Goal: Information Seeking & Learning: Learn about a topic

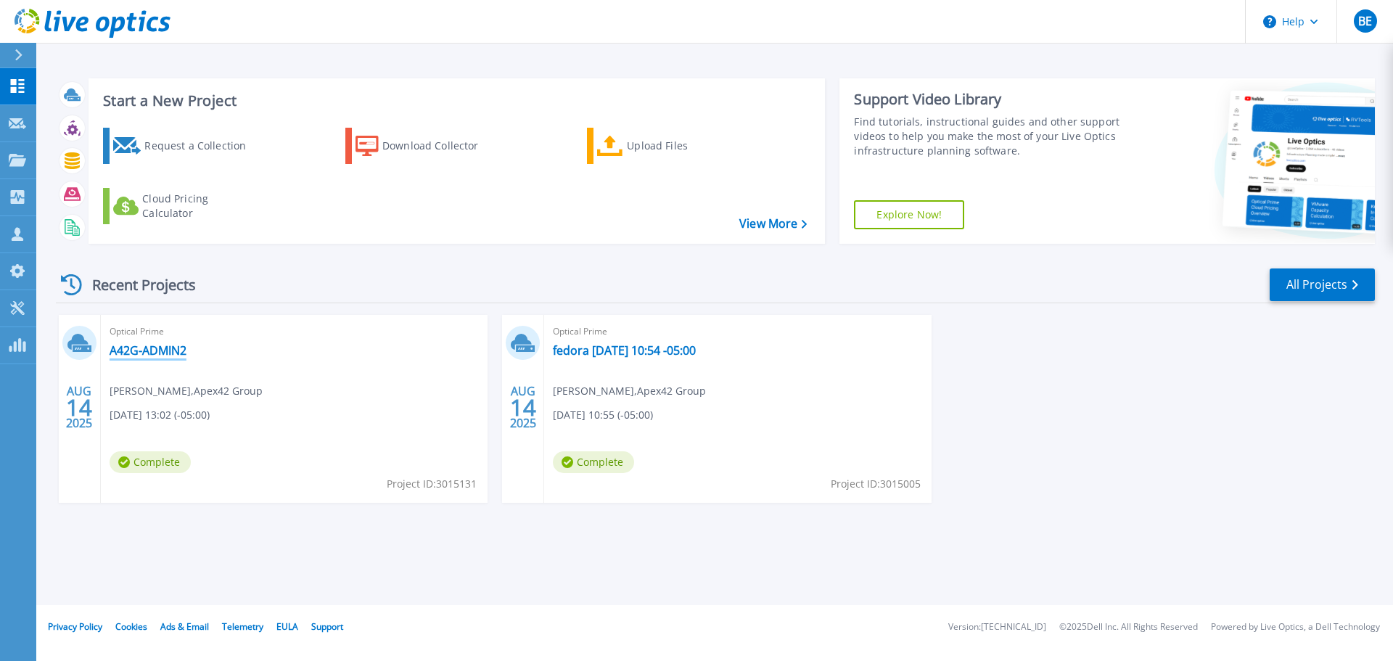
click at [134, 352] on link "A42G-ADMIN2" at bounding box center [148, 350] width 77 height 15
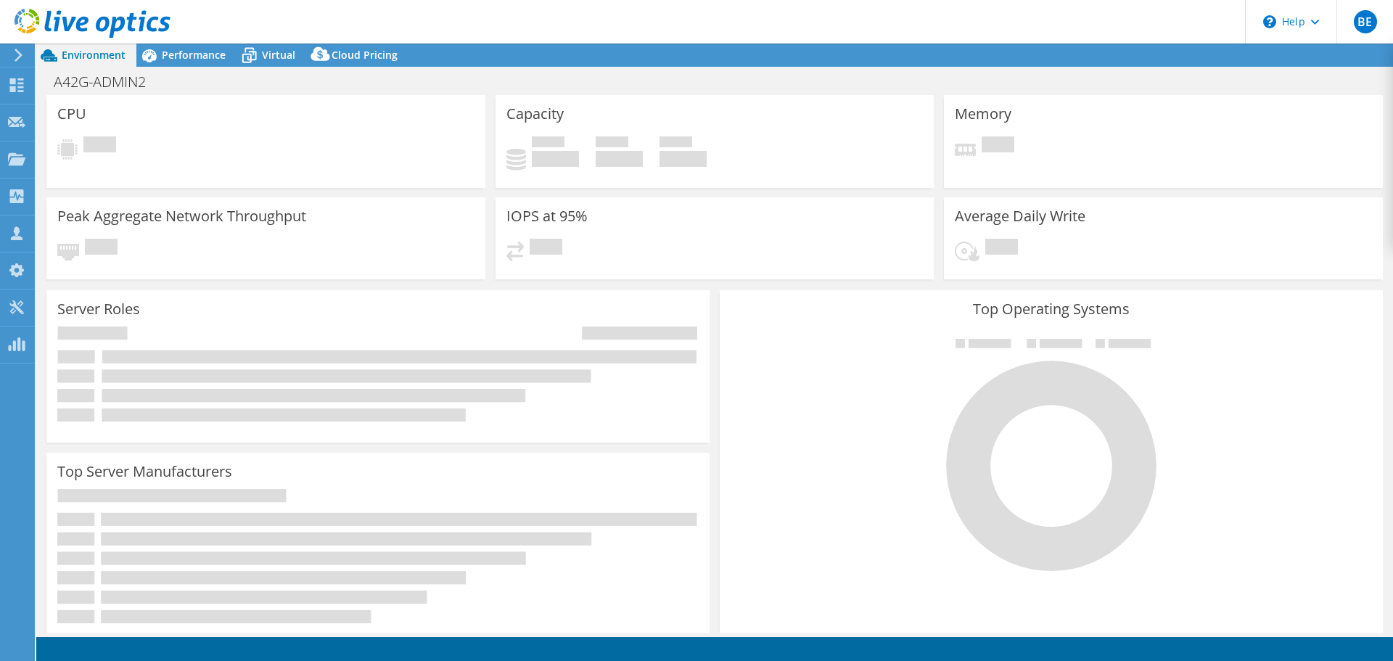
select select "USD"
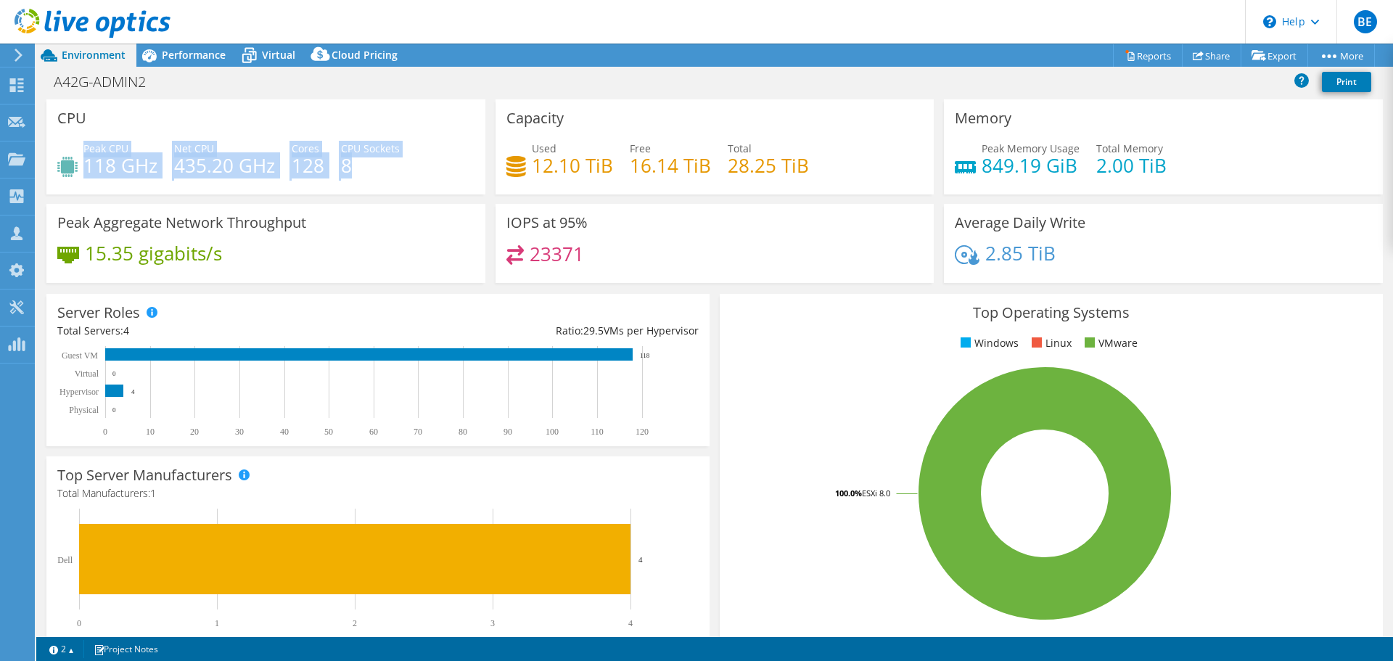
drag, startPoint x: 373, startPoint y: 168, endPoint x: 86, endPoint y: 151, distance: 287.1
click at [86, 151] on div "Peak CPU 118 GHz Net CPU 435.20 GHz Cores 128 CPU Sockets 8" at bounding box center [265, 164] width 417 height 47
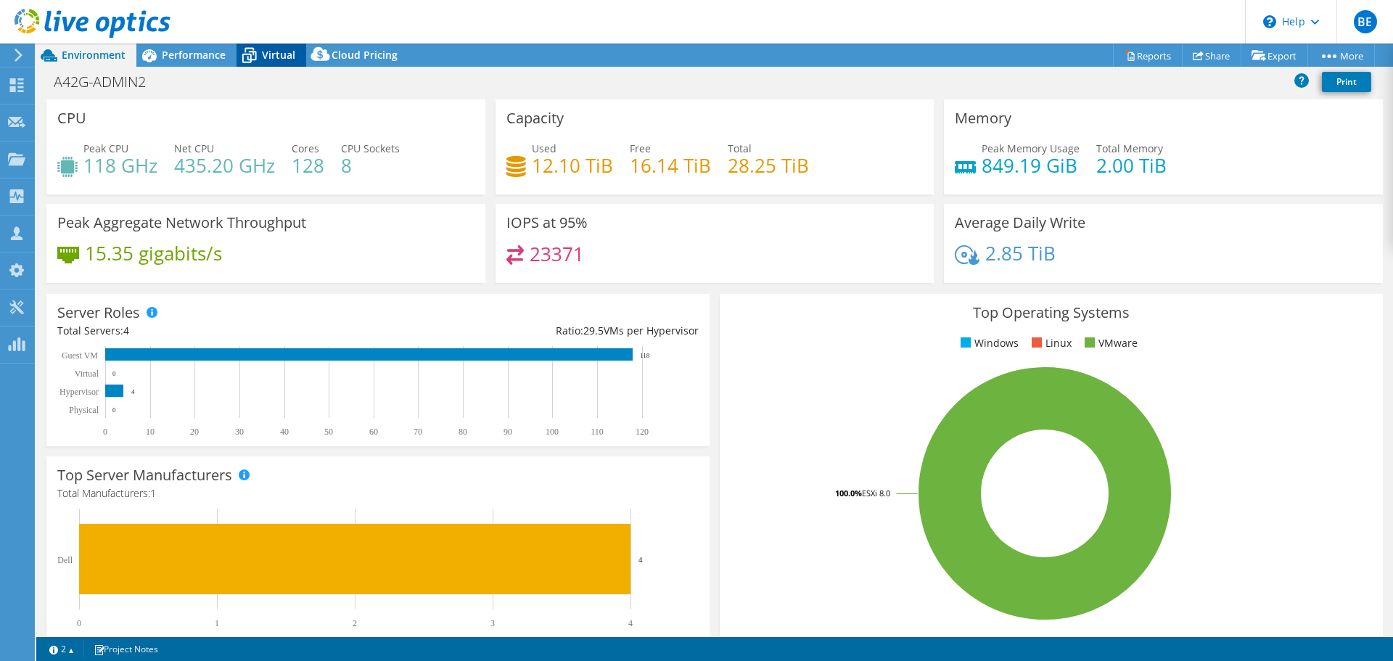
click at [276, 55] on span "Virtual" at bounding box center [278, 55] width 33 height 14
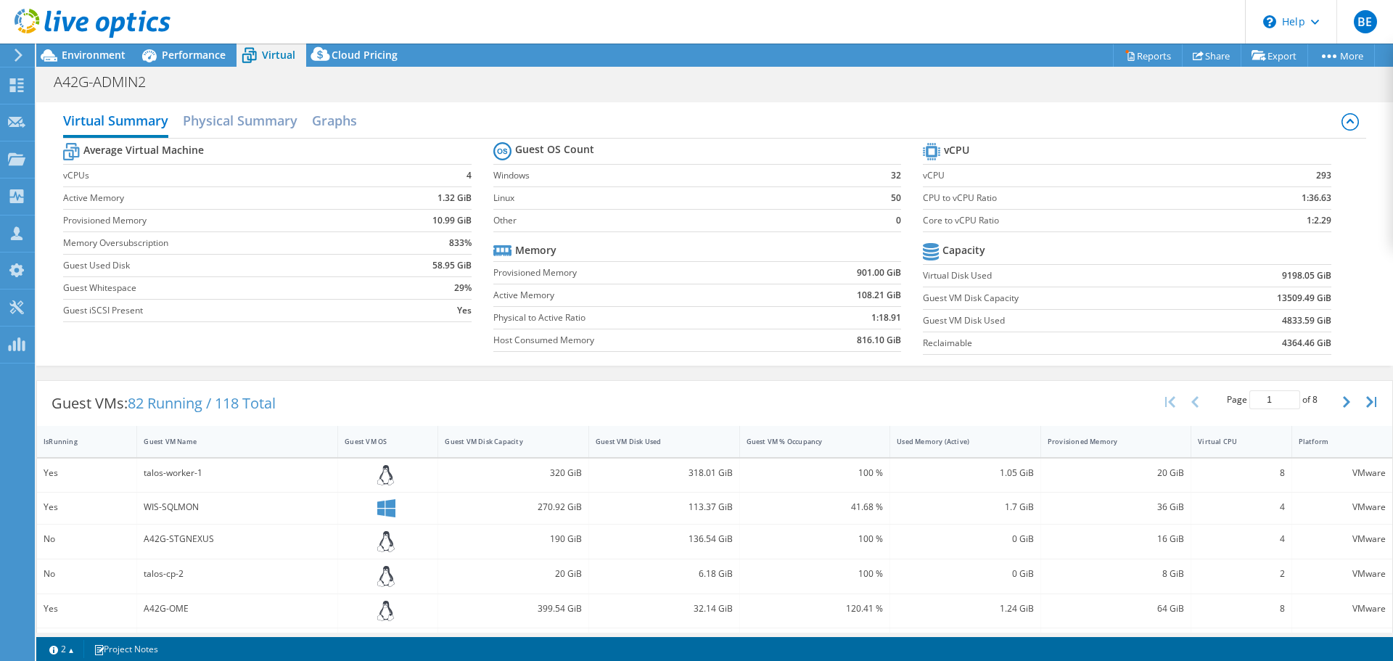
drag, startPoint x: 716, startPoint y: 345, endPoint x: 707, endPoint y: 341, distance: 9.7
click at [716, 345] on label "Host Consumed Memory" at bounding box center [638, 340] width 290 height 15
click at [728, 202] on label "Linux" at bounding box center [678, 198] width 371 height 15
click at [217, 123] on h2 "Physical Summary" at bounding box center [240, 122] width 115 height 32
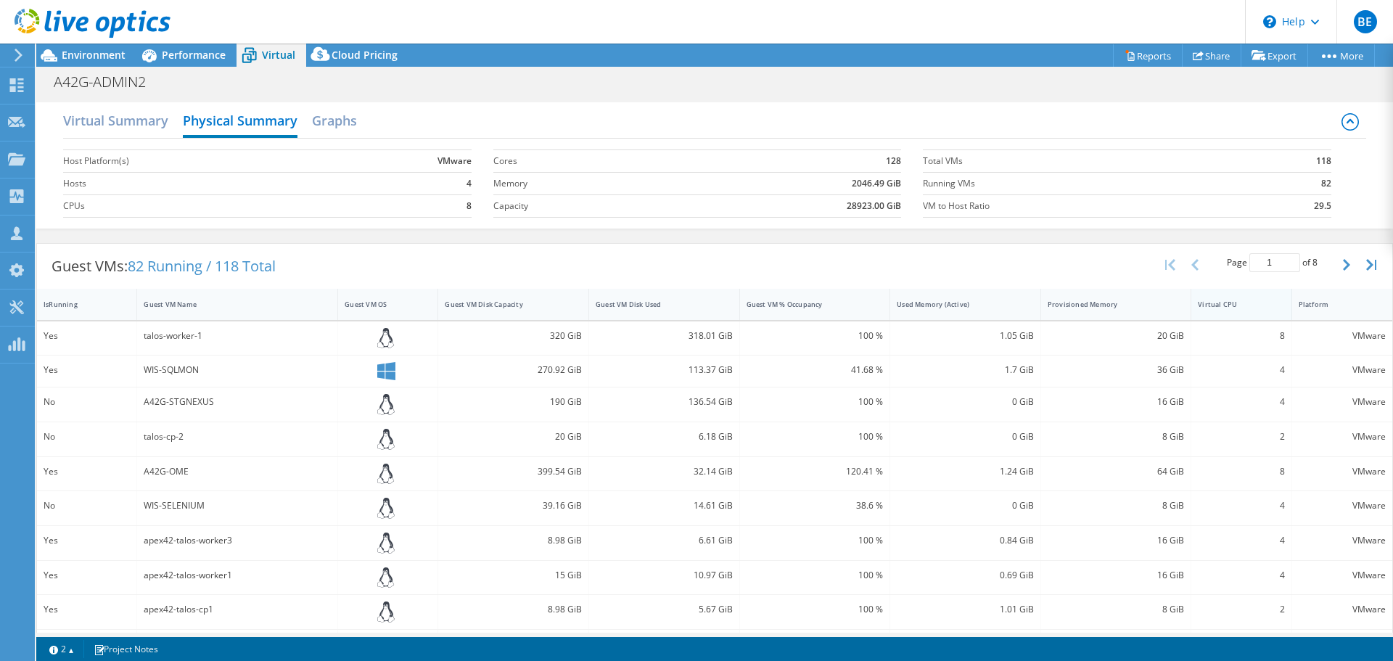
click at [1223, 308] on div "Virtual CPU" at bounding box center [1232, 304] width 69 height 9
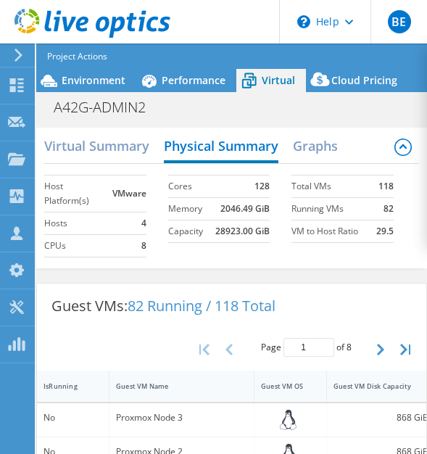
click at [427, 24] on header "BE Channel Partner Beau Elston elston.beau@secure-st.com Secure Strategic Techn…" at bounding box center [213, 22] width 427 height 44
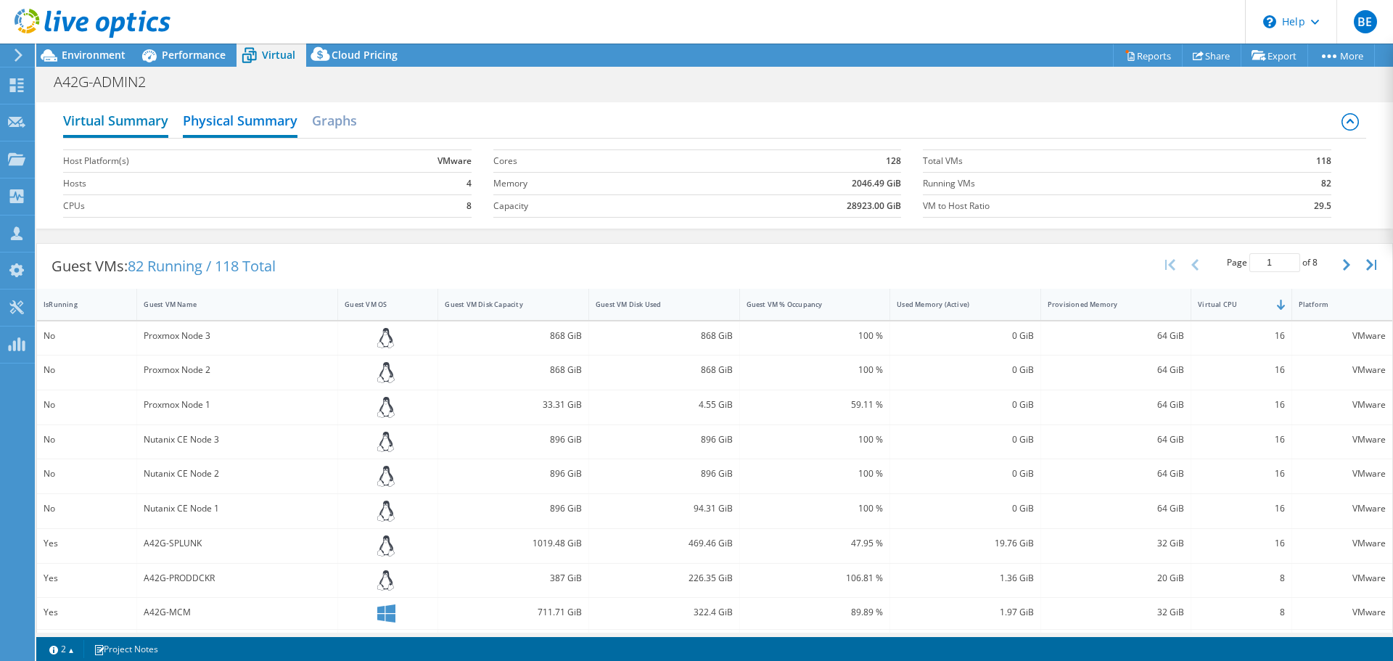
click at [138, 122] on h2 "Virtual Summary" at bounding box center [115, 122] width 105 height 32
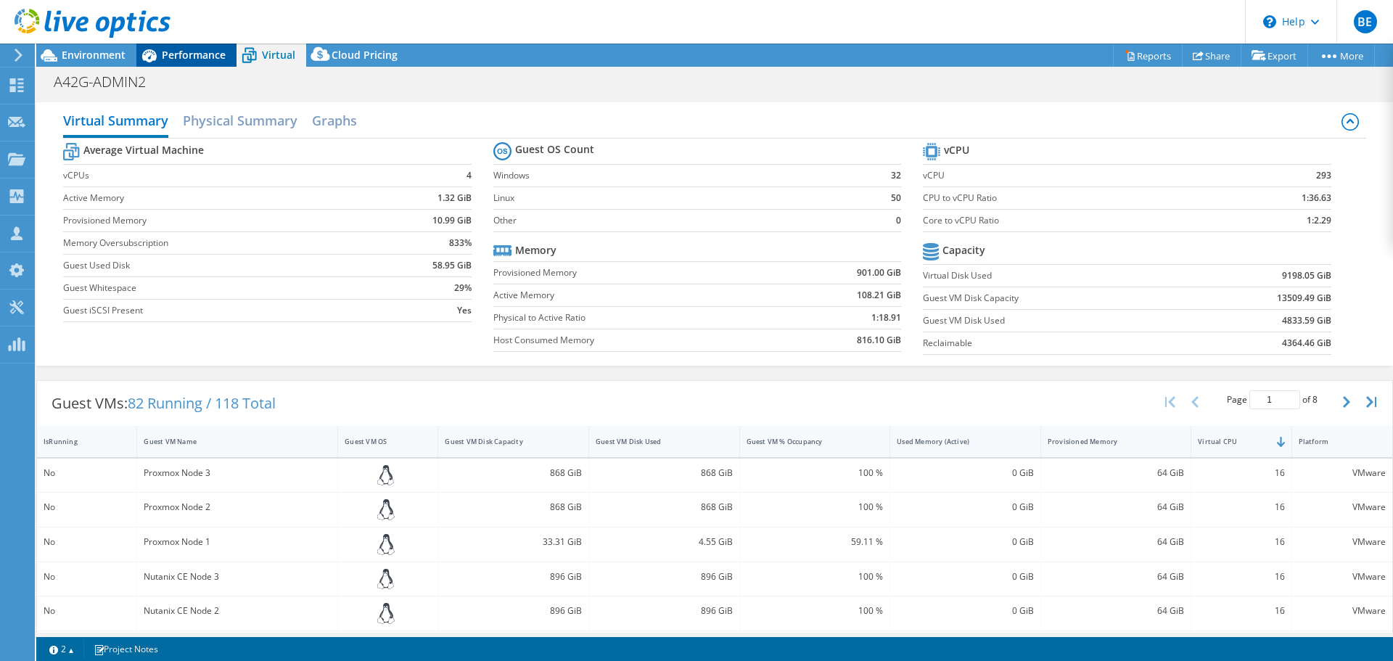
click at [172, 50] on span "Performance" at bounding box center [194, 55] width 64 height 14
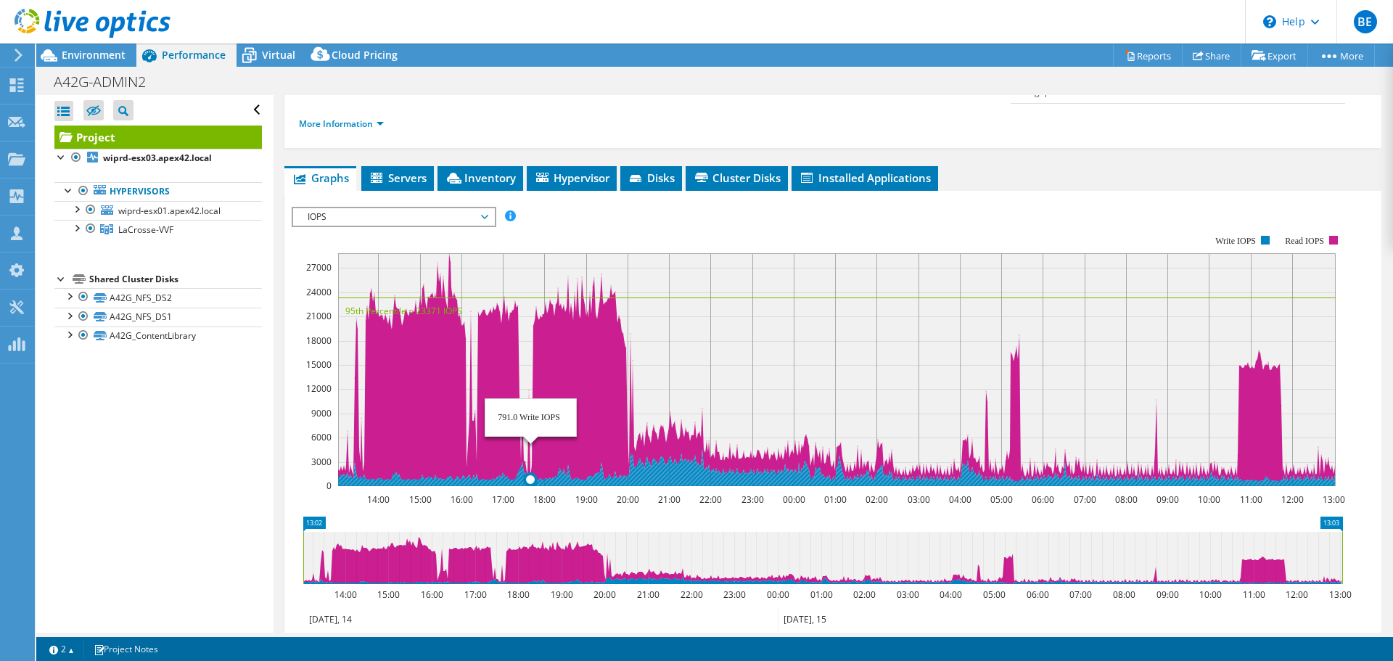
scroll to position [218, 0]
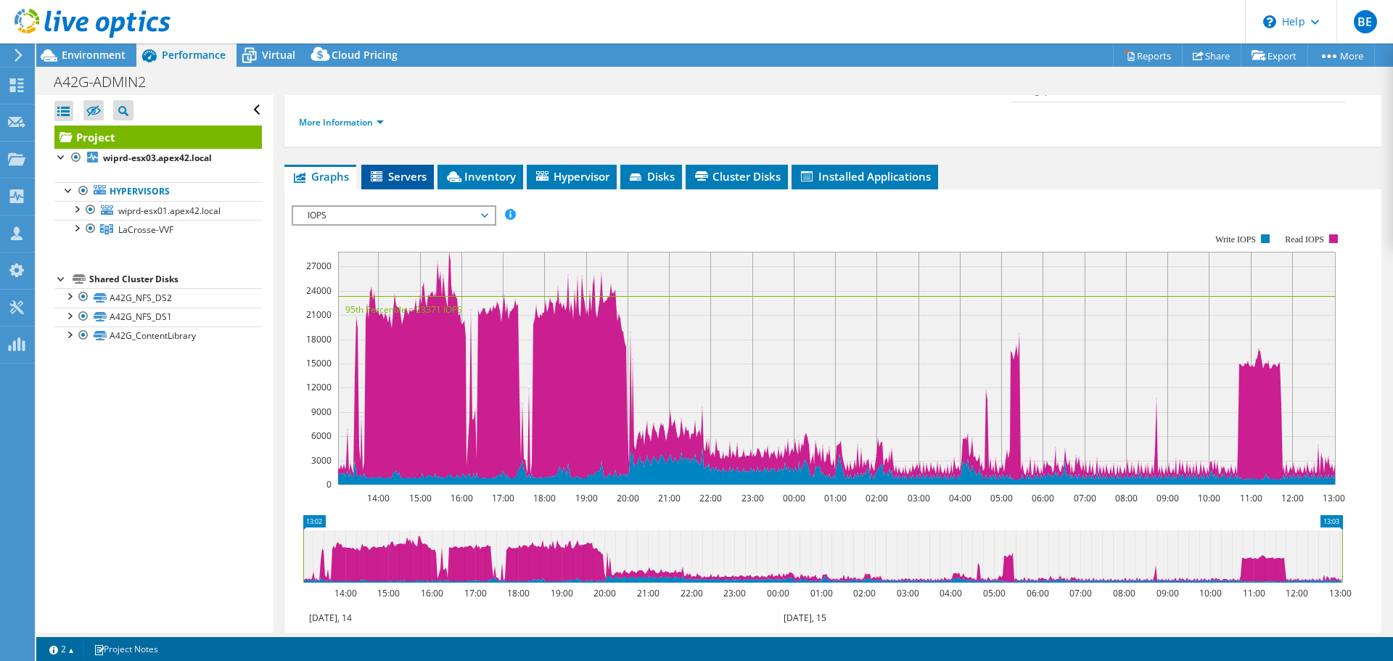
click at [387, 169] on span "Servers" at bounding box center [398, 176] width 58 height 15
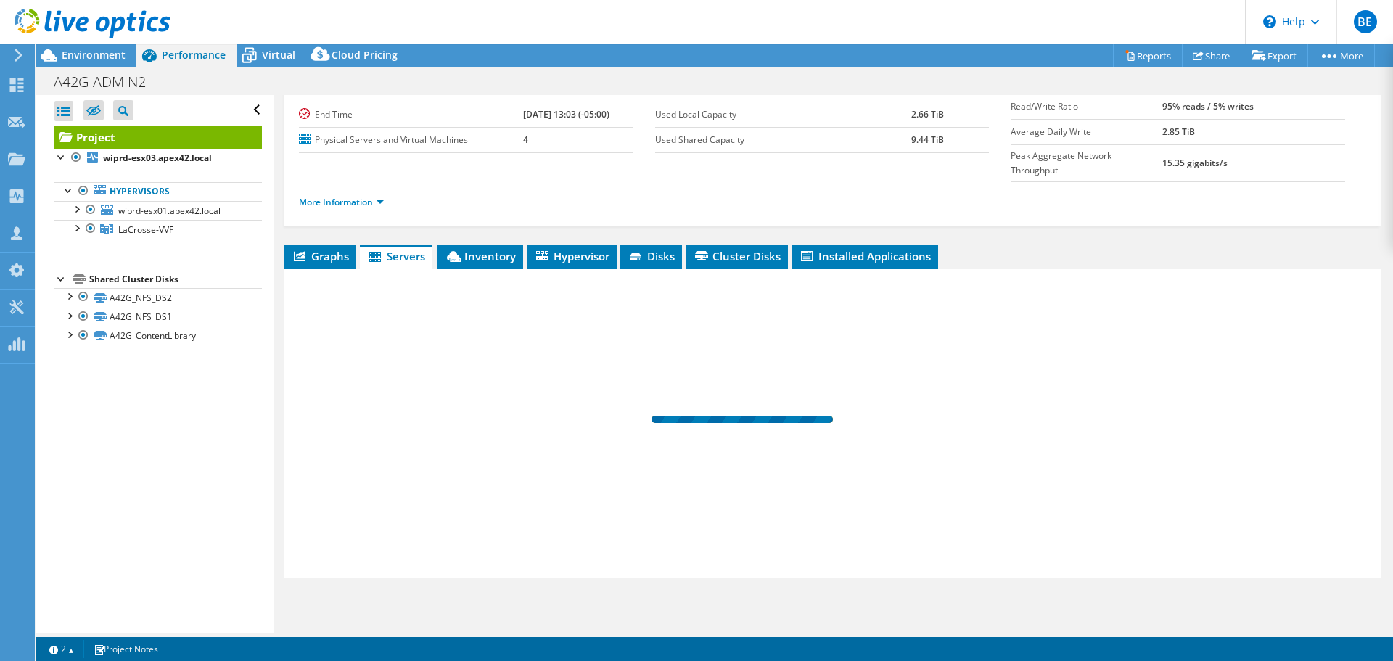
scroll to position [109, 0]
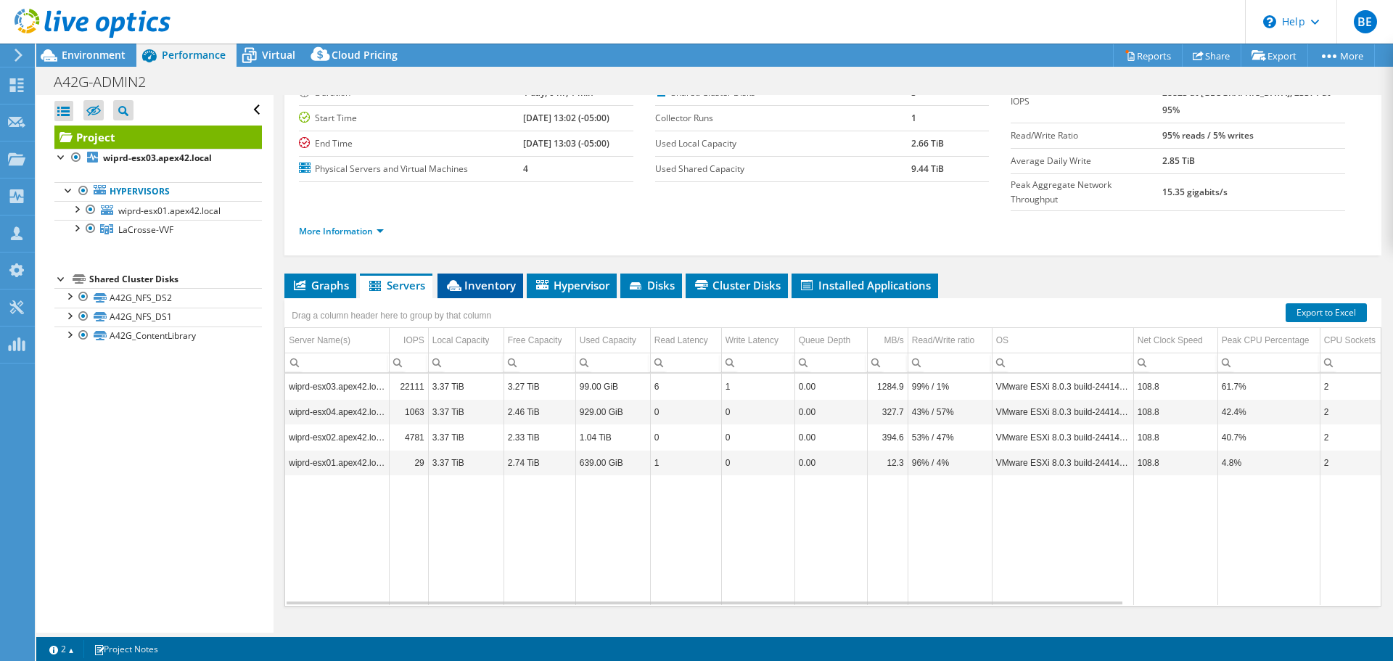
click at [512, 278] on span "Inventory" at bounding box center [480, 285] width 71 height 15
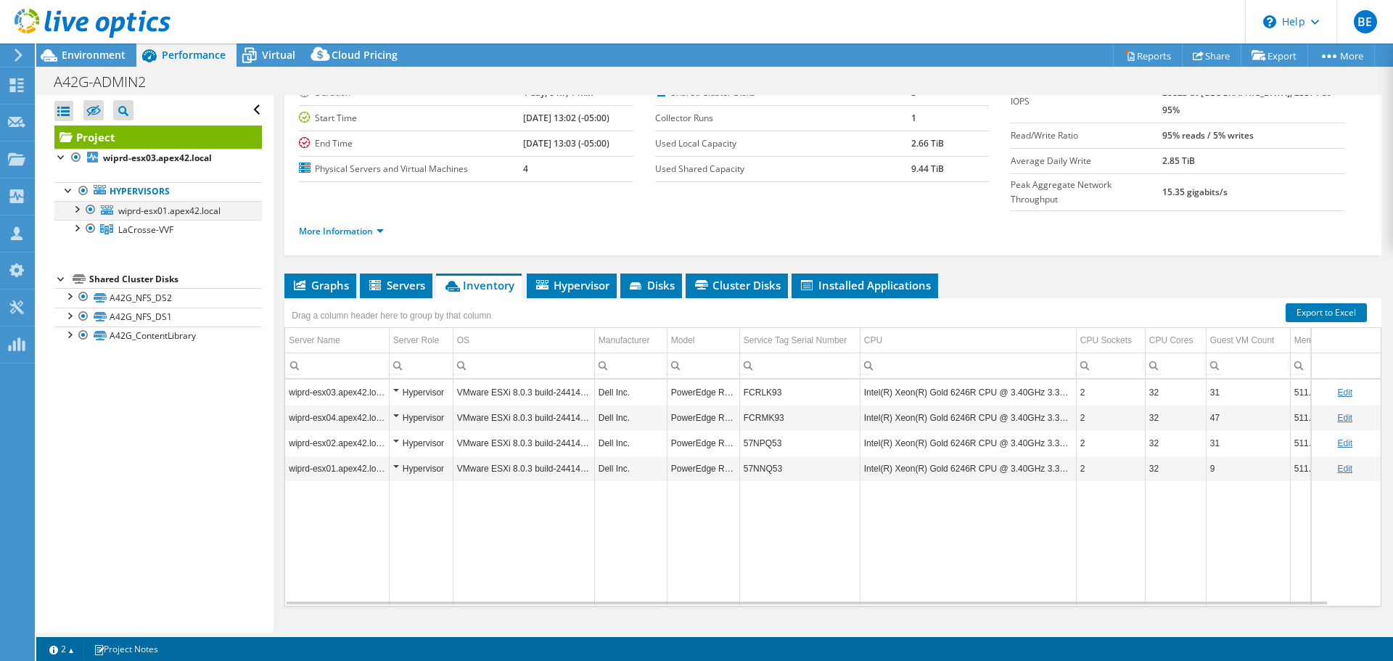
click at [81, 213] on div at bounding box center [76, 208] width 15 height 15
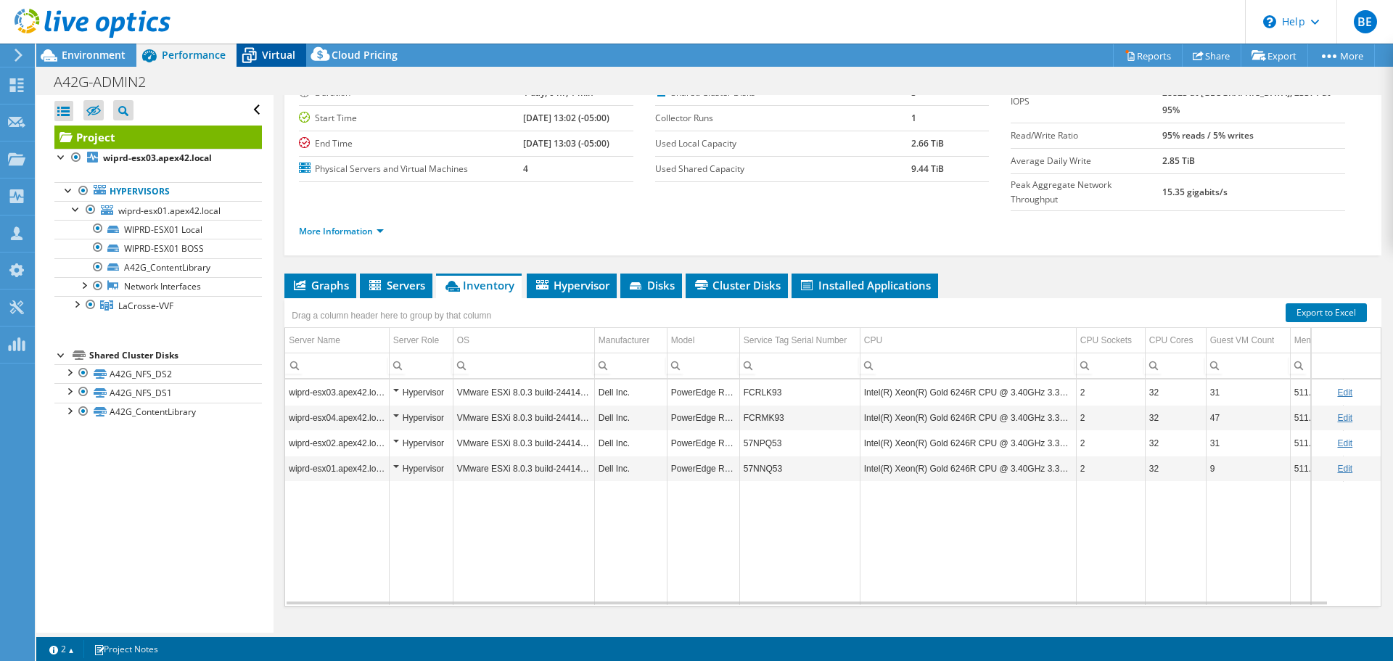
click at [279, 55] on span "Virtual" at bounding box center [278, 55] width 33 height 14
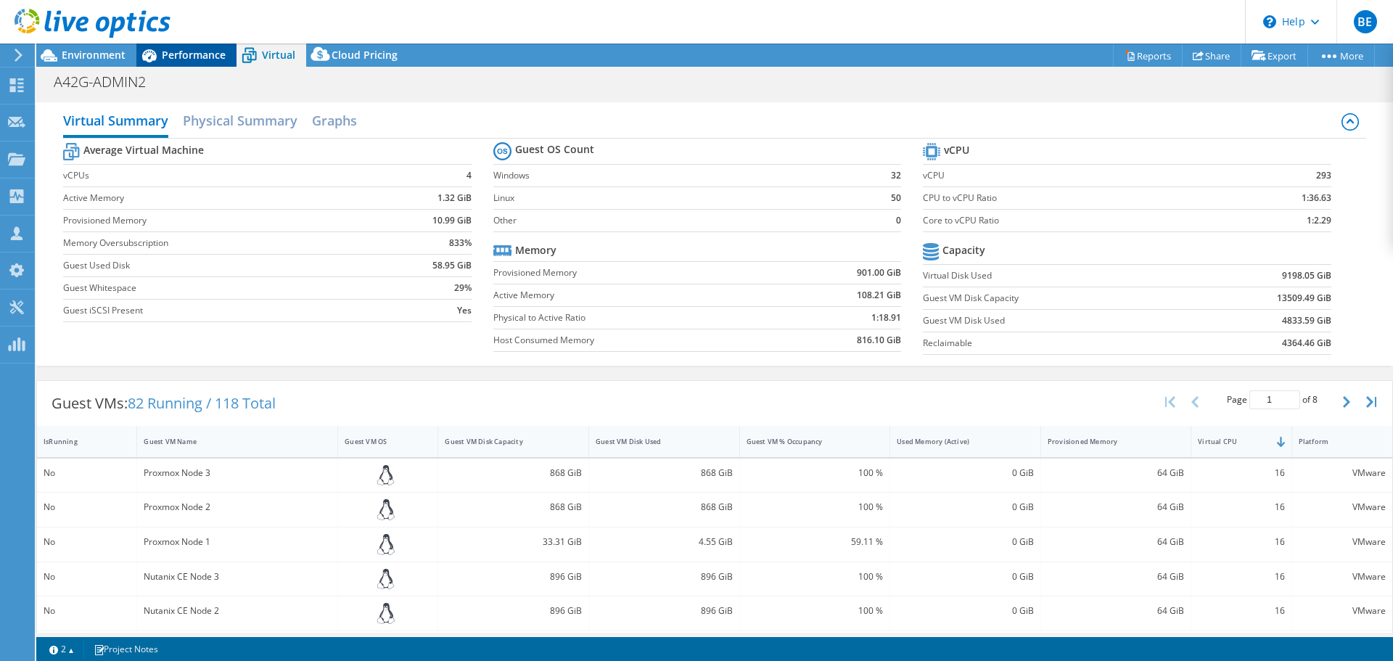
click at [152, 51] on icon at bounding box center [149, 55] width 15 height 13
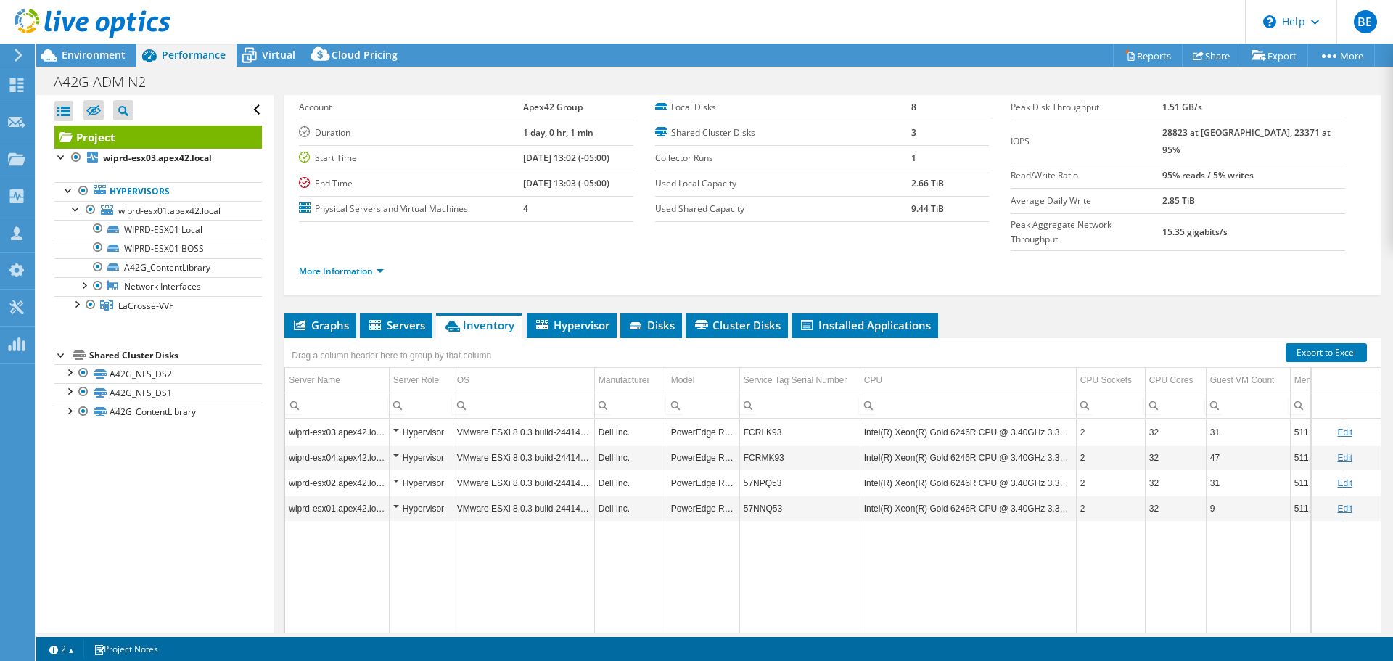
scroll to position [0, 0]
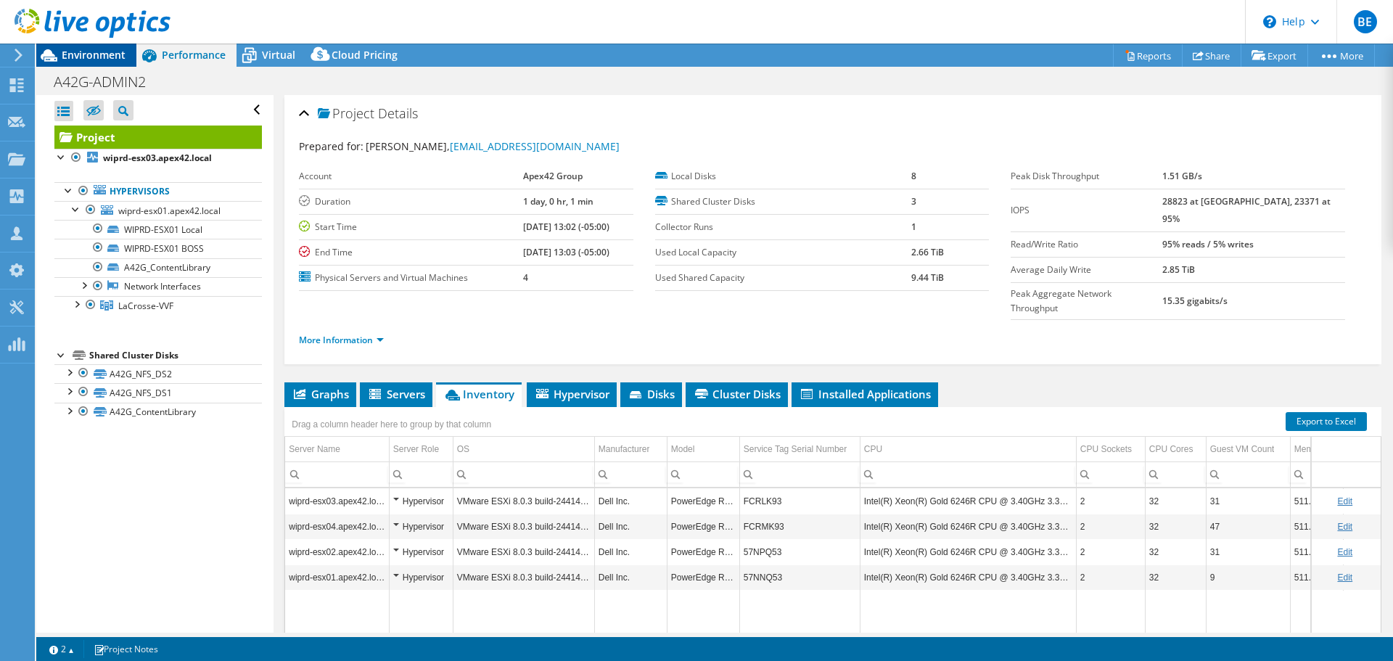
drag, startPoint x: 108, startPoint y: 66, endPoint x: 108, endPoint y: 57, distance: 8.7
click at [108, 66] on div "Environment" at bounding box center [86, 55] width 100 height 23
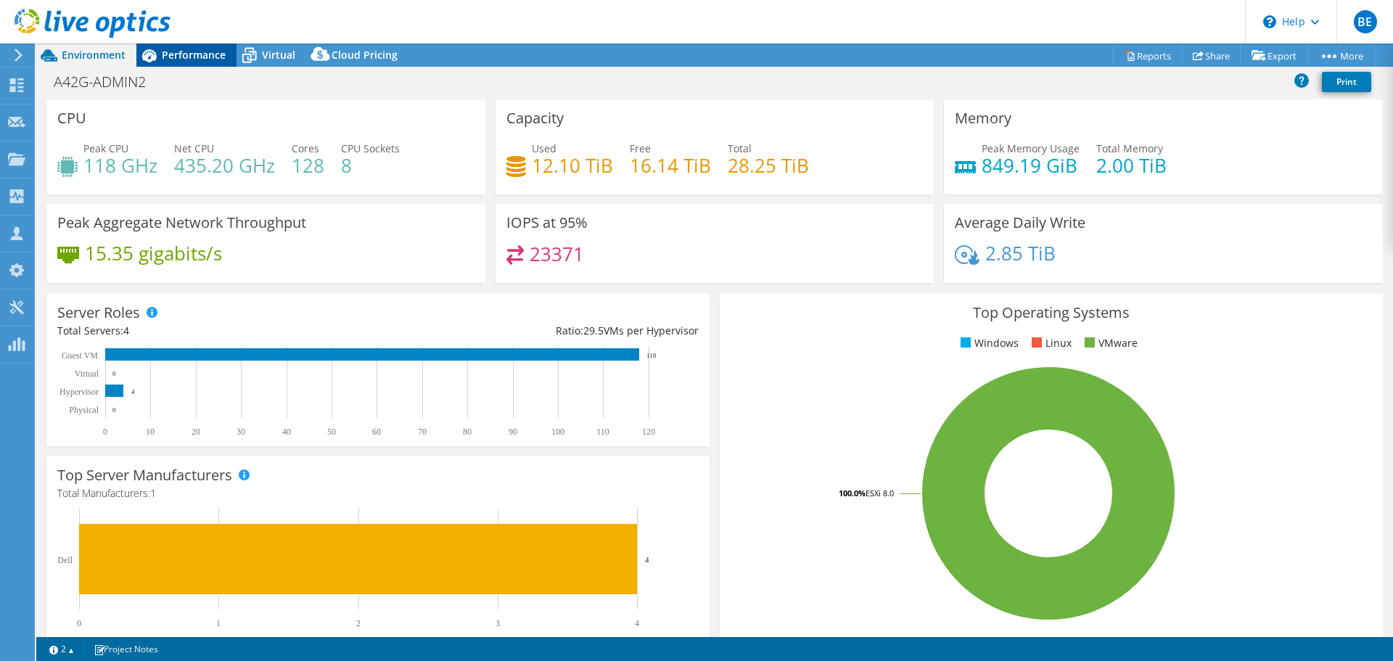
click at [187, 56] on span "Performance" at bounding box center [194, 55] width 64 height 14
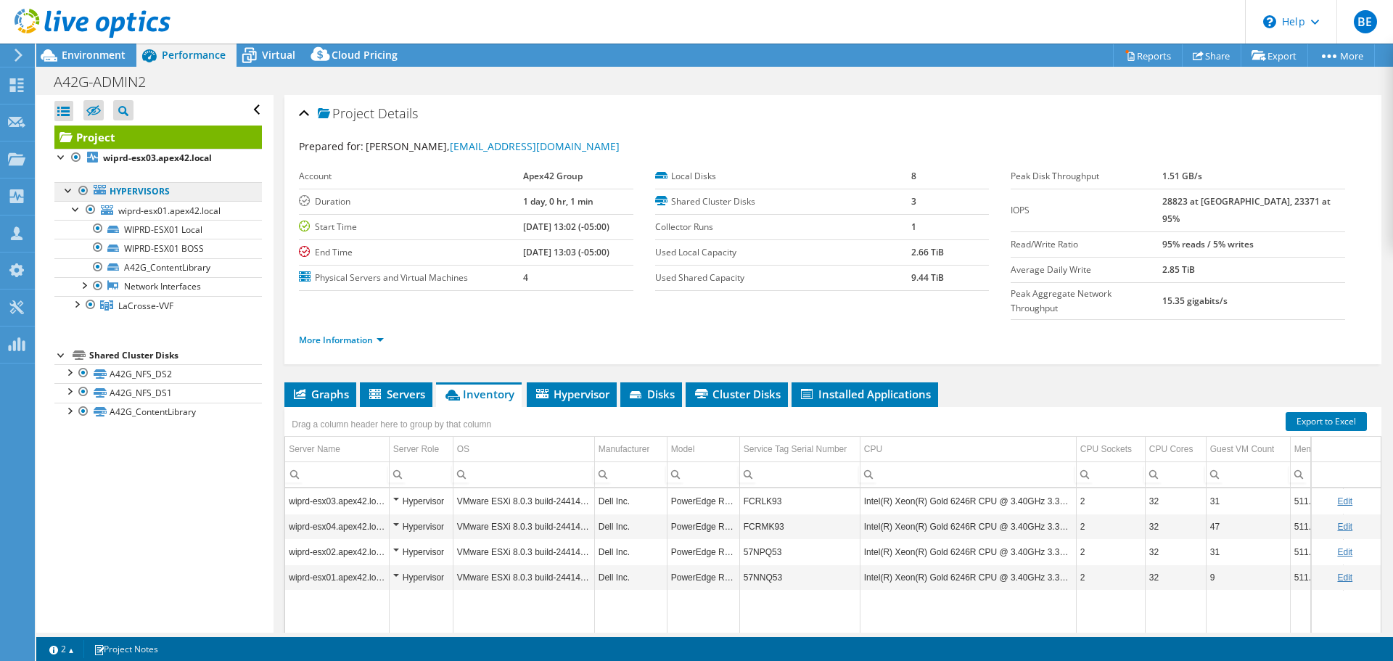
click at [109, 193] on link "Hypervisors" at bounding box center [158, 191] width 208 height 19
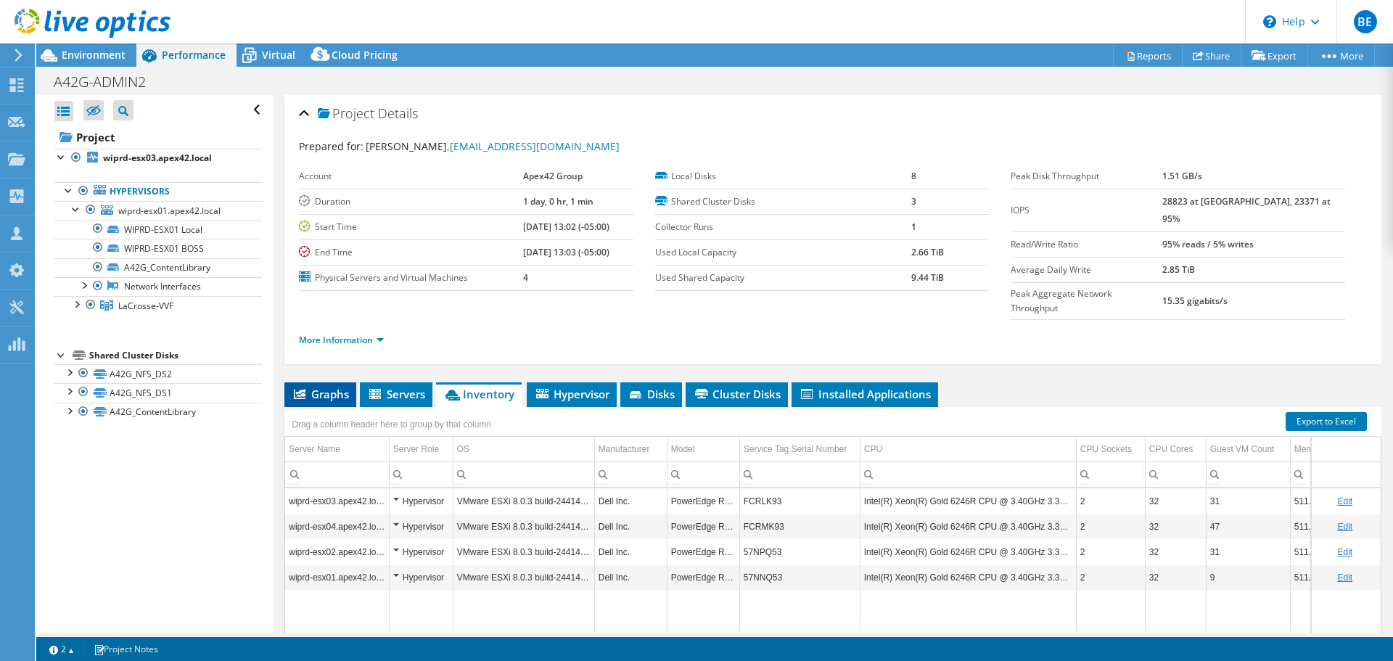
click at [338, 387] on span "Graphs" at bounding box center [320, 394] width 57 height 15
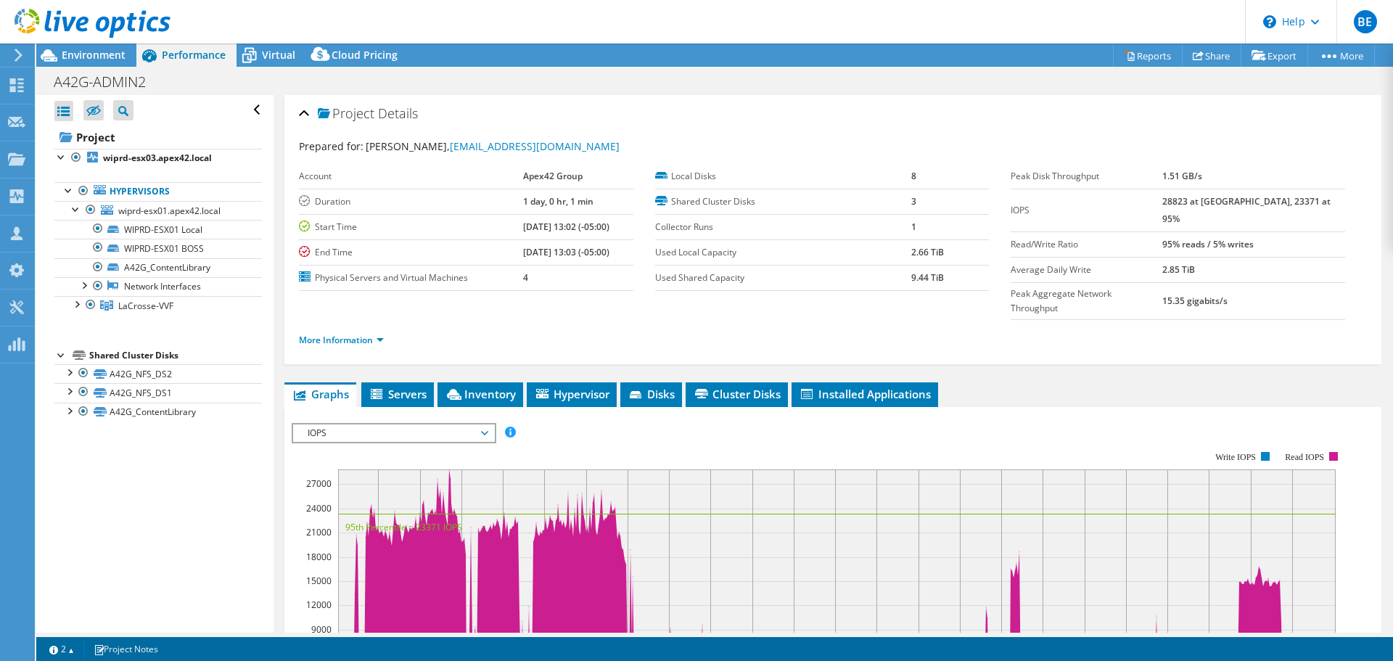
click at [475, 424] on span "IOPS" at bounding box center [393, 432] width 186 height 17
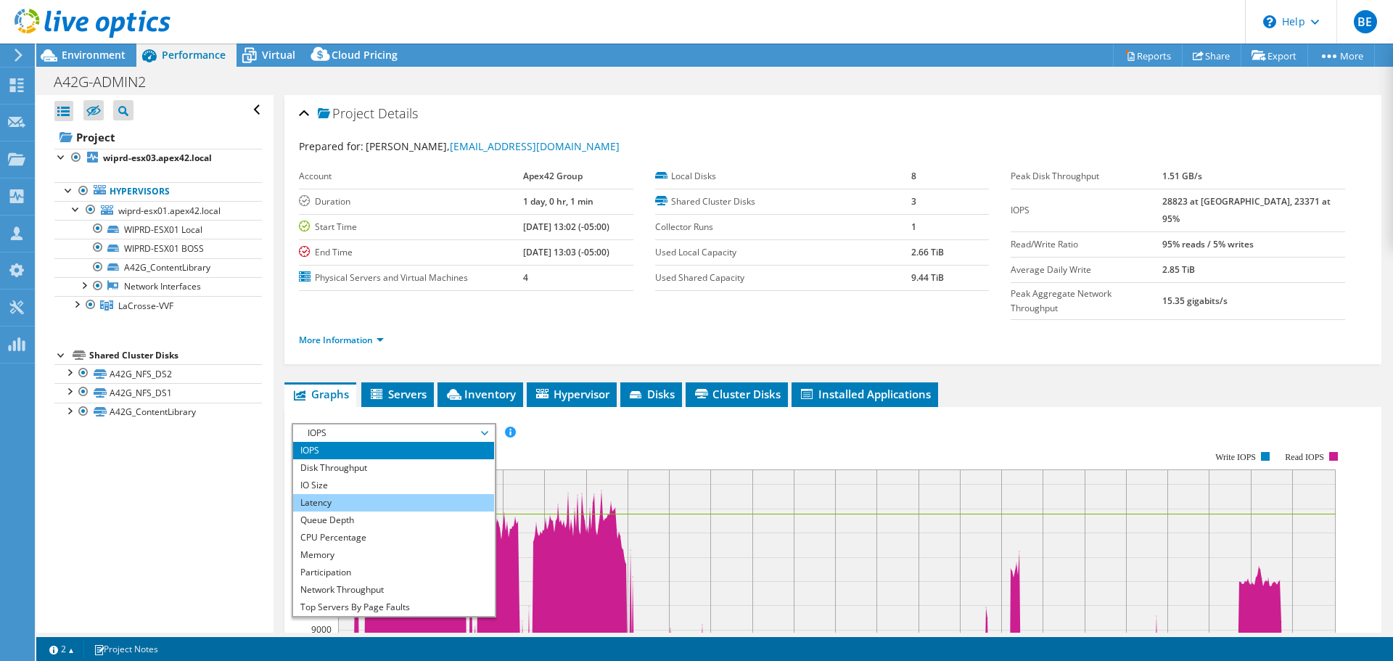
click at [355, 494] on li "Latency" at bounding box center [393, 502] width 201 height 17
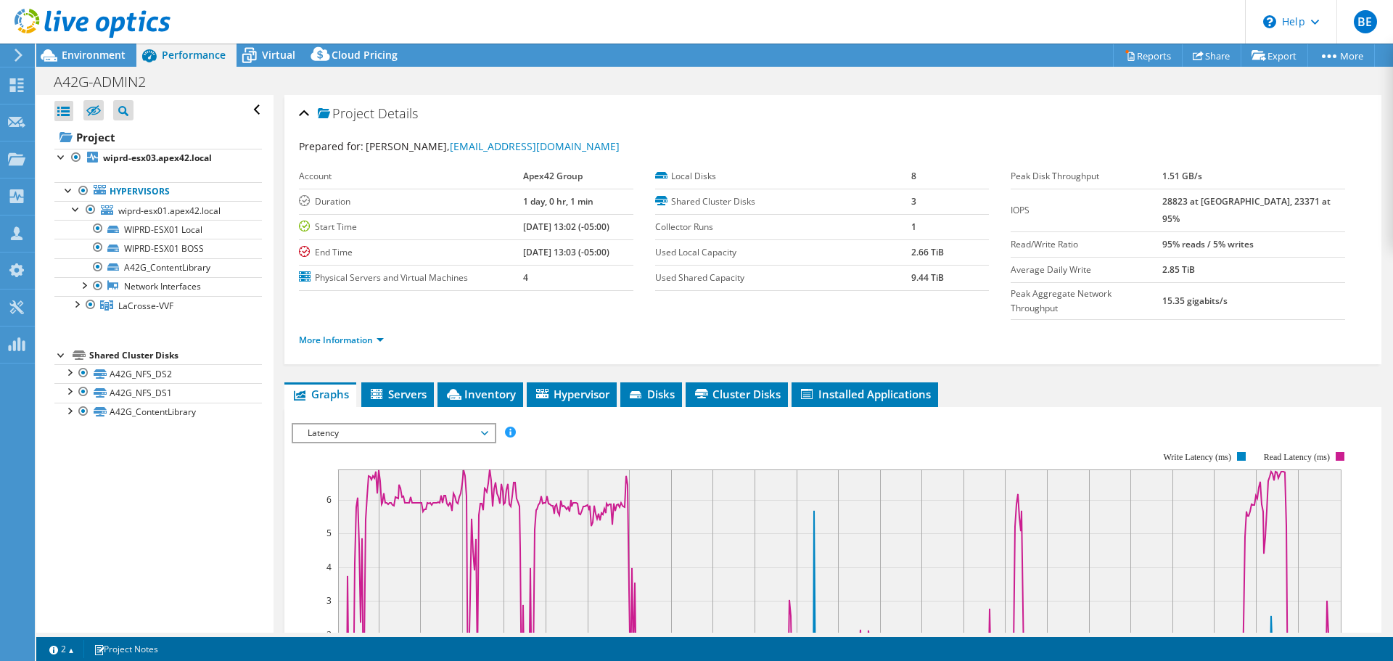
drag, startPoint x: 940, startPoint y: 281, endPoint x: 903, endPoint y: 286, distance: 36.6
click at [903, 285] on tr "Used Shared Capacity 9.44 TiB" at bounding box center [822, 277] width 334 height 25
click at [71, 209] on div at bounding box center [76, 208] width 15 height 15
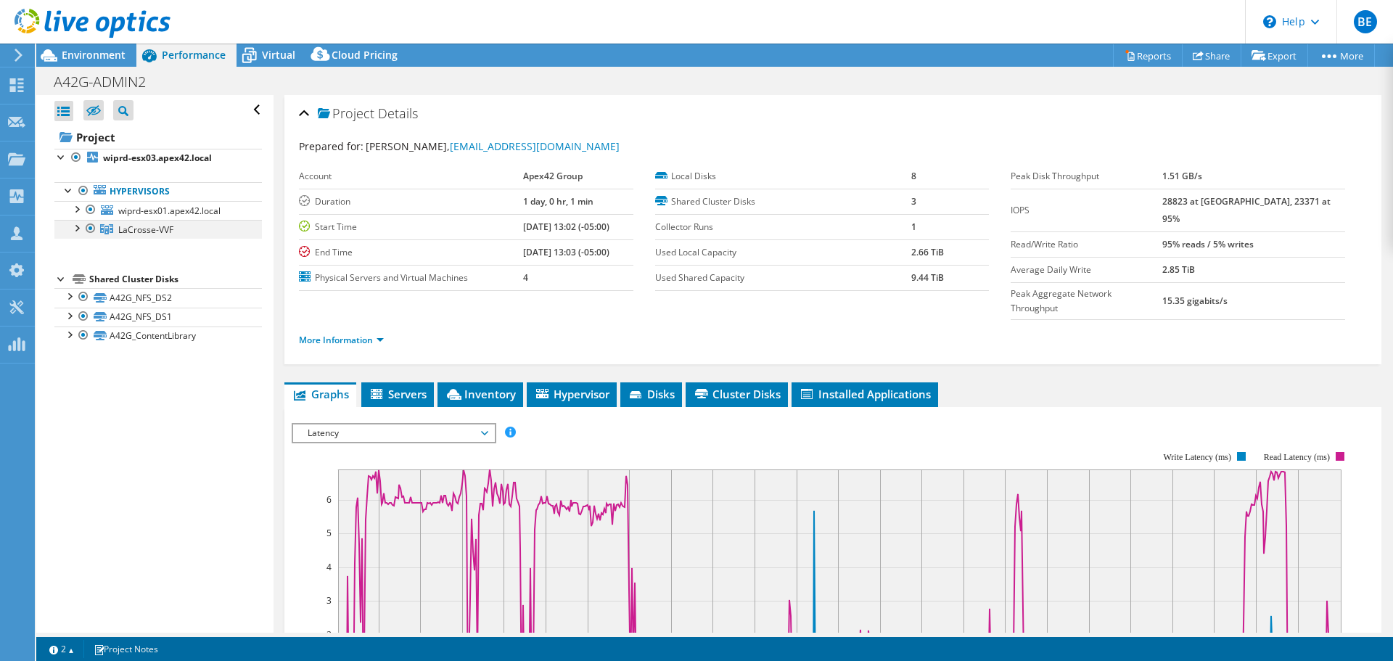
click at [73, 229] on div at bounding box center [76, 227] width 15 height 15
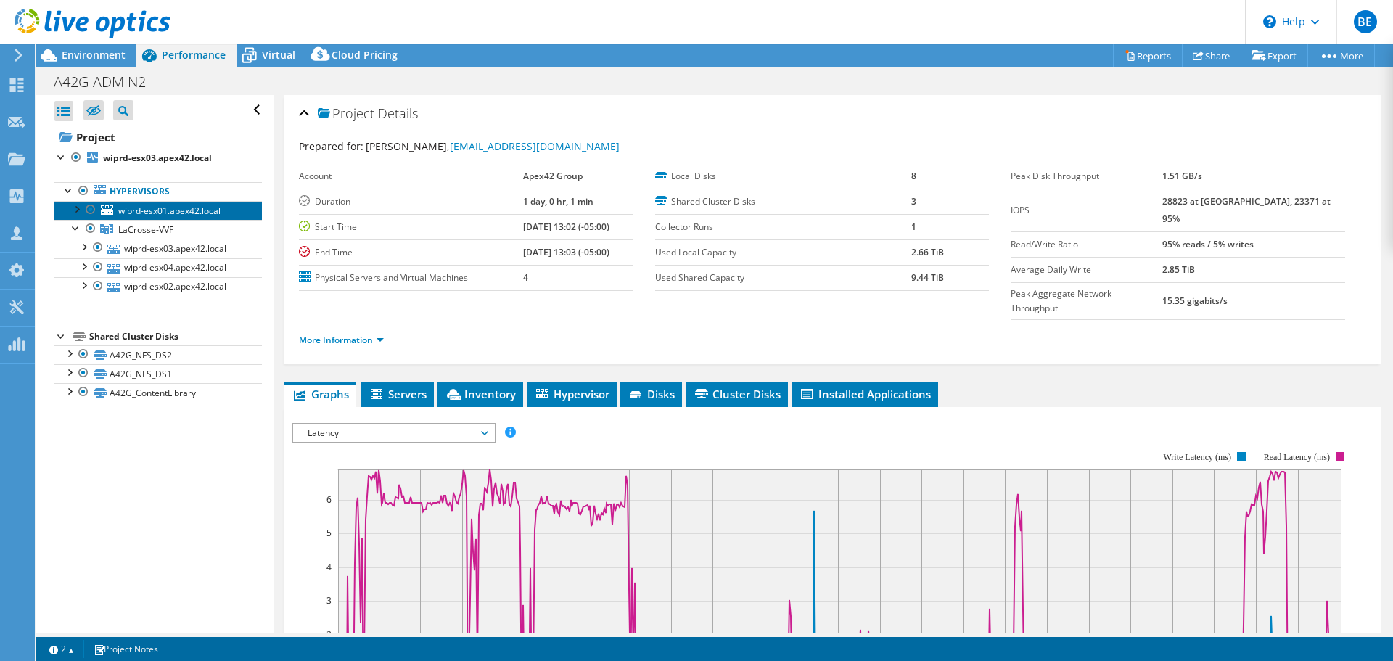
click at [154, 215] on span "wiprd-esx01.apex42.local" at bounding box center [169, 211] width 102 height 12
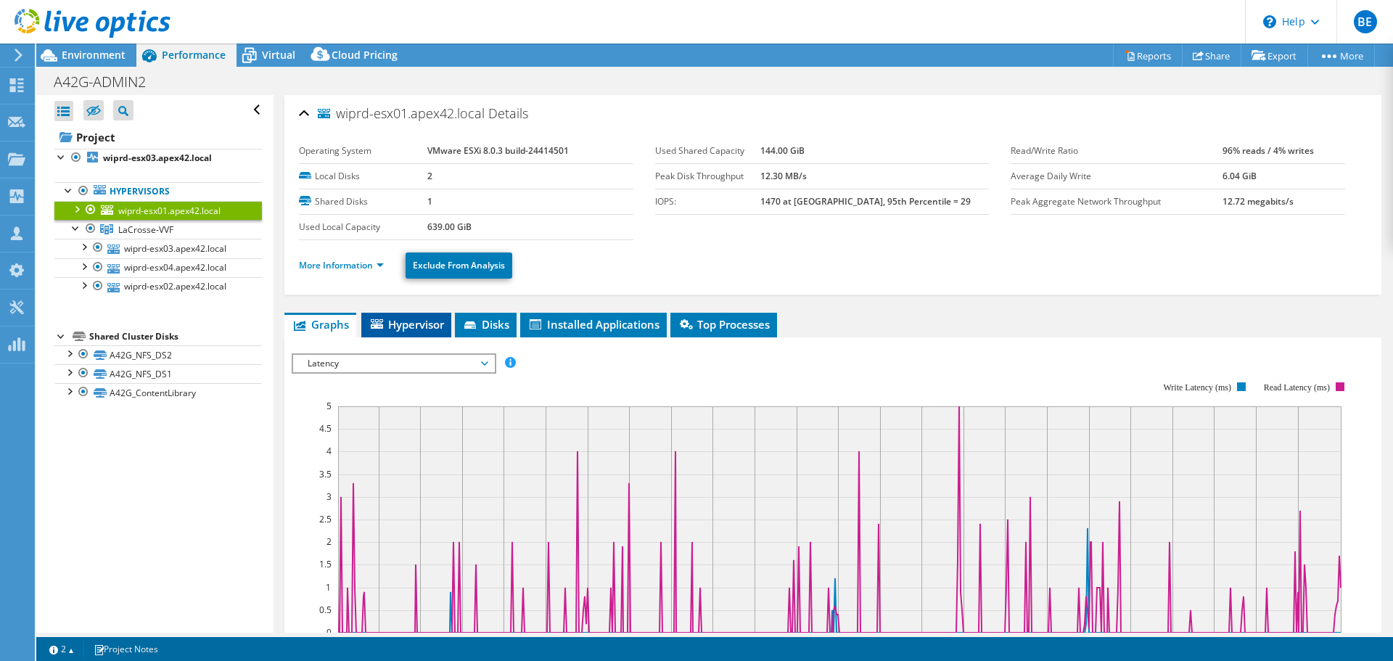
click at [428, 322] on span "Hypervisor" at bounding box center [406, 324] width 75 height 15
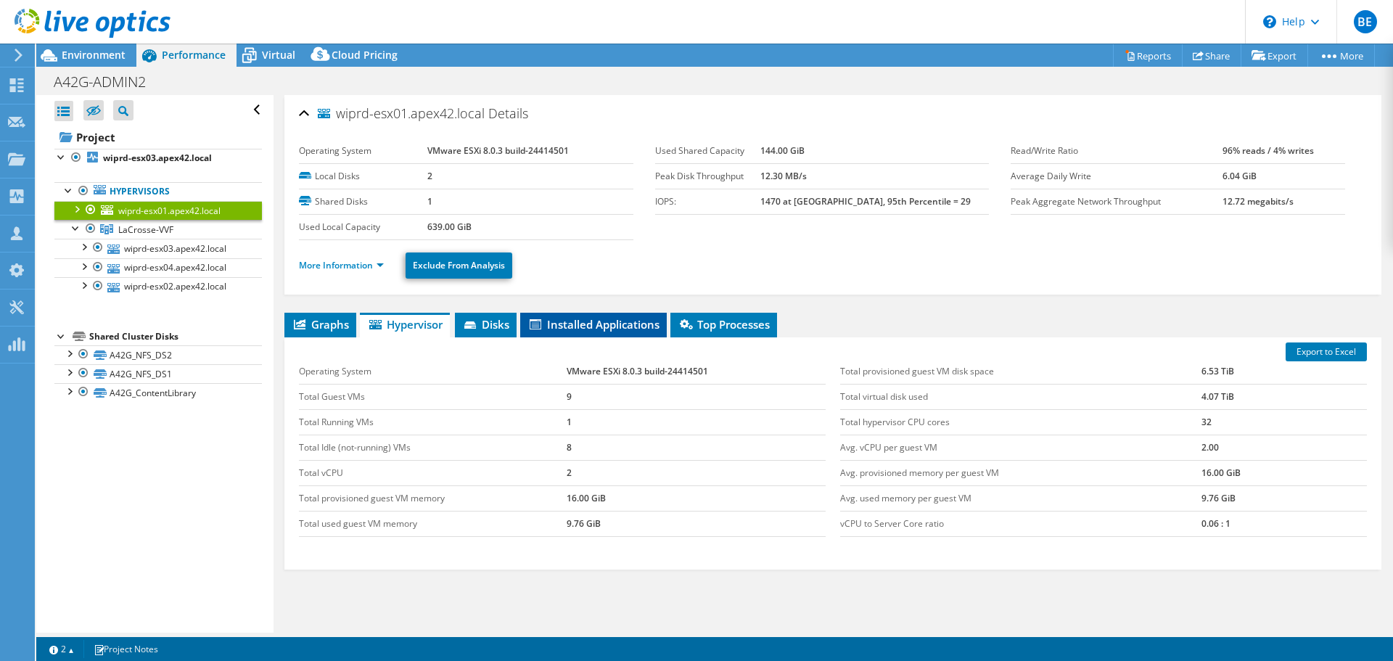
drag, startPoint x: 572, startPoint y: 321, endPoint x: 553, endPoint y: 320, distance: 18.9
click at [570, 321] on span "Installed Applications" at bounding box center [594, 324] width 132 height 15
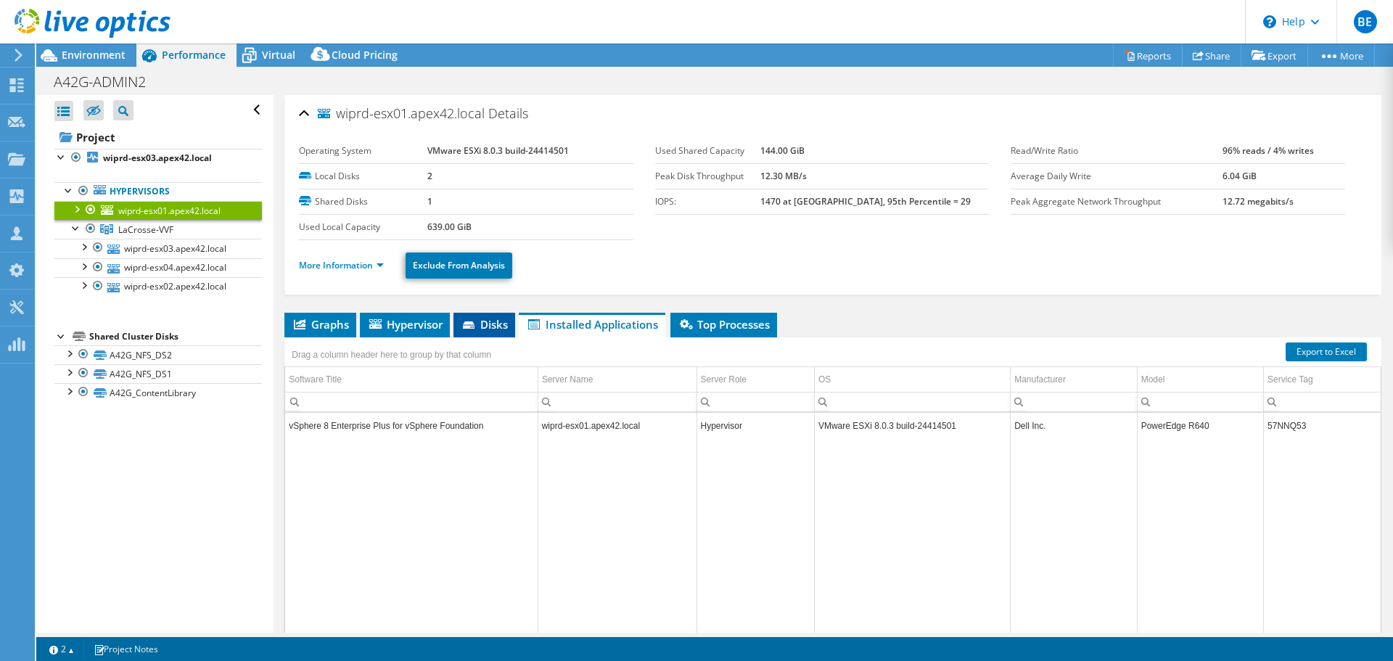
click at [495, 322] on span "Disks" at bounding box center [484, 324] width 47 height 15
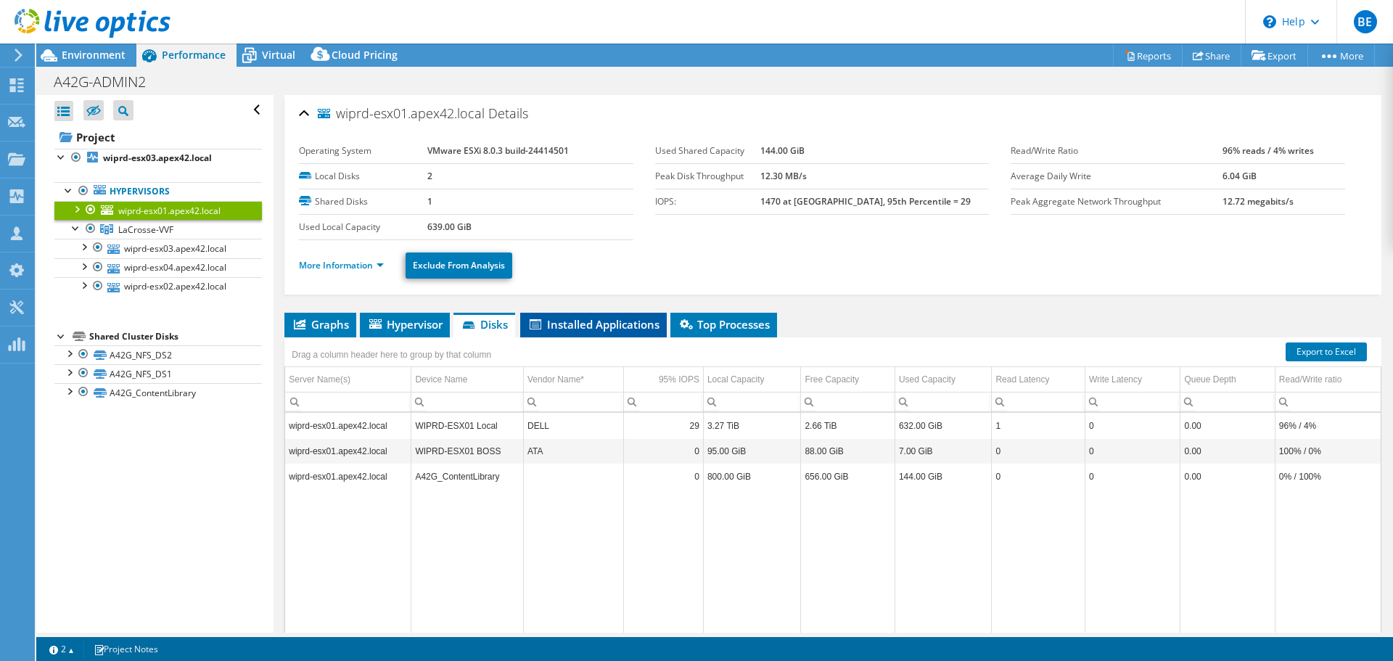
click at [599, 327] on span "Installed Applications" at bounding box center [594, 324] width 132 height 15
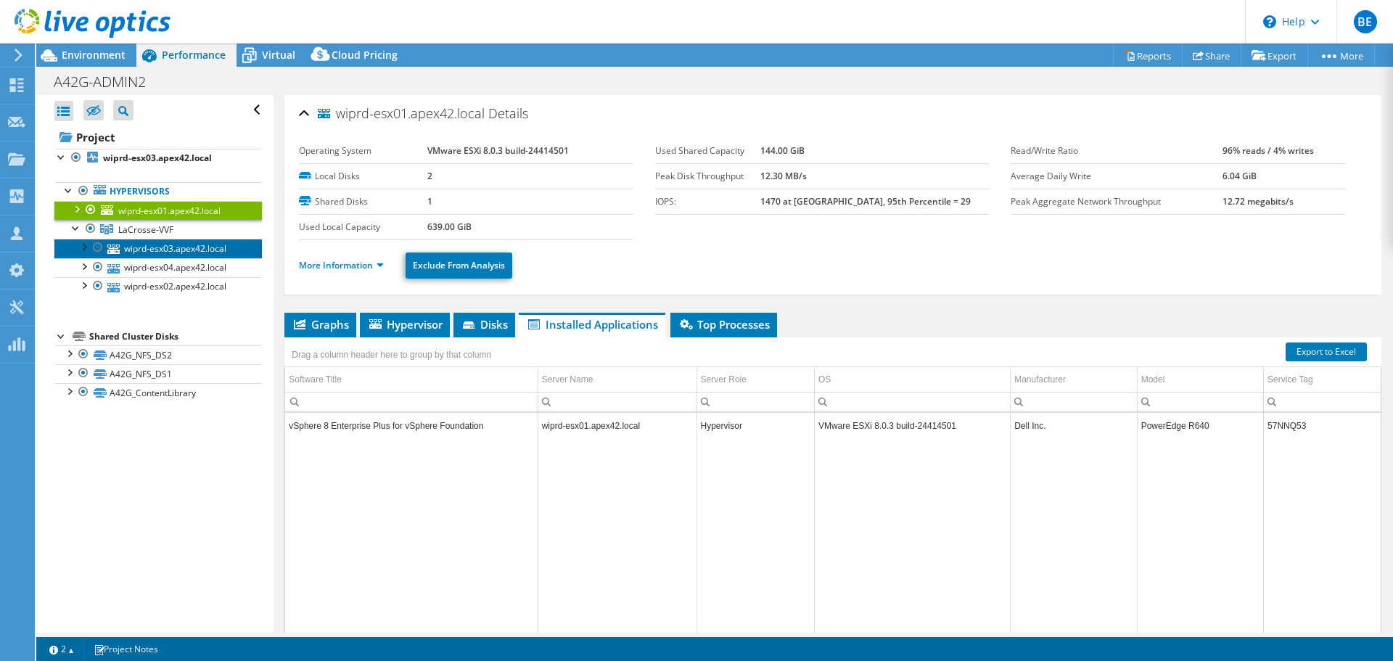
click at [156, 245] on link "wiprd-esx03.apex42.local" at bounding box center [158, 248] width 208 height 19
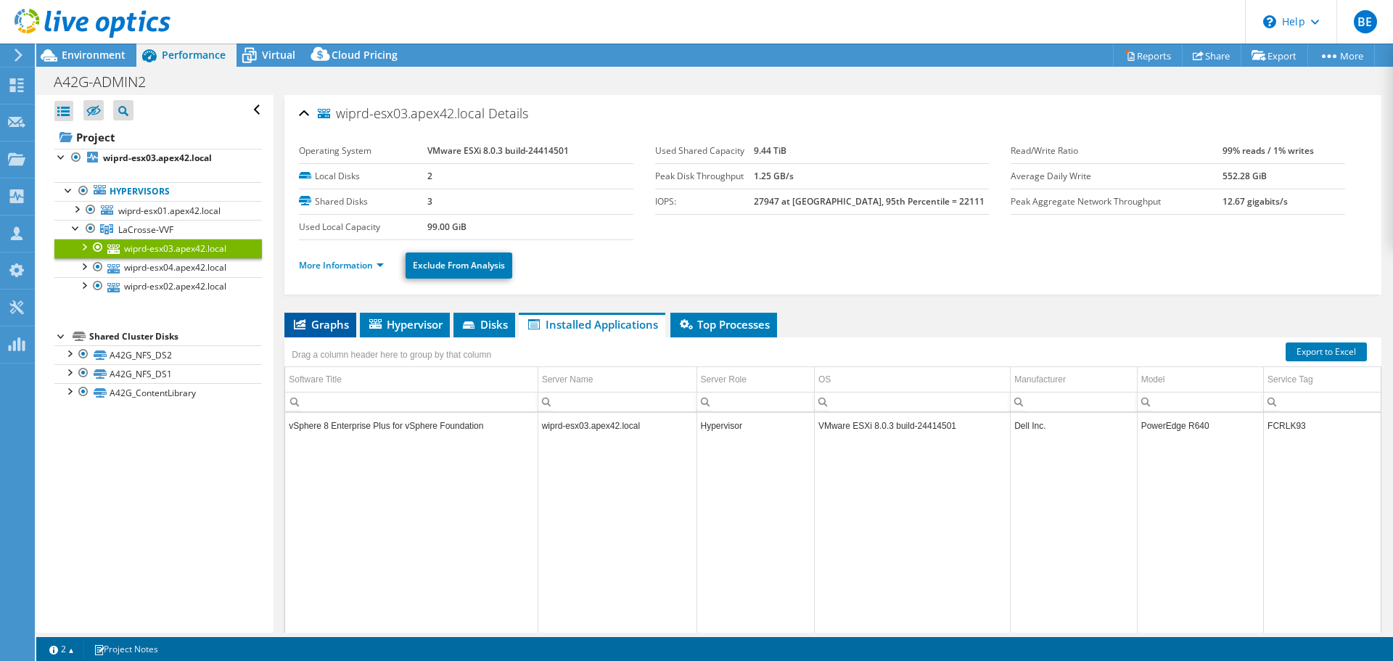
click at [325, 327] on span "Graphs" at bounding box center [320, 324] width 57 height 15
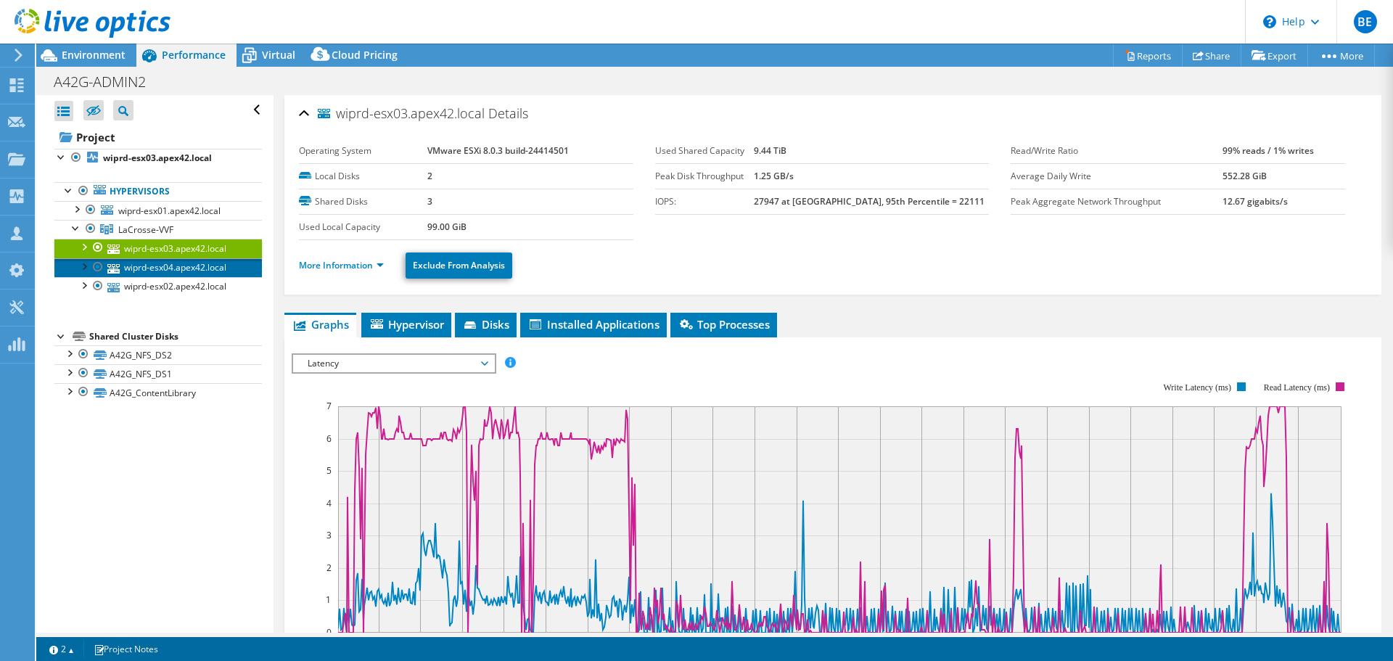
click at [164, 268] on link "wiprd-esx04.apex42.local" at bounding box center [158, 267] width 208 height 19
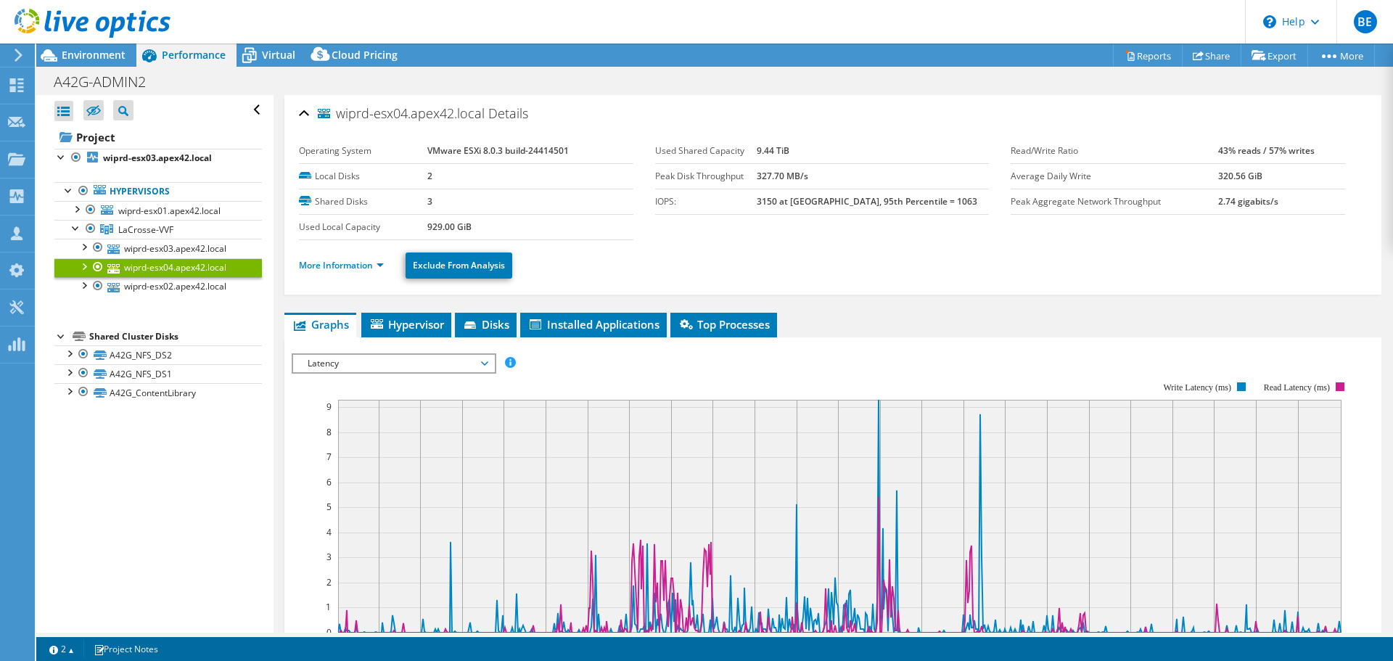
click at [474, 364] on span "Latency" at bounding box center [393, 363] width 186 height 17
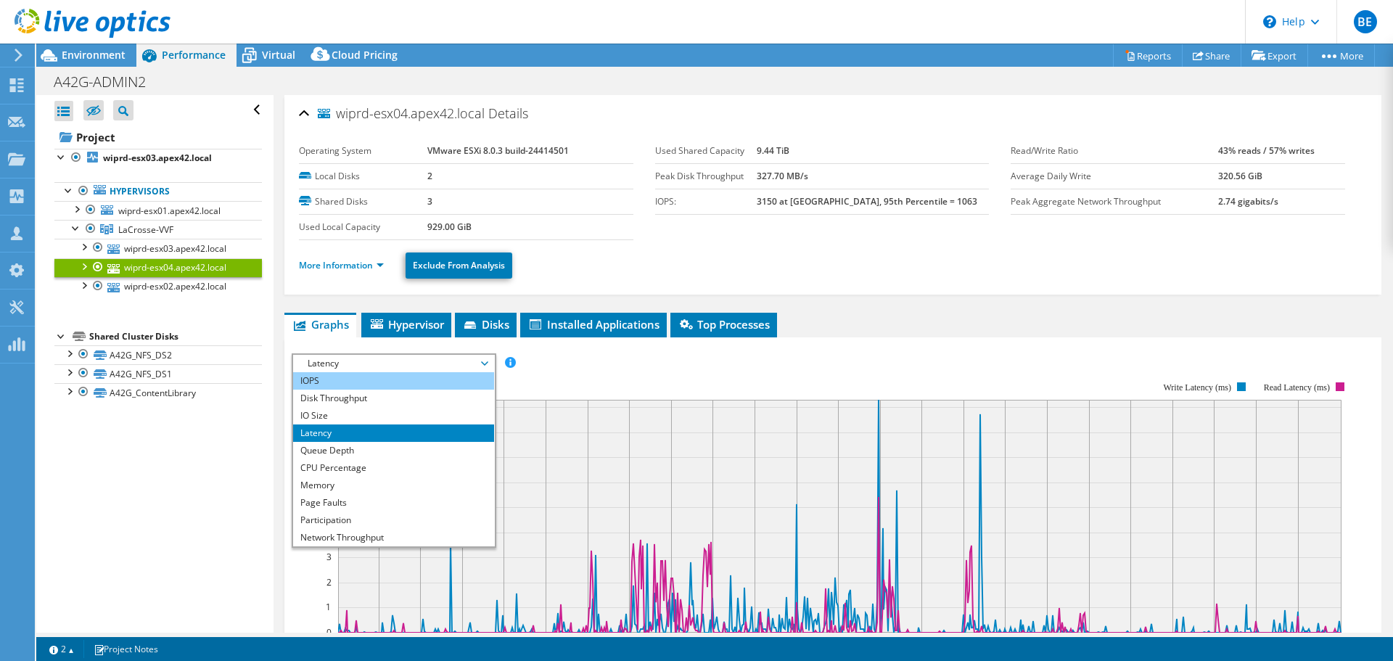
click at [387, 383] on li "IOPS" at bounding box center [393, 380] width 201 height 17
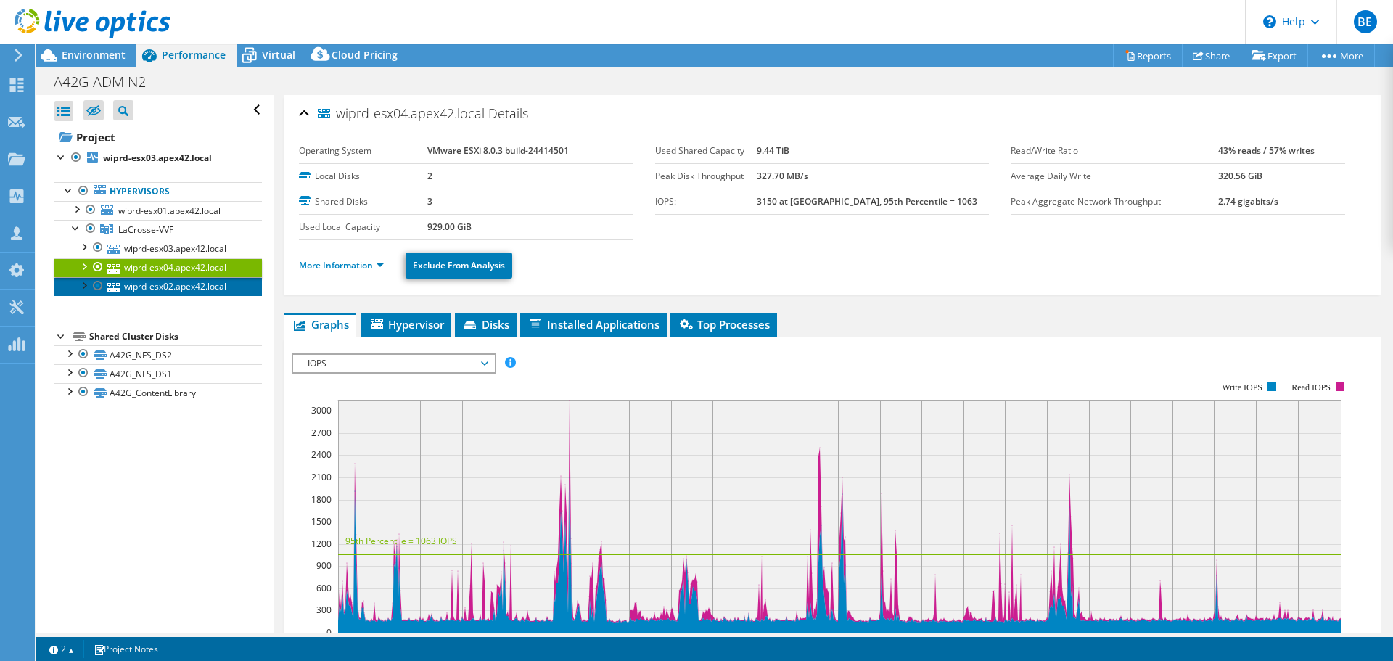
click at [157, 292] on link "wiprd-esx02.apex42.local" at bounding box center [158, 286] width 208 height 19
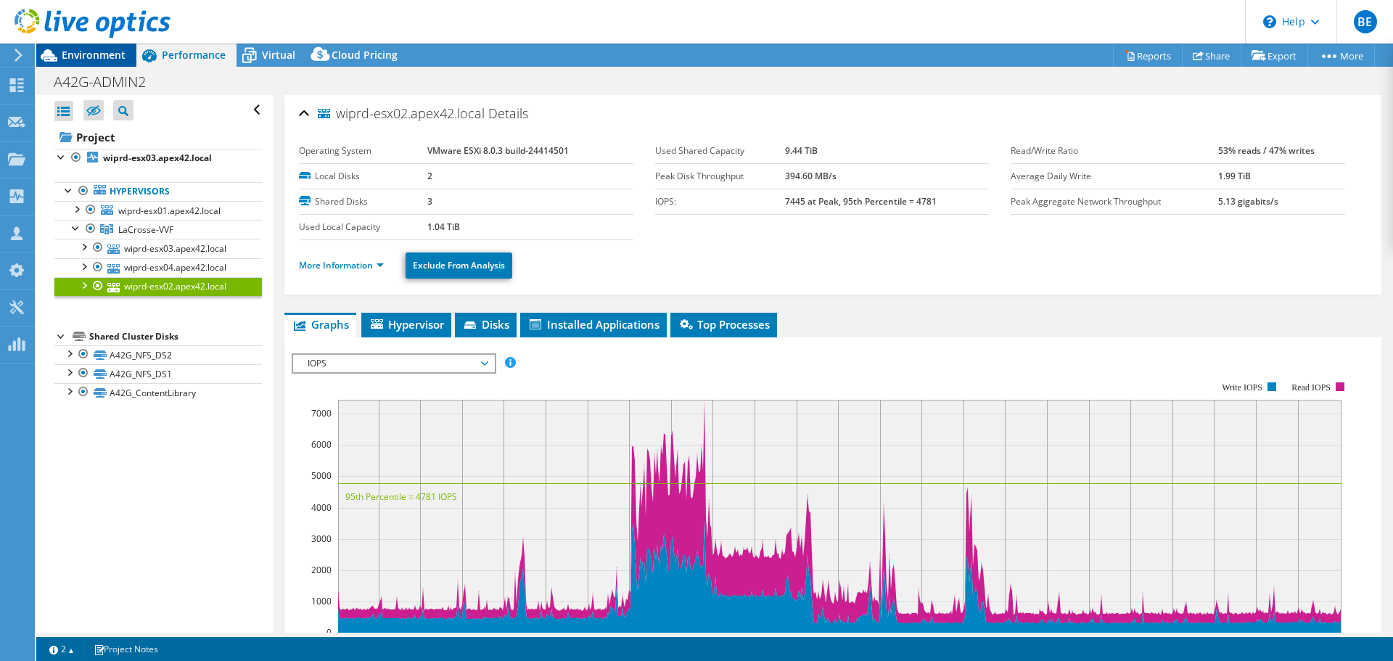
click at [110, 57] on span "Environment" at bounding box center [94, 55] width 64 height 14
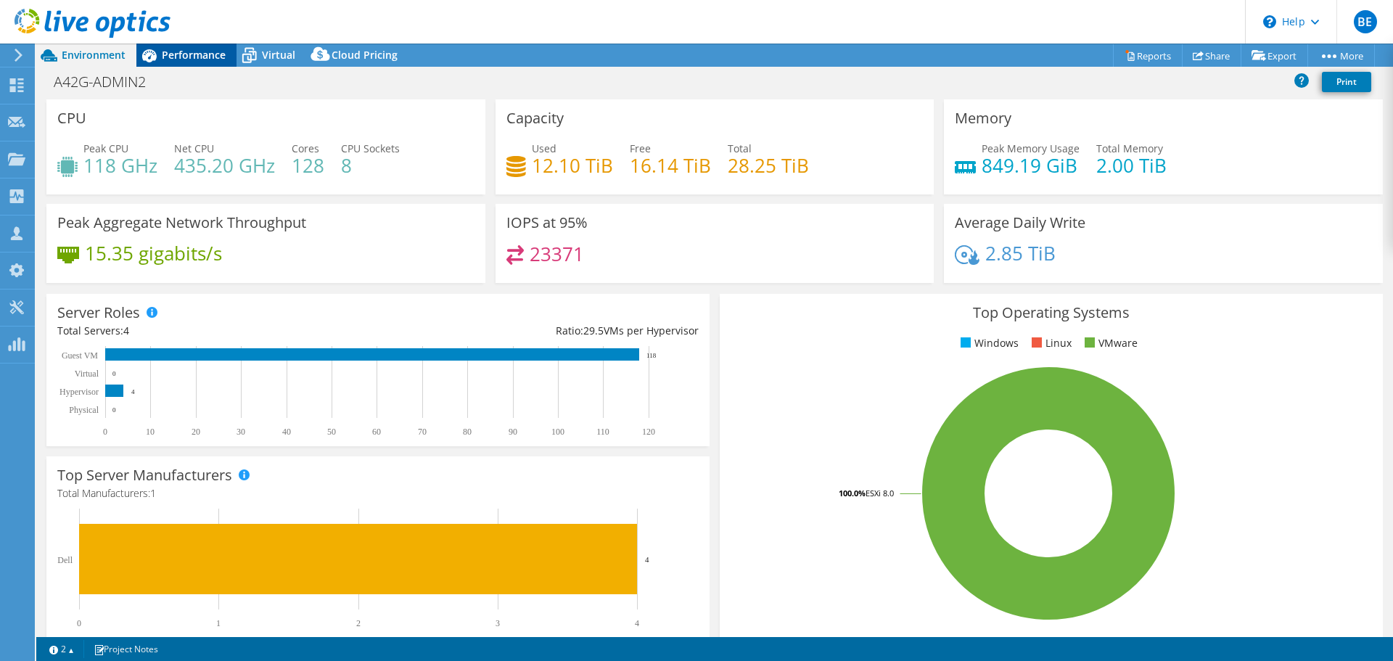
click at [165, 51] on span "Performance" at bounding box center [194, 55] width 64 height 14
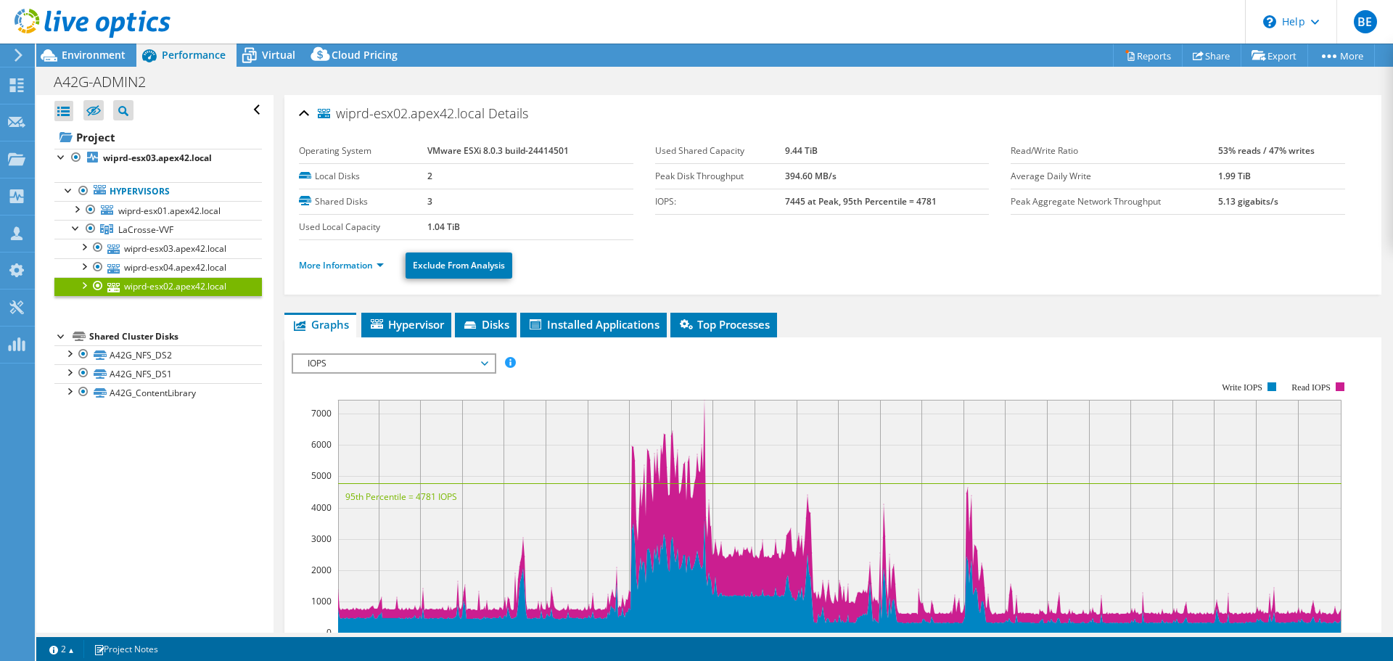
click at [230, 44] on div "Performance" at bounding box center [186, 55] width 100 height 23
click at [275, 54] on span "Virtual" at bounding box center [278, 55] width 33 height 14
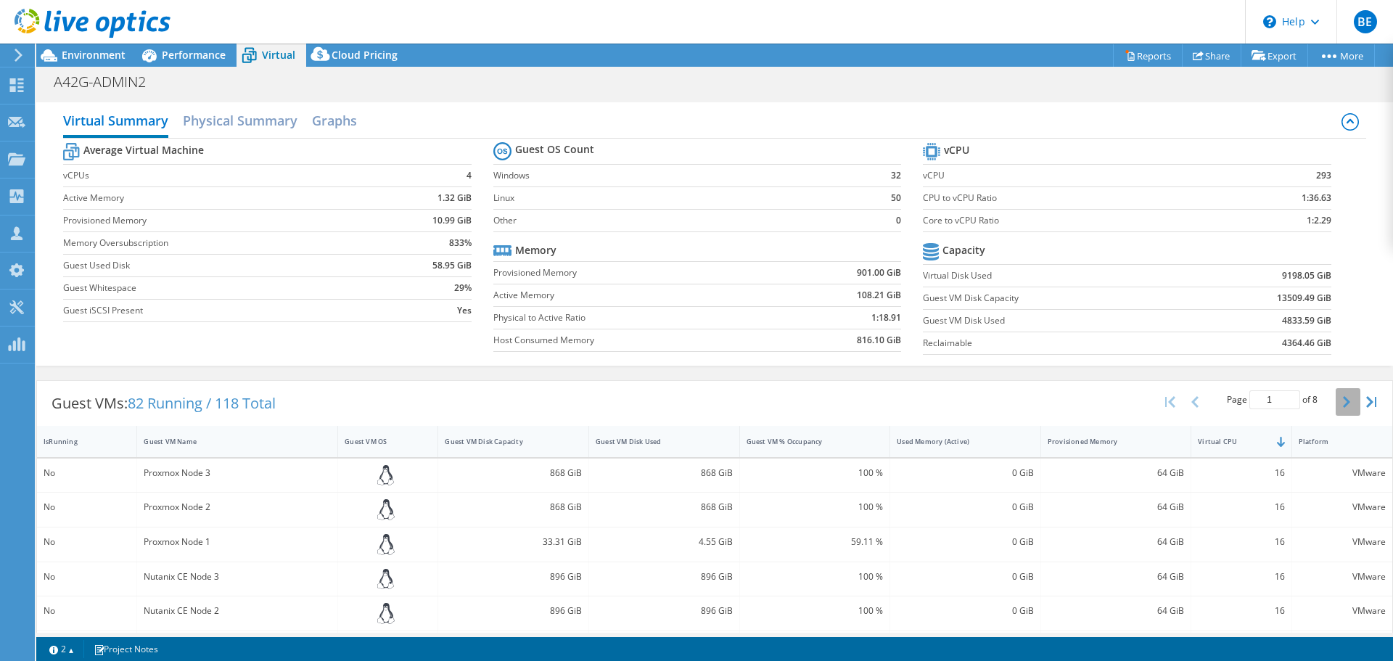
click at [1343, 401] on icon "button" at bounding box center [1346, 402] width 7 height 12
drag, startPoint x: 134, startPoint y: 404, endPoint x: 156, endPoint y: 404, distance: 22.5
click at [156, 404] on span "82 Running / 118 Total" at bounding box center [202, 403] width 148 height 20
drag, startPoint x: 223, startPoint y: 402, endPoint x: 237, endPoint y: 402, distance: 13.8
click at [237, 402] on span "82 Running / 118 Total" at bounding box center [202, 403] width 148 height 20
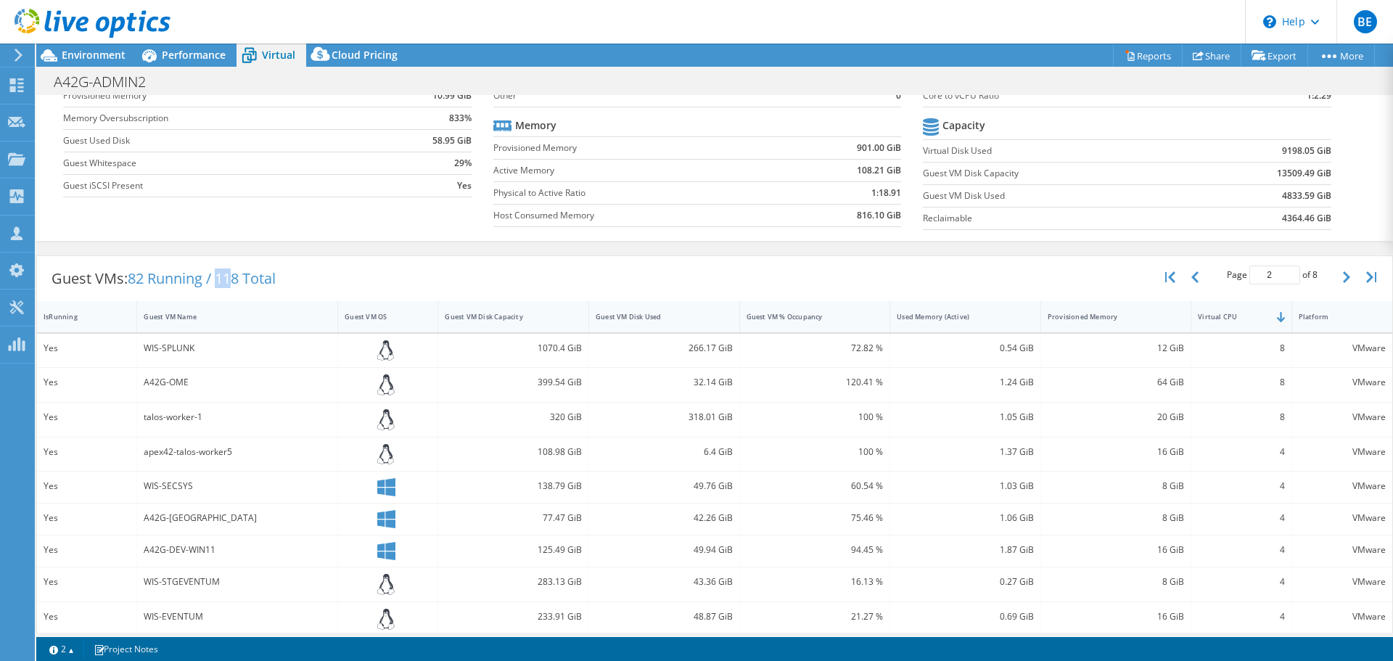
scroll to position [145, 0]
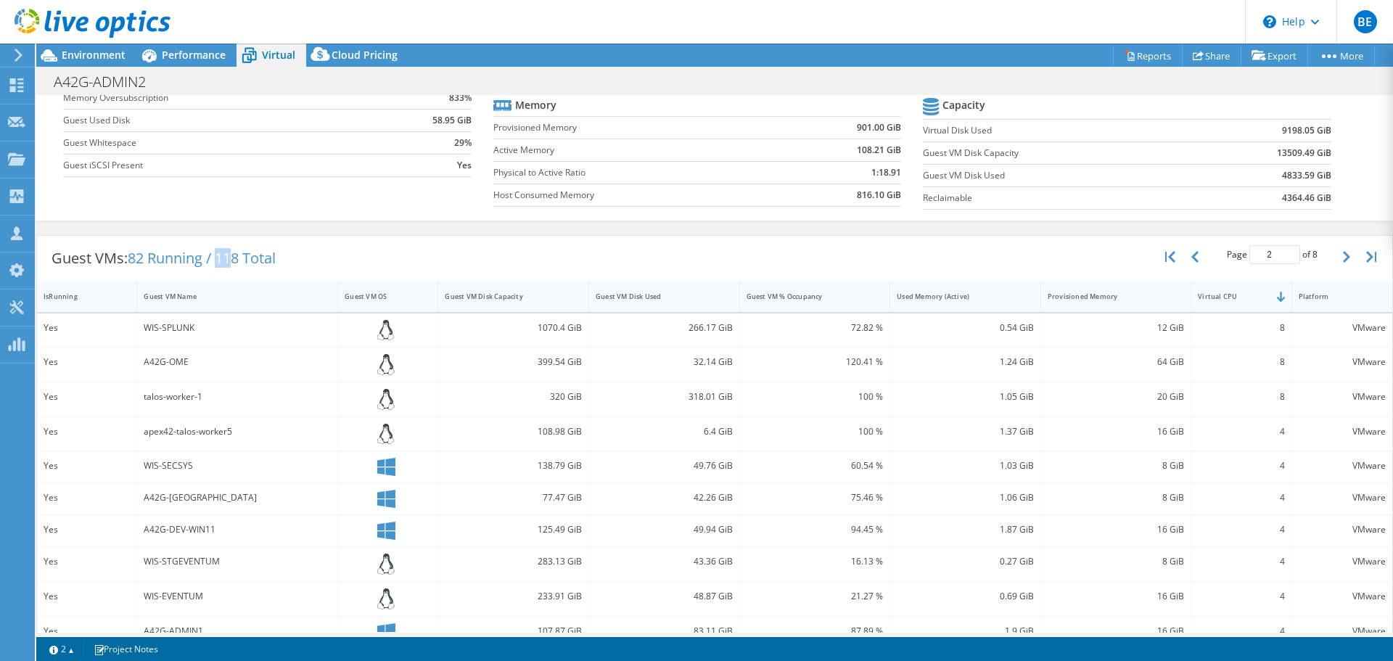
click at [461, 307] on div "Guest VM Disk Capacity" at bounding box center [504, 296] width 133 height 22
type input "1"
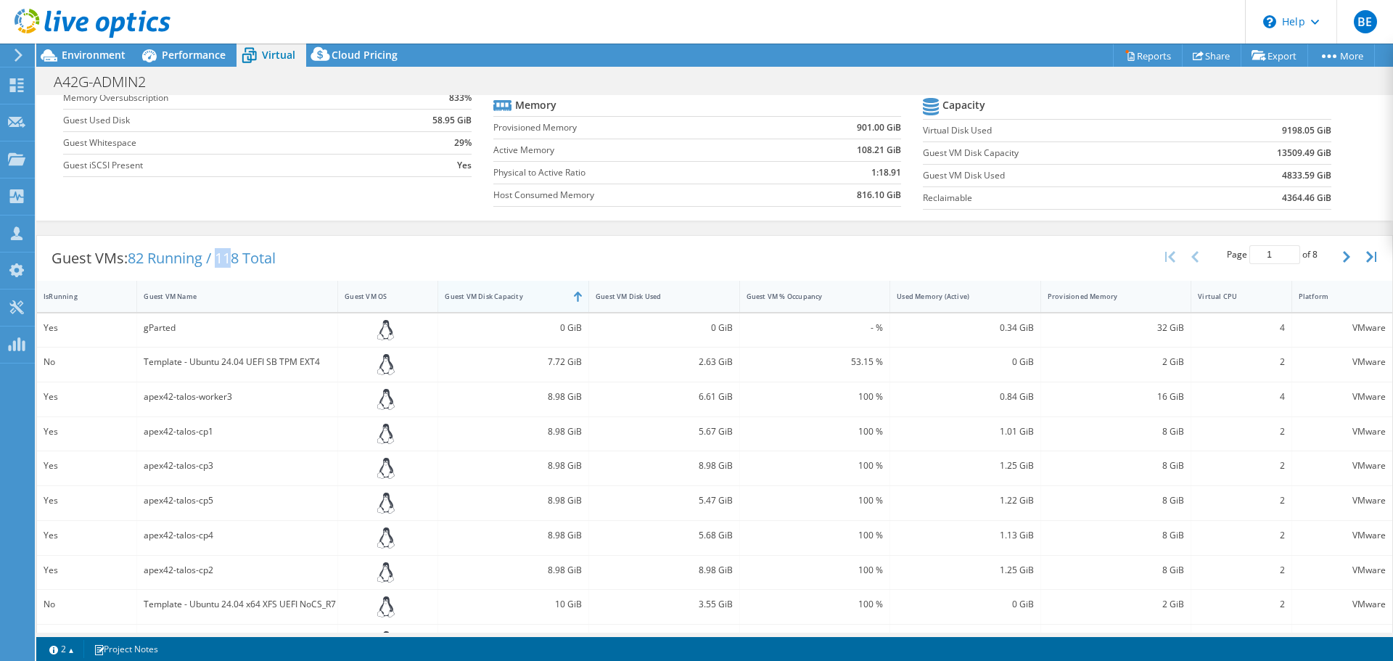
click at [514, 298] on div "Guest VM Disk Capacity" at bounding box center [505, 296] width 120 height 9
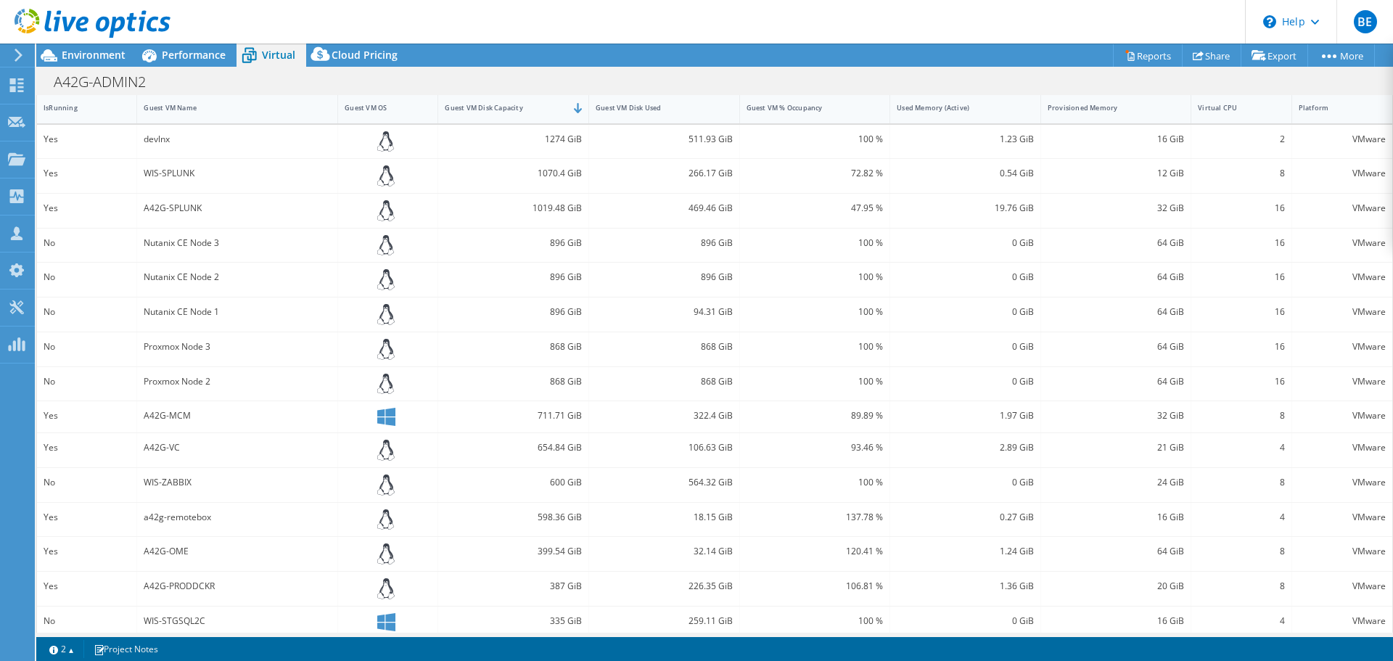
scroll to position [347, 0]
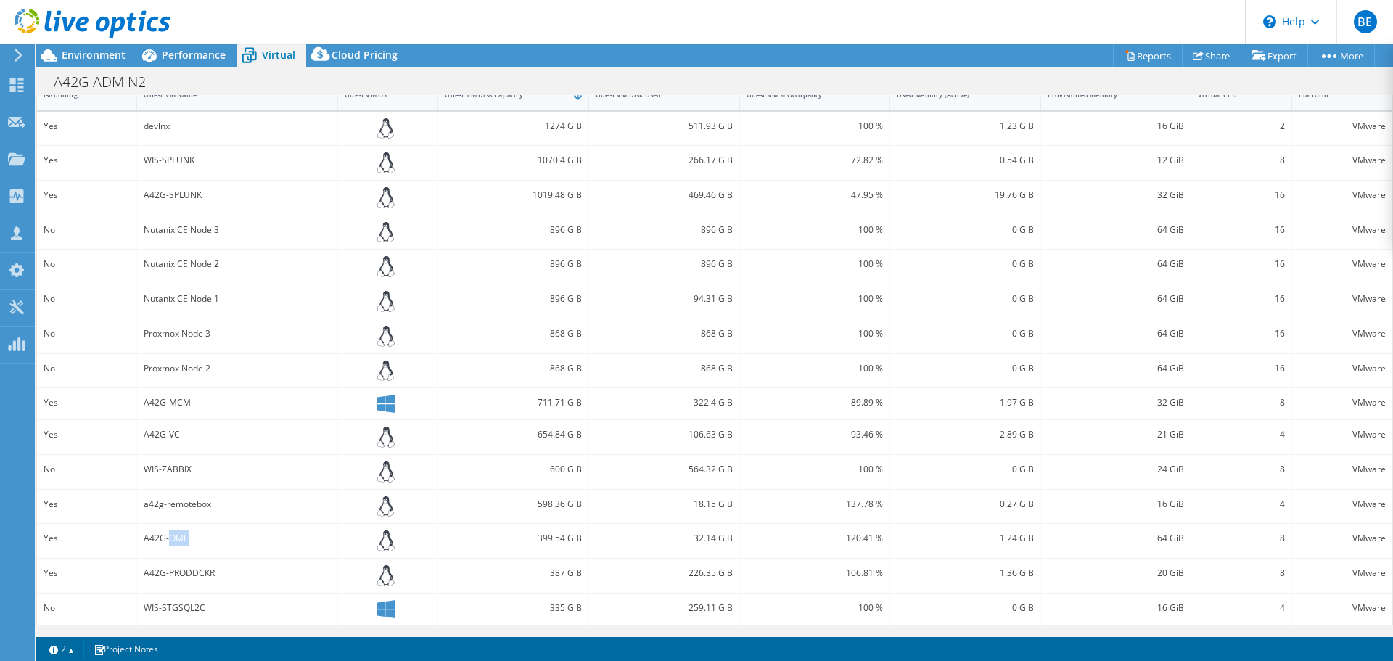
drag, startPoint x: 186, startPoint y: 542, endPoint x: 168, endPoint y: 541, distance: 17.4
click at [168, 541] on div "A42G-OME" at bounding box center [237, 538] width 187 height 16
drag, startPoint x: 184, startPoint y: 434, endPoint x: 146, endPoint y: 438, distance: 38.0
click at [146, 438] on div "A42G-VC" at bounding box center [237, 435] width 187 height 16
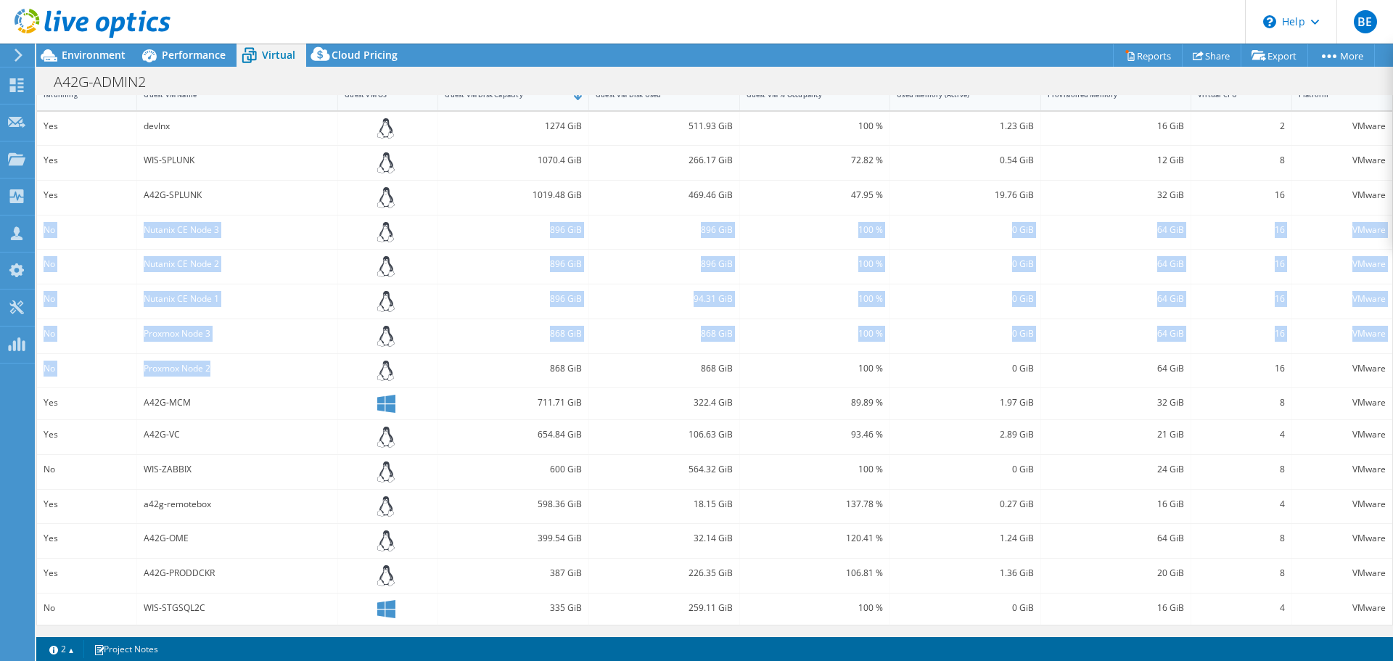
drag, startPoint x: 243, startPoint y: 369, endPoint x: 37, endPoint y: 230, distance: 248.3
click at [37, 230] on div "Yes devlnx 1274 GiB 511.93 GiB 100 % 1.23 GiB 16 GiB 2 VMware Yes WIS-SPLUNK 10…" at bounding box center [714, 368] width 1355 height 513
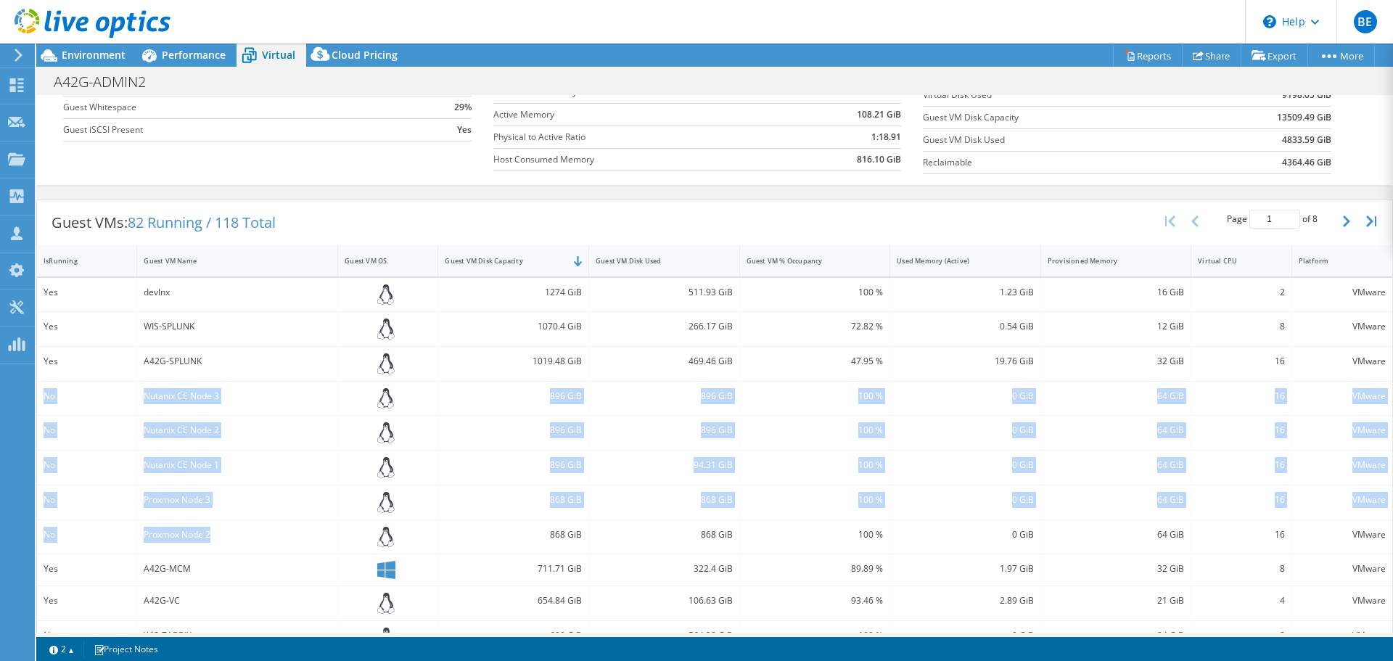
scroll to position [202, 0]
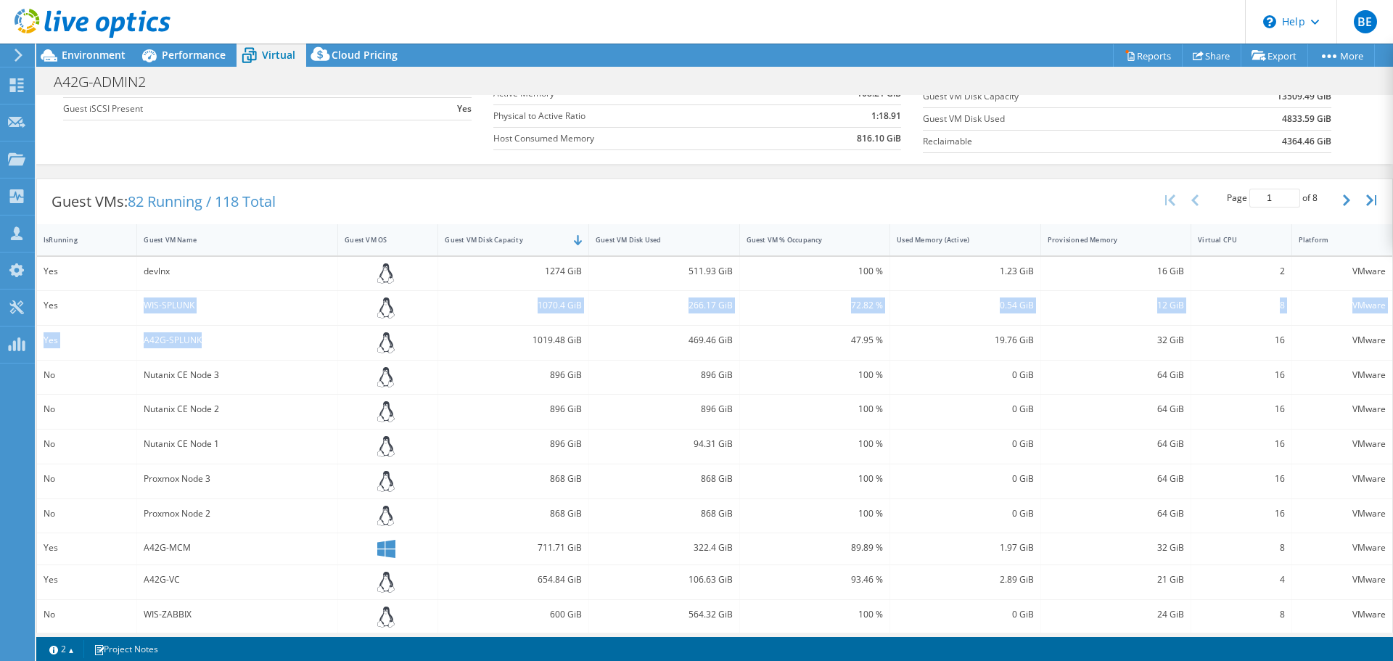
drag, startPoint x: 209, startPoint y: 332, endPoint x: 88, endPoint y: 309, distance: 123.2
click at [88, 309] on div "Yes devlnx 1274 GiB 511.93 GiB 100 % 1.23 GiB 16 GiB 2 VMware Yes WIS-SPLUNK 10…" at bounding box center [714, 513] width 1355 height 513
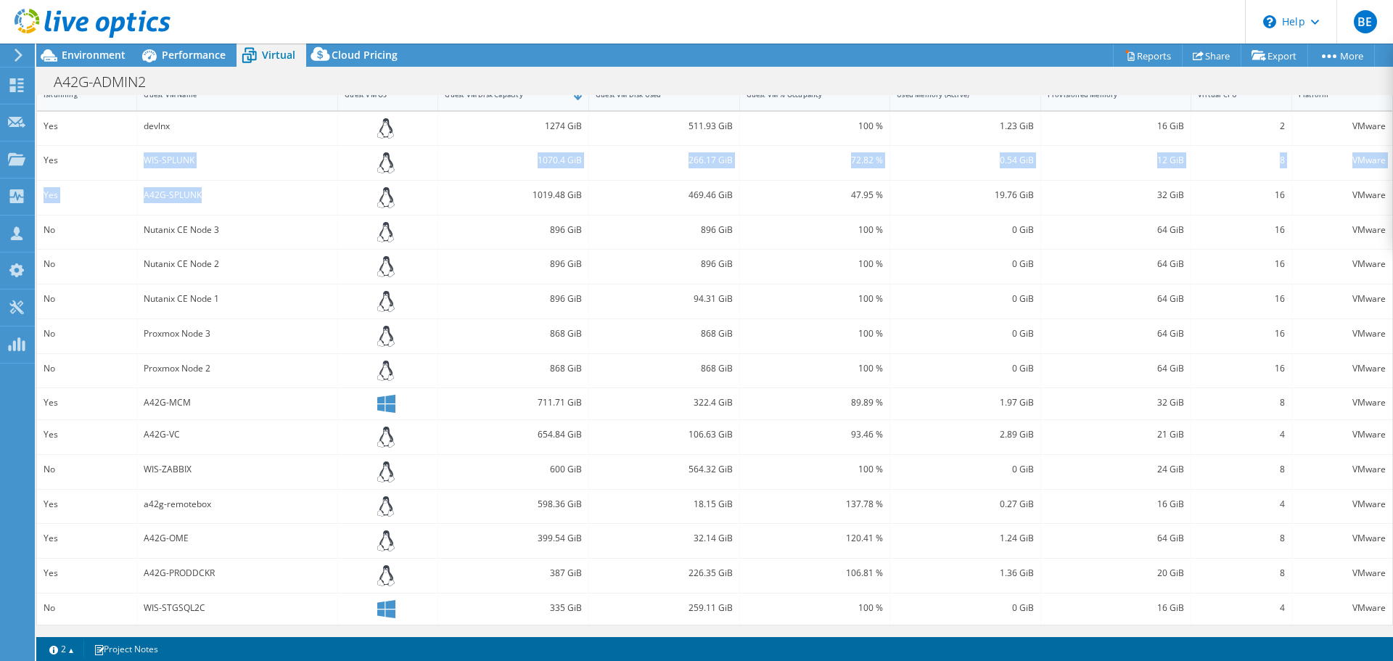
scroll to position [0, 0]
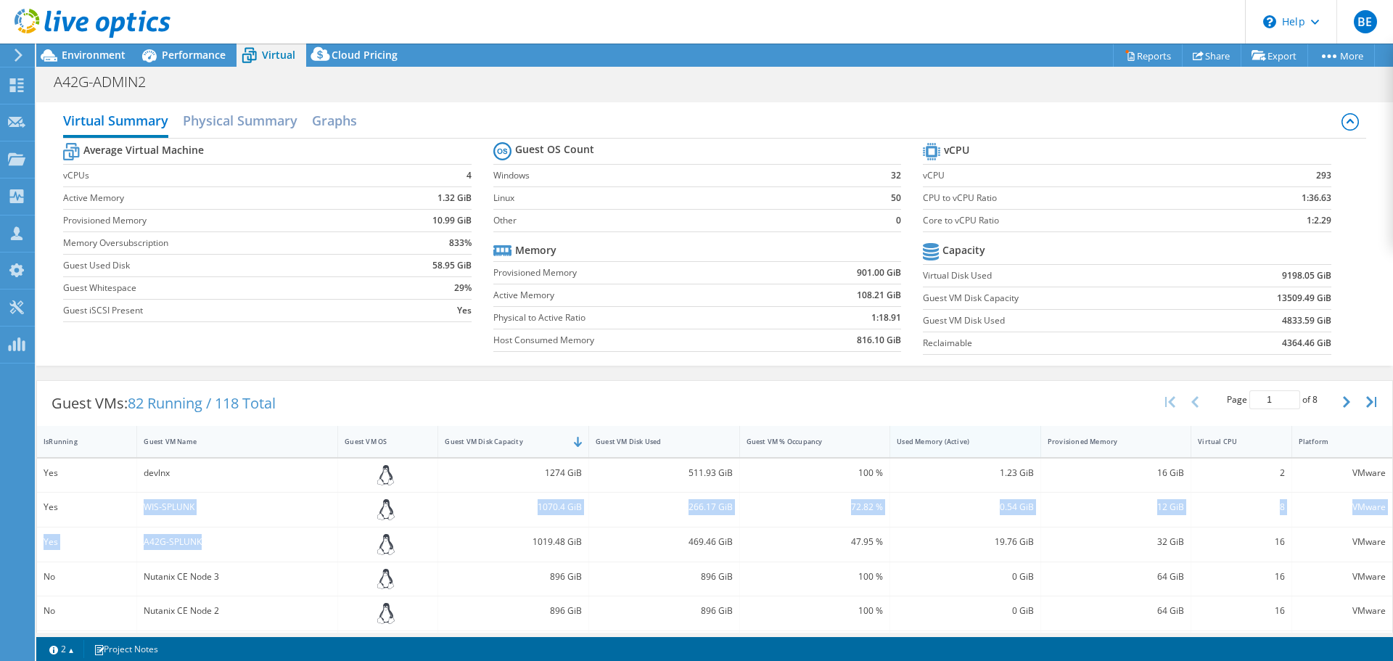
click at [955, 443] on div "Used Memory (Active)" at bounding box center [957, 441] width 120 height 9
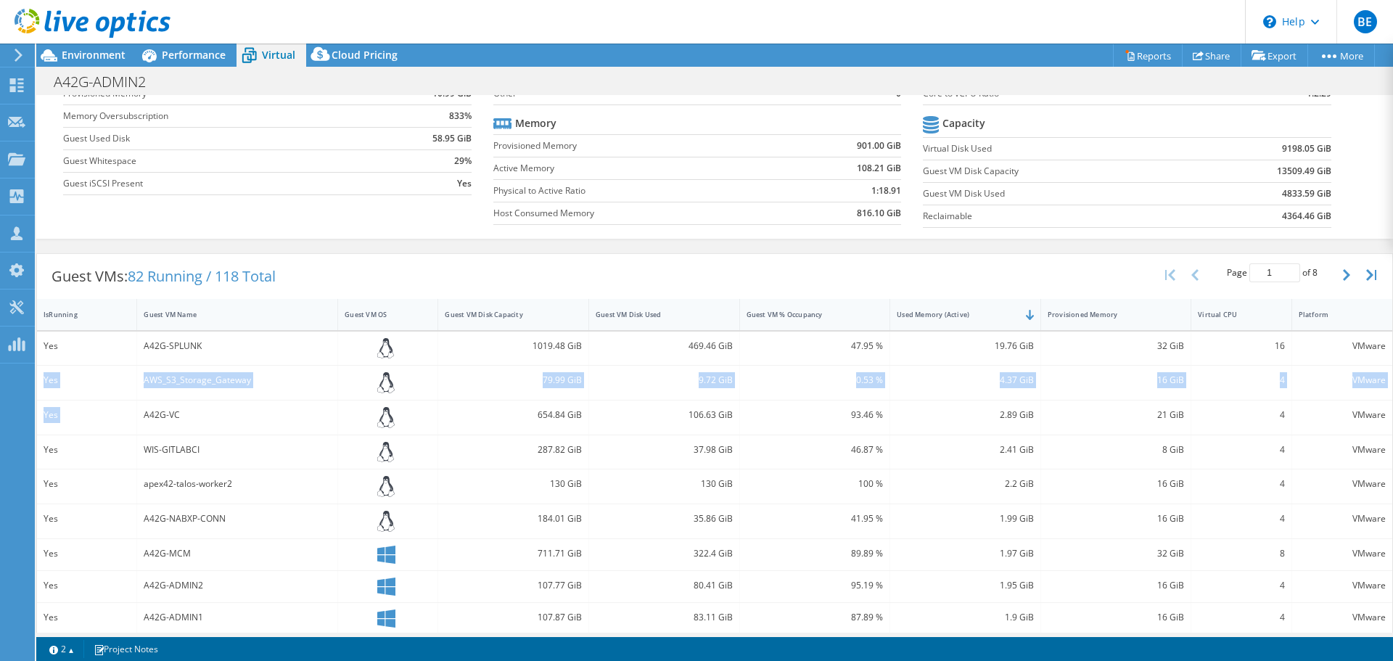
scroll to position [290, 0]
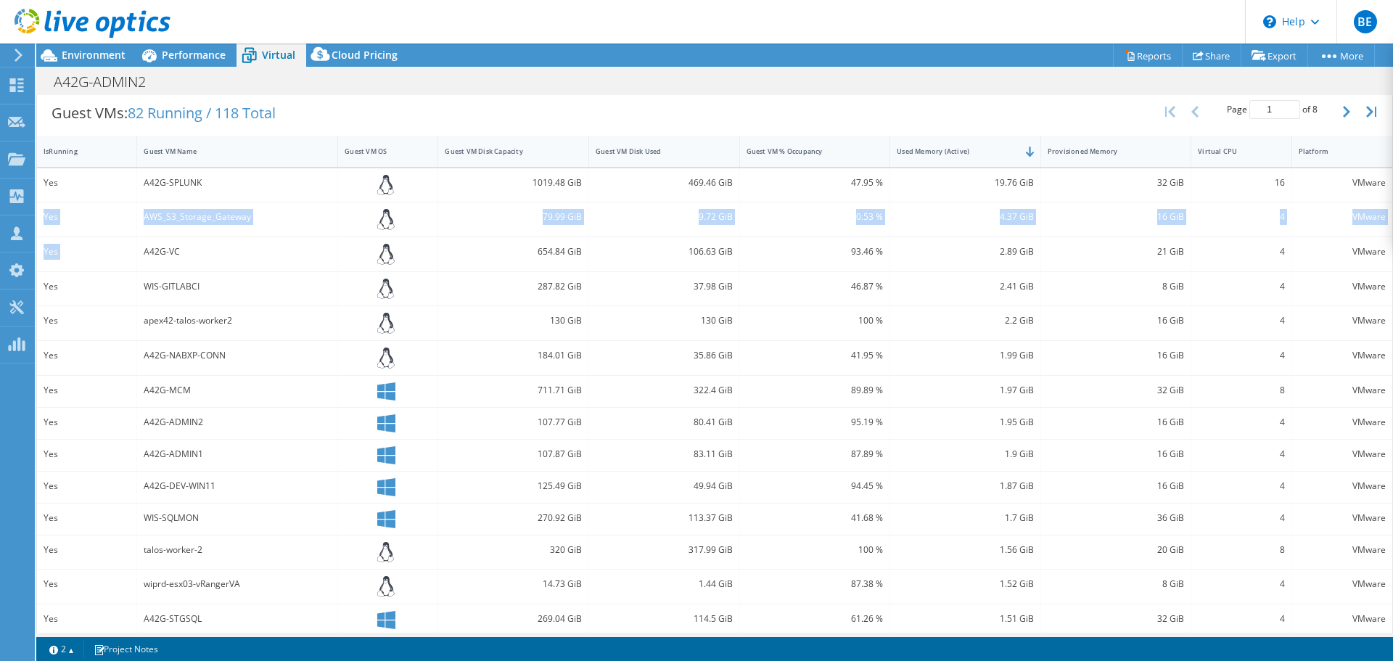
click at [243, 219] on div "AWS_S3_Storage_Gateway" at bounding box center [237, 217] width 187 height 16
drag, startPoint x: 260, startPoint y: 218, endPoint x: 134, endPoint y: 225, distance: 127.1
click at [134, 225] on div "Yes AWS_S3_Storage_Gateway 79.99 GiB 9.72 GiB 0.53 % 4.37 GiB 16 GiB 4 VMware" at bounding box center [714, 219] width 1355 height 34
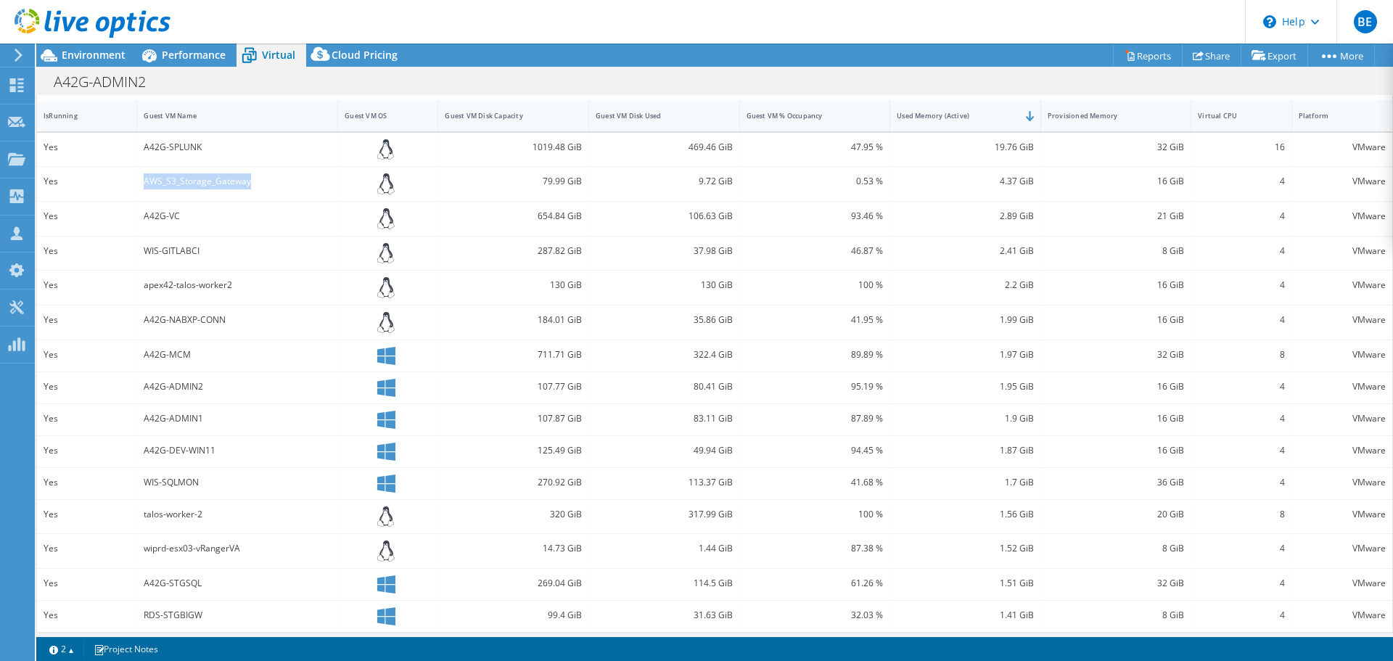
scroll to position [333, 0]
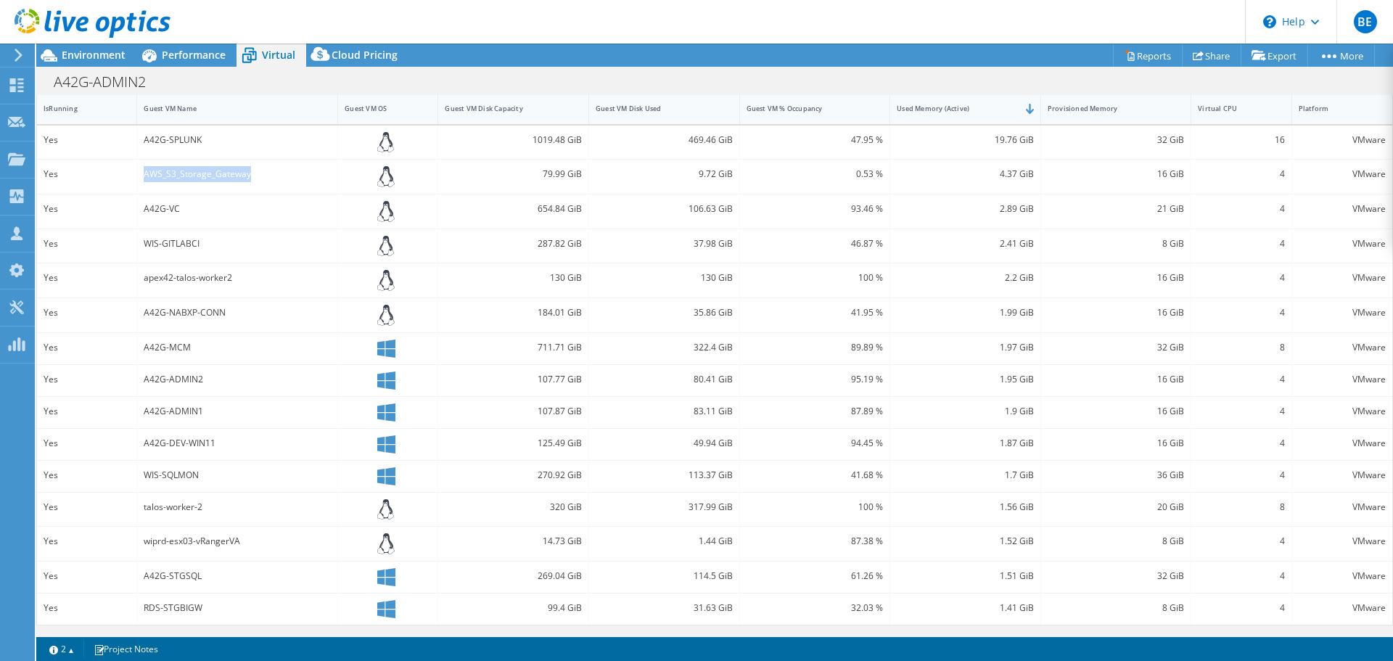
click at [205, 174] on div "AWS_S3_Storage_Gateway" at bounding box center [237, 174] width 187 height 16
click at [157, 346] on div "A42G-MCM" at bounding box center [237, 348] width 187 height 16
drag, startPoint x: 141, startPoint y: 377, endPoint x: 259, endPoint y: 409, distance: 121.8
click at [259, 409] on div "Yes A42G-SPLUNK 1019.48 GiB 469.46 GiB 47.95 % 19.76 GiB 32 GiB 16 VMware Yes A…" at bounding box center [714, 375] width 1355 height 499
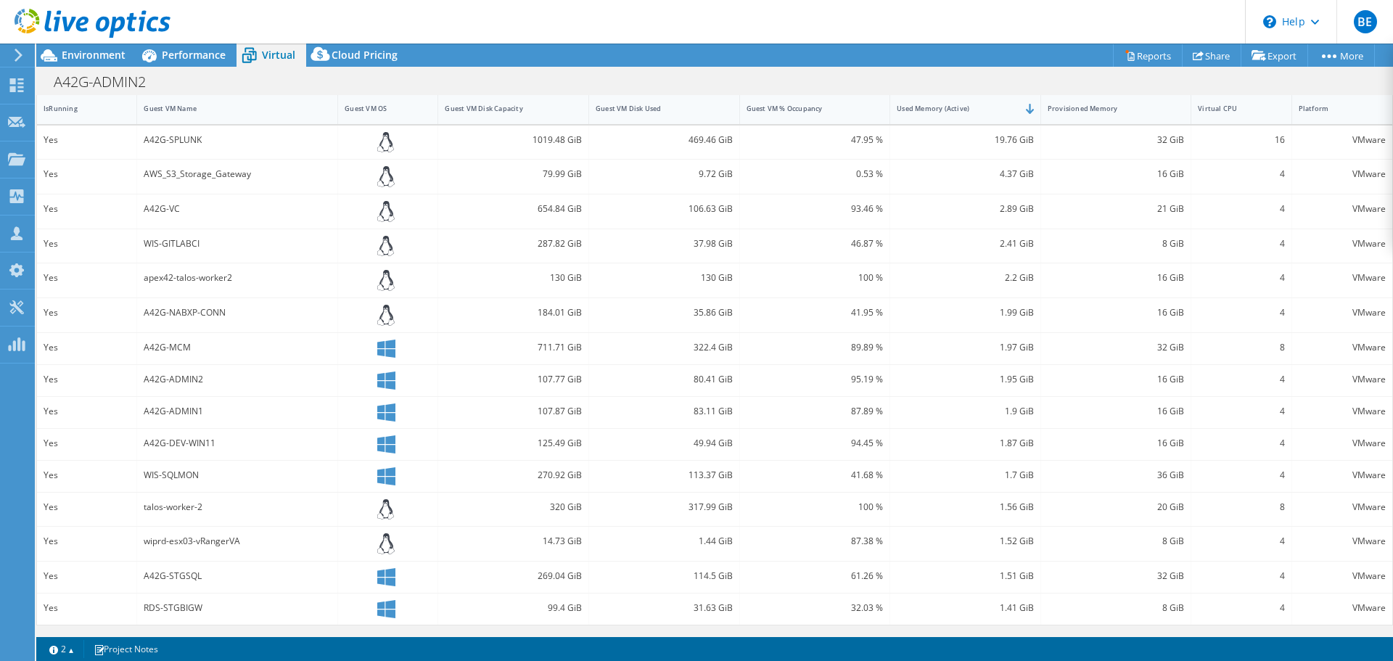
click at [215, 446] on div "A42G-DEV-WIN11" at bounding box center [237, 443] width 187 height 16
click at [206, 475] on div "WIS-SQLMON" at bounding box center [237, 475] width 187 height 16
drag, startPoint x: 205, startPoint y: 475, endPoint x: 169, endPoint y: 480, distance: 36.6
click at [169, 479] on div "WIS-SQLMON" at bounding box center [237, 475] width 187 height 16
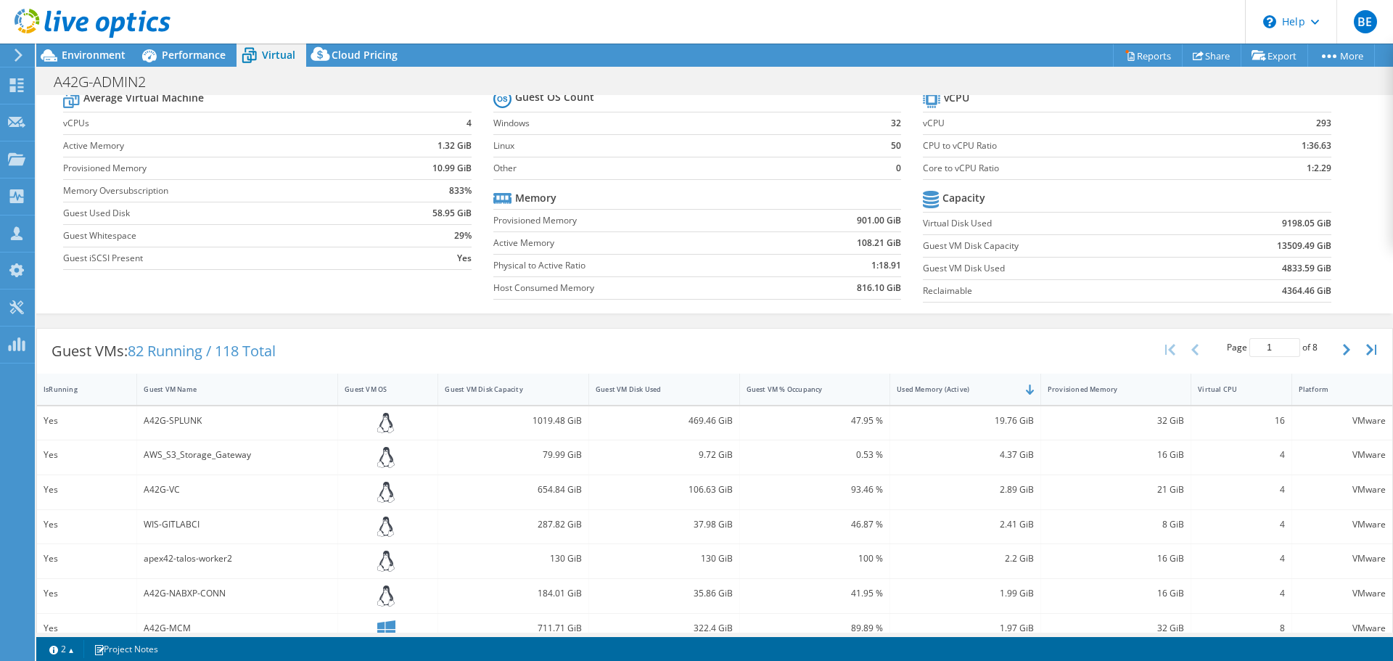
scroll to position [43, 0]
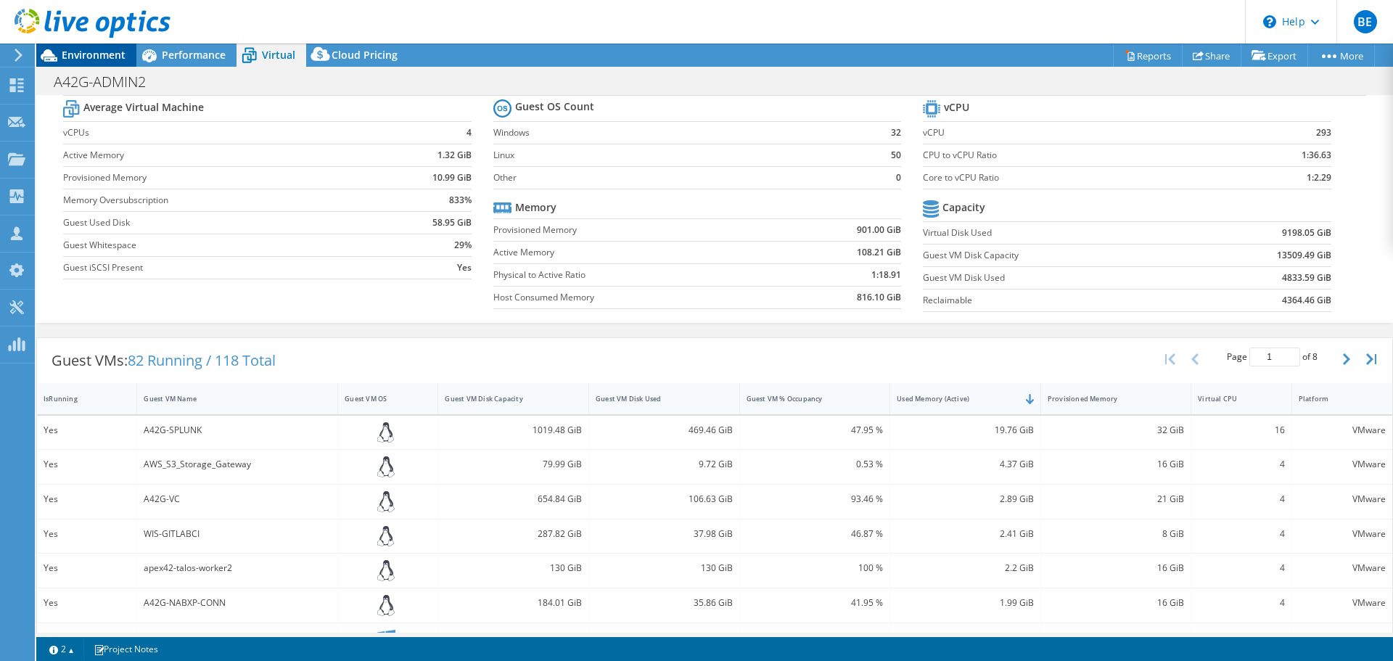
click at [89, 57] on span "Environment" at bounding box center [94, 55] width 64 height 14
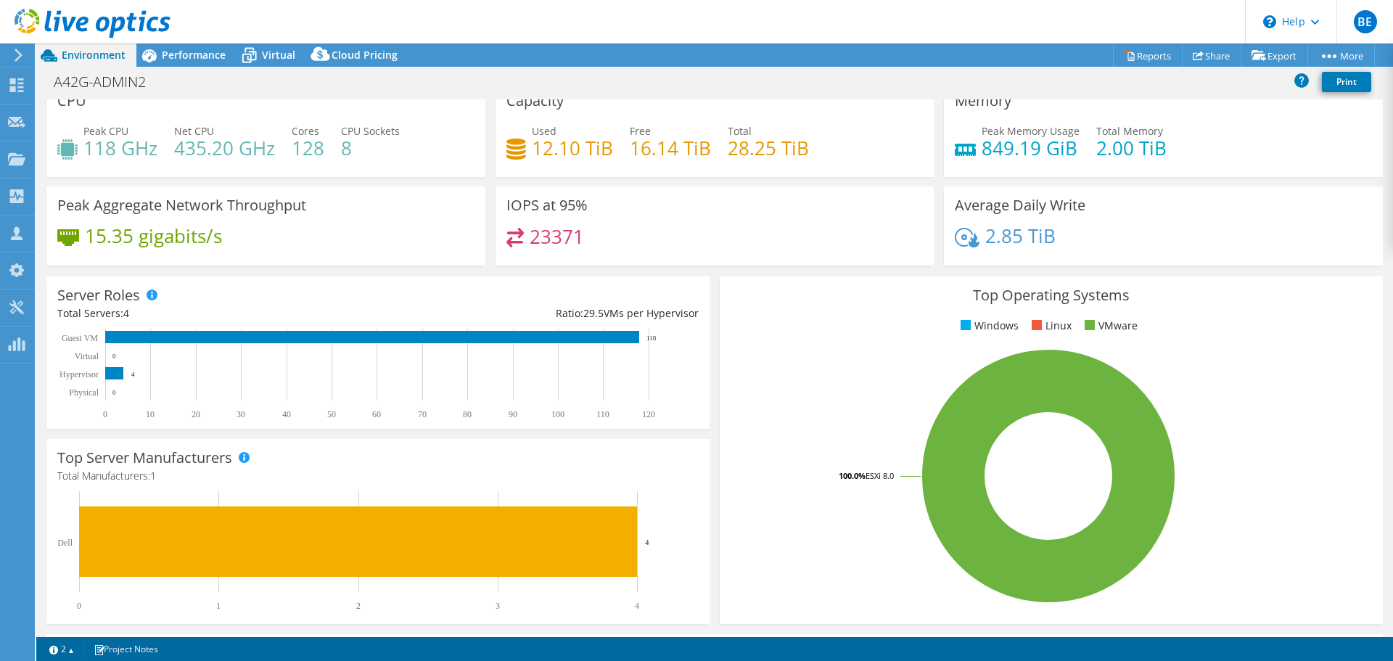
scroll to position [0, 0]
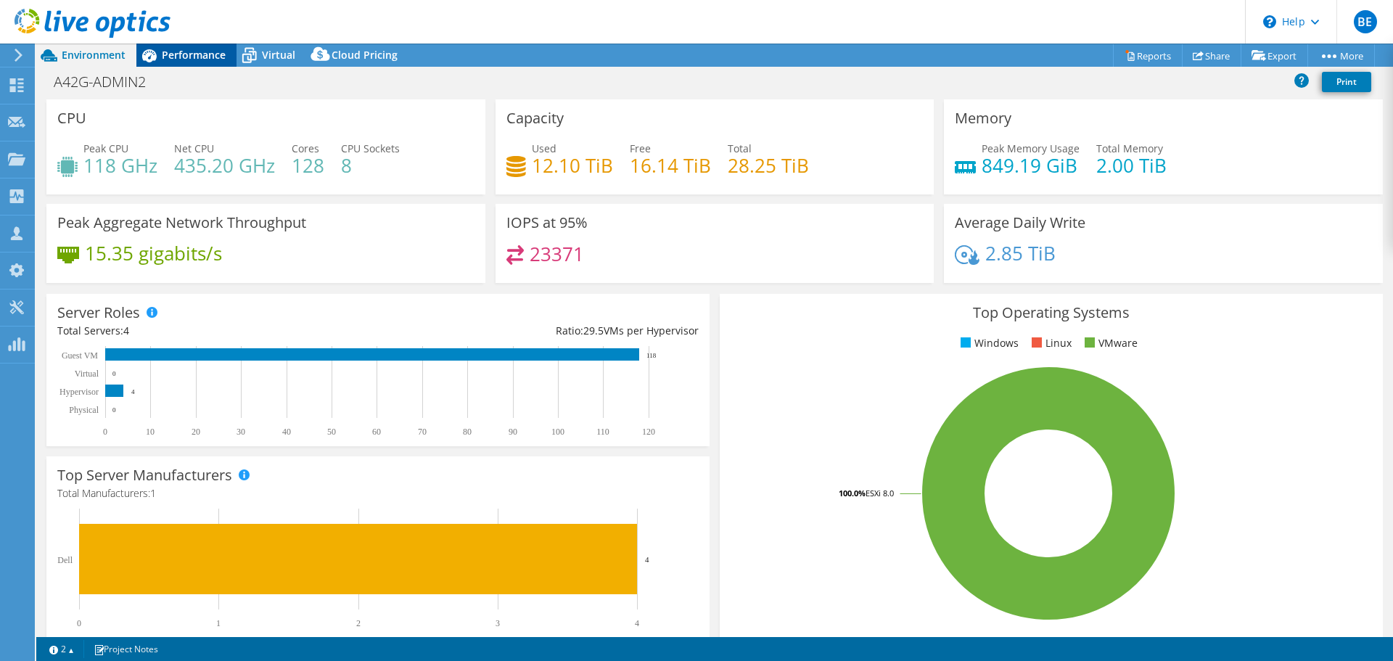
click at [186, 55] on span "Performance" at bounding box center [194, 55] width 64 height 14
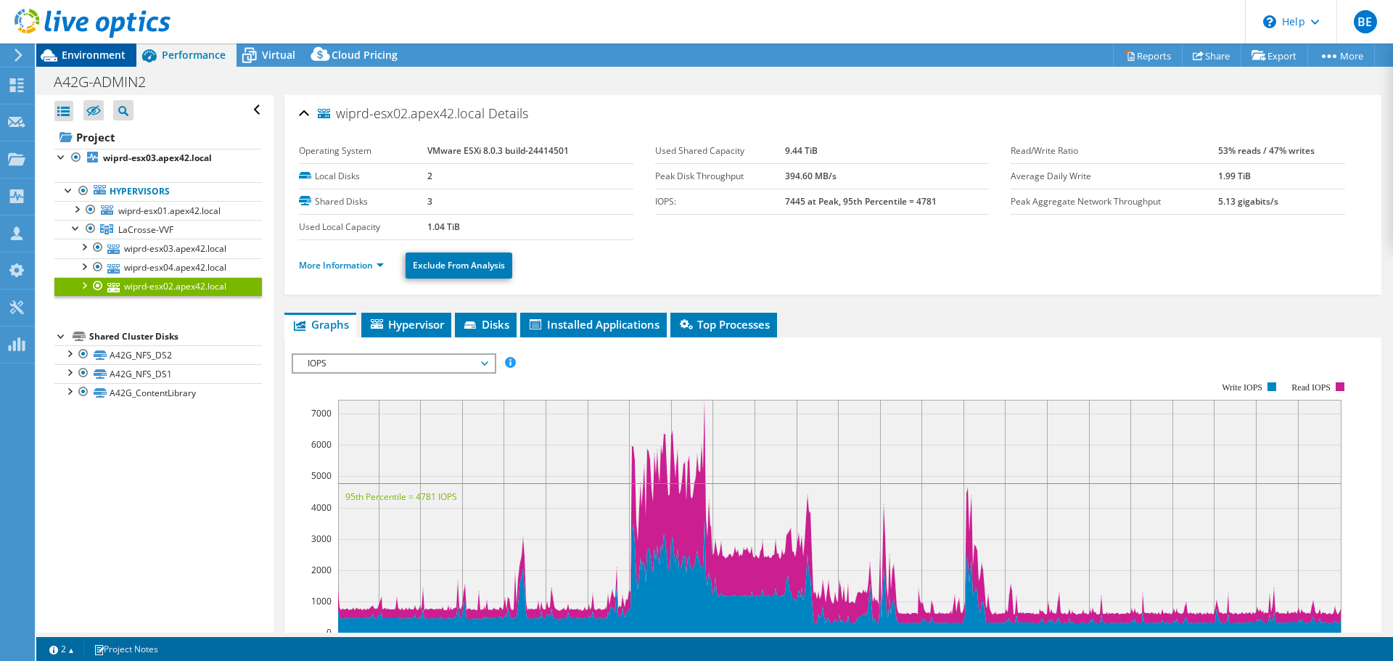
click at [80, 61] on span "Environment" at bounding box center [94, 55] width 64 height 14
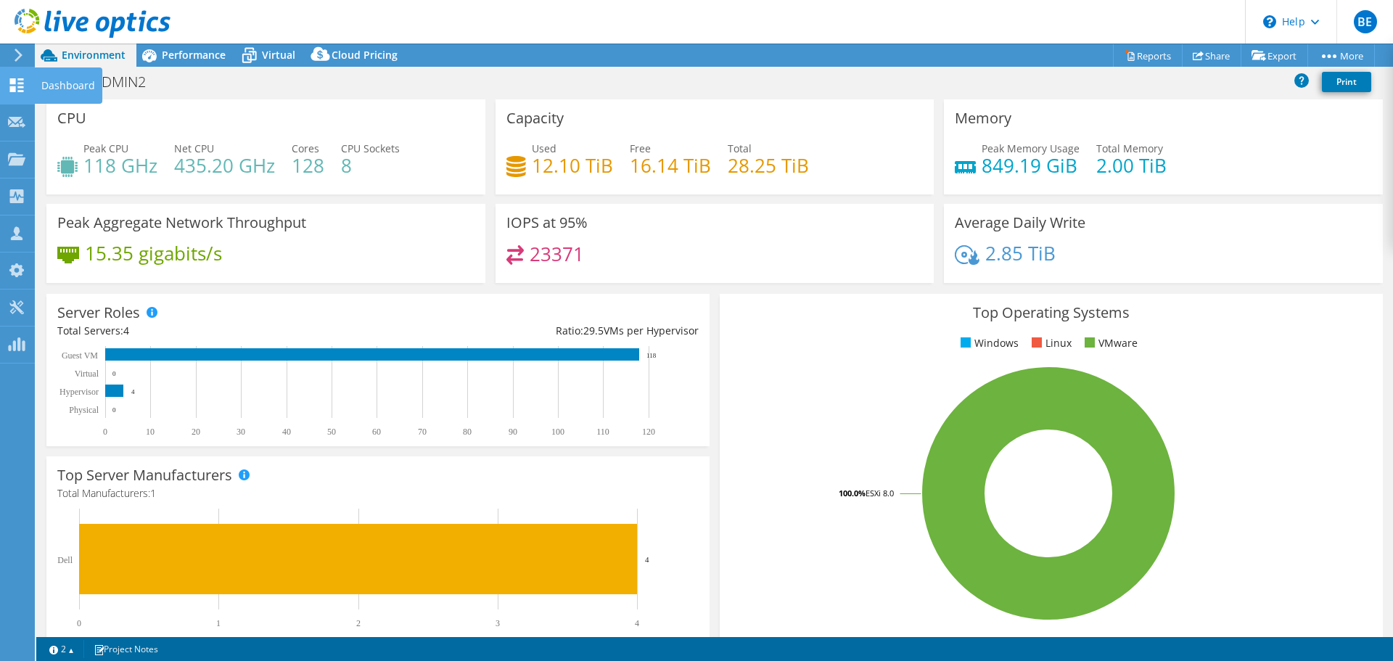
click at [12, 94] on div at bounding box center [16, 87] width 17 height 16
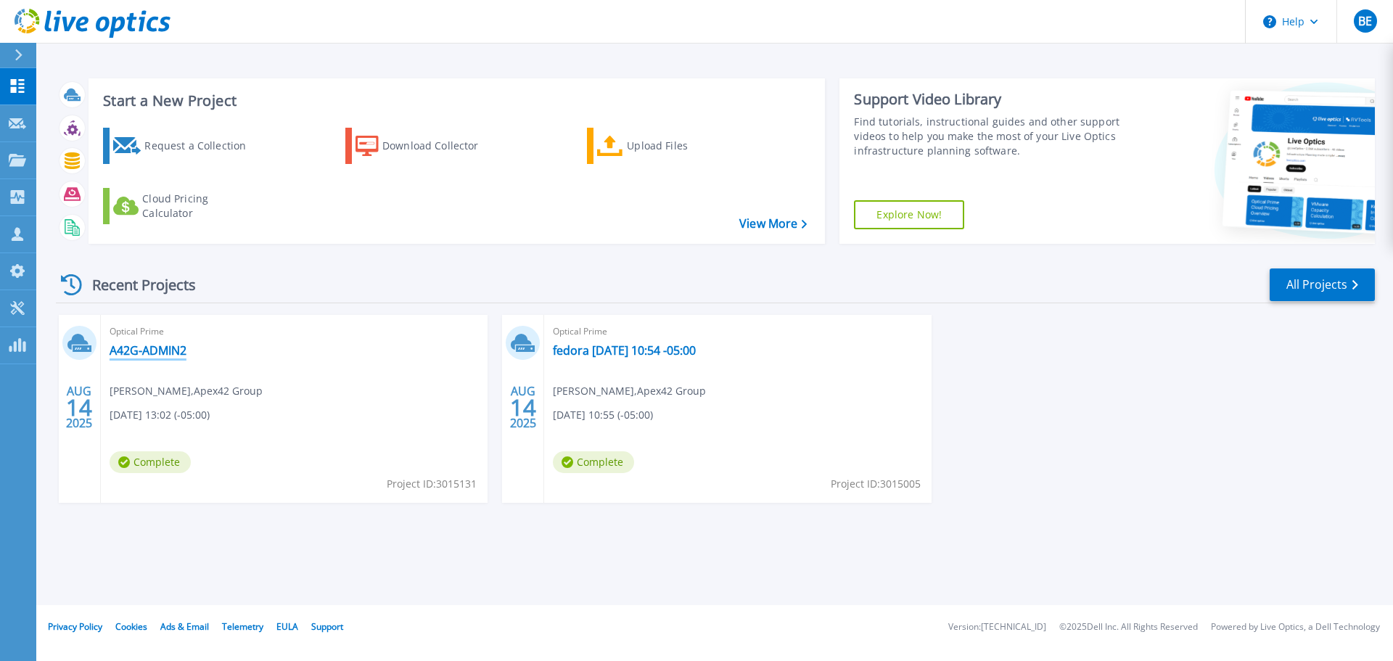
click at [171, 353] on link "A42G-ADMIN2" at bounding box center [148, 350] width 77 height 15
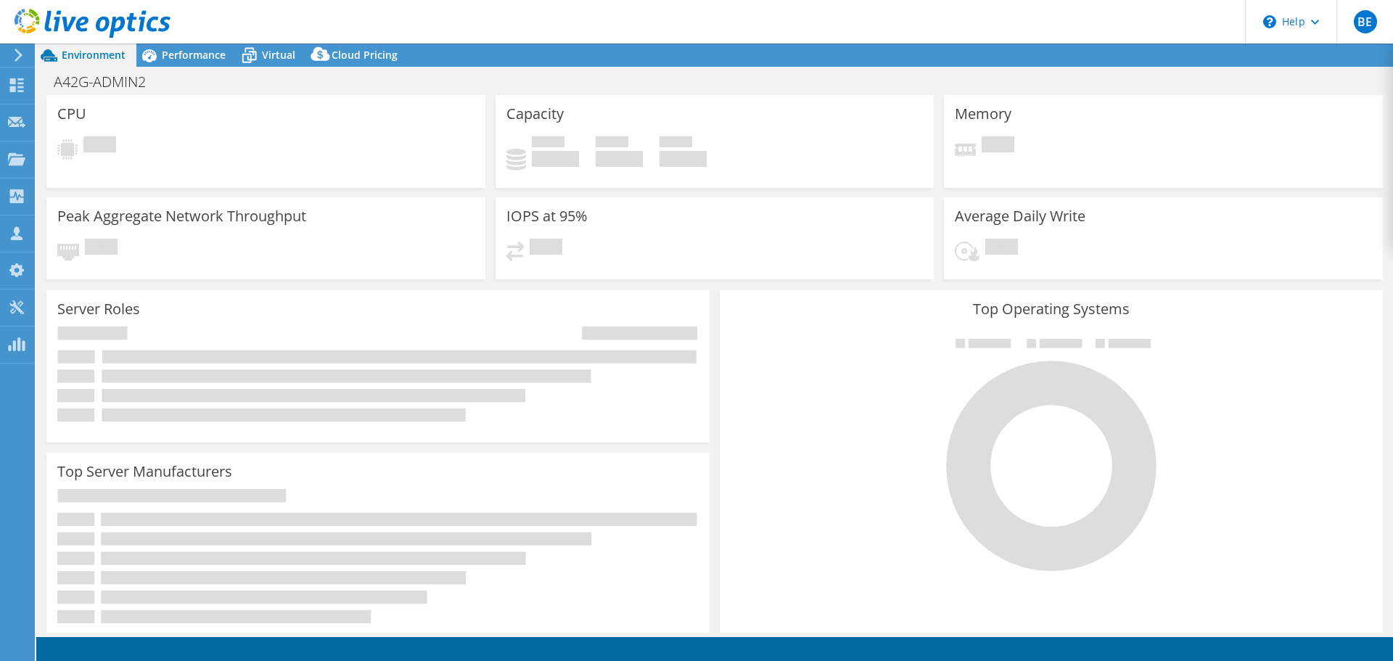
select select "USD"
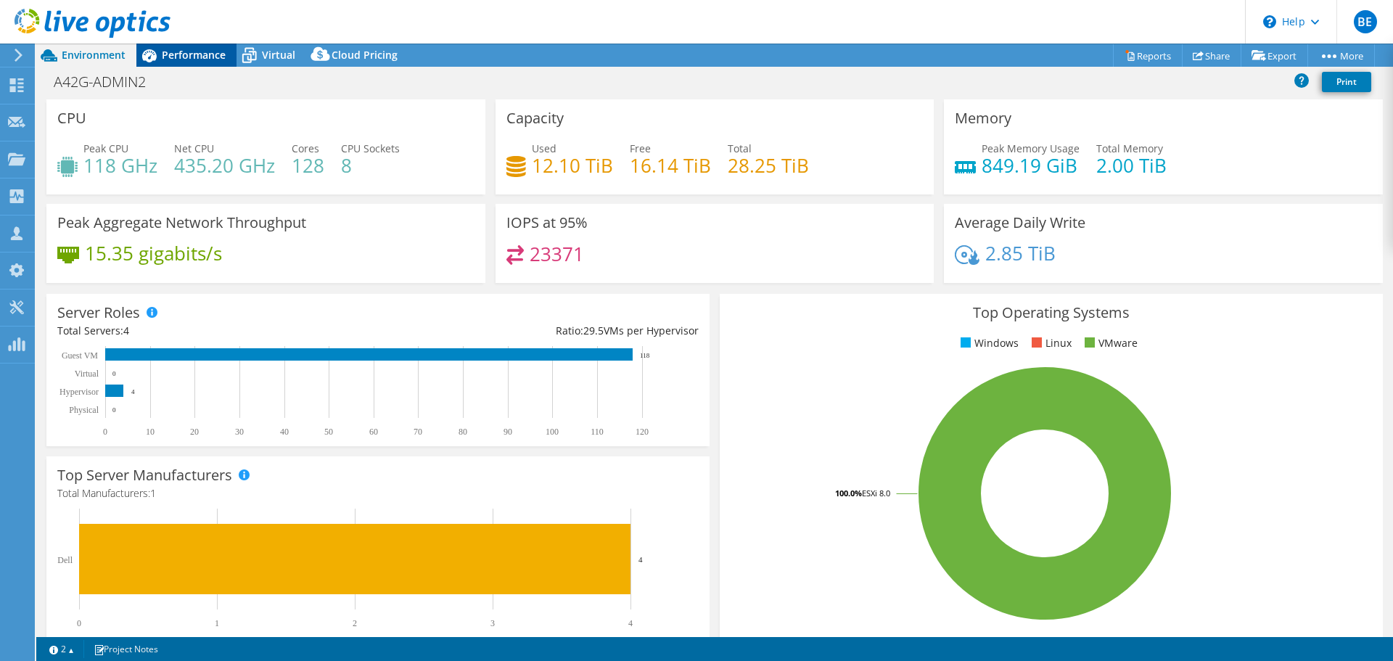
click at [230, 56] on div "Performance" at bounding box center [186, 55] width 100 height 23
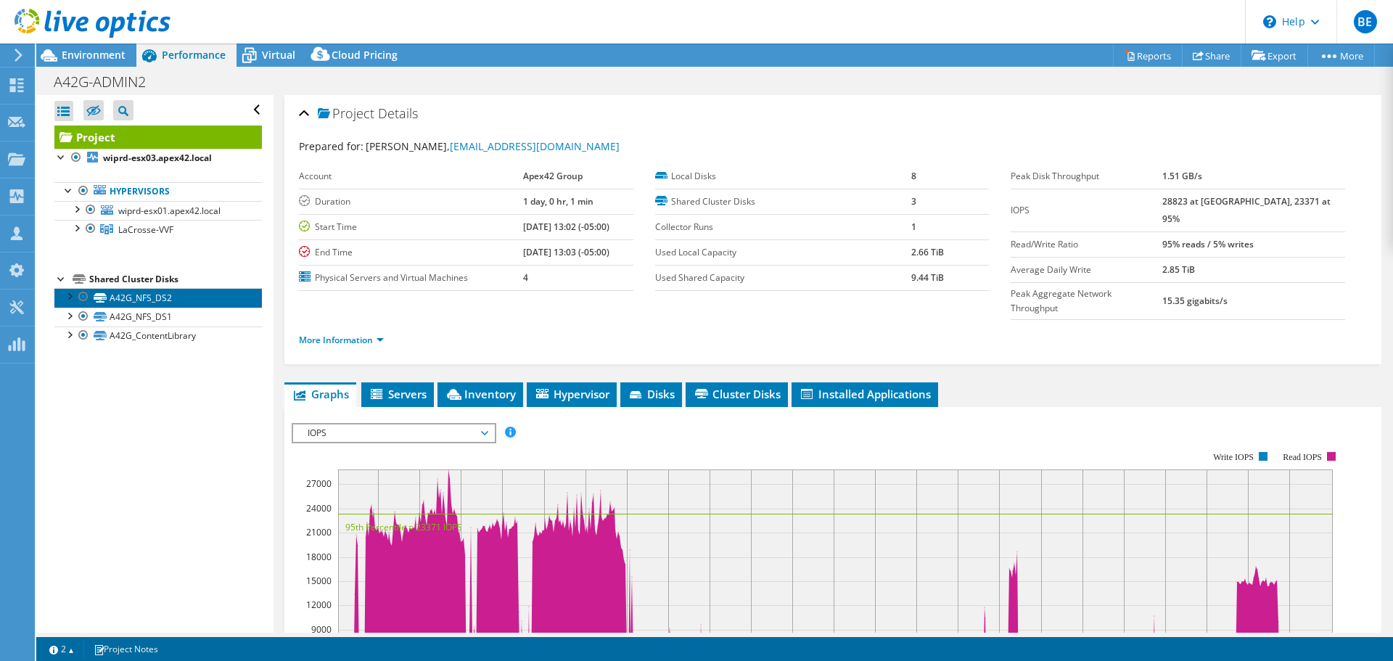
click at [133, 299] on link "A42G_NFS_DS2" at bounding box center [158, 297] width 208 height 19
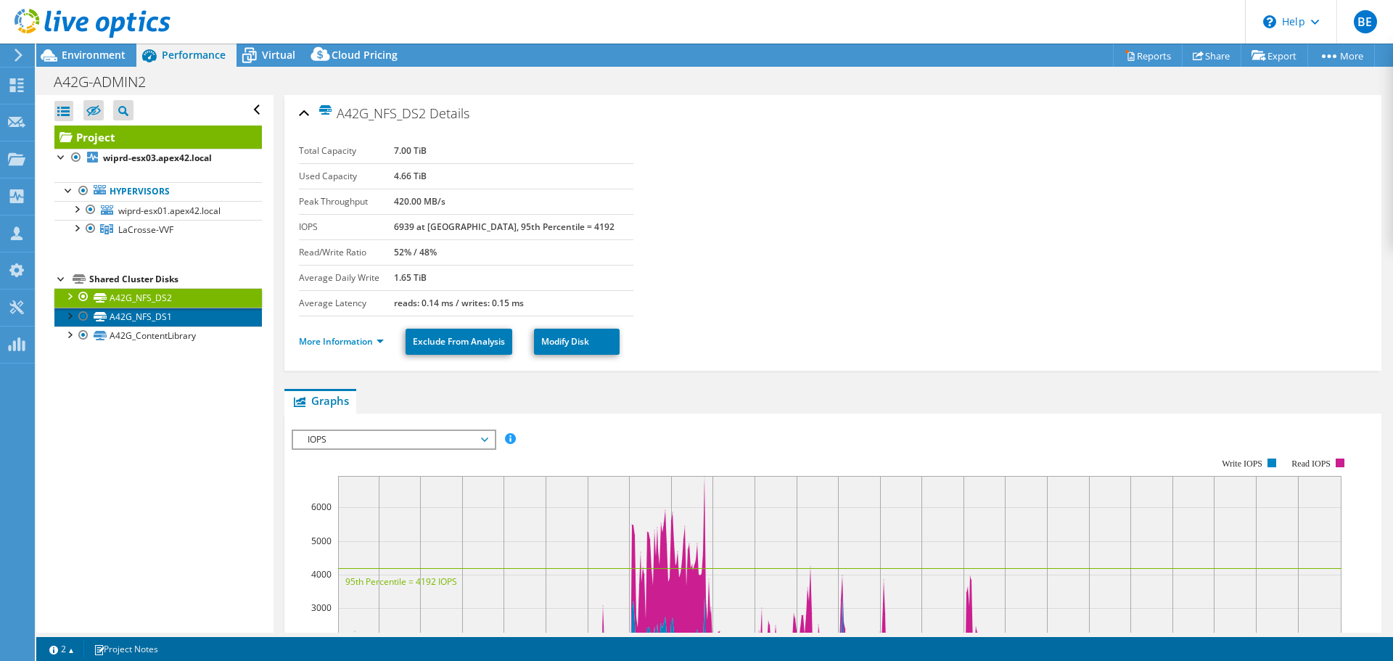
click at [128, 317] on link "A42G_NFS_DS1" at bounding box center [158, 317] width 208 height 19
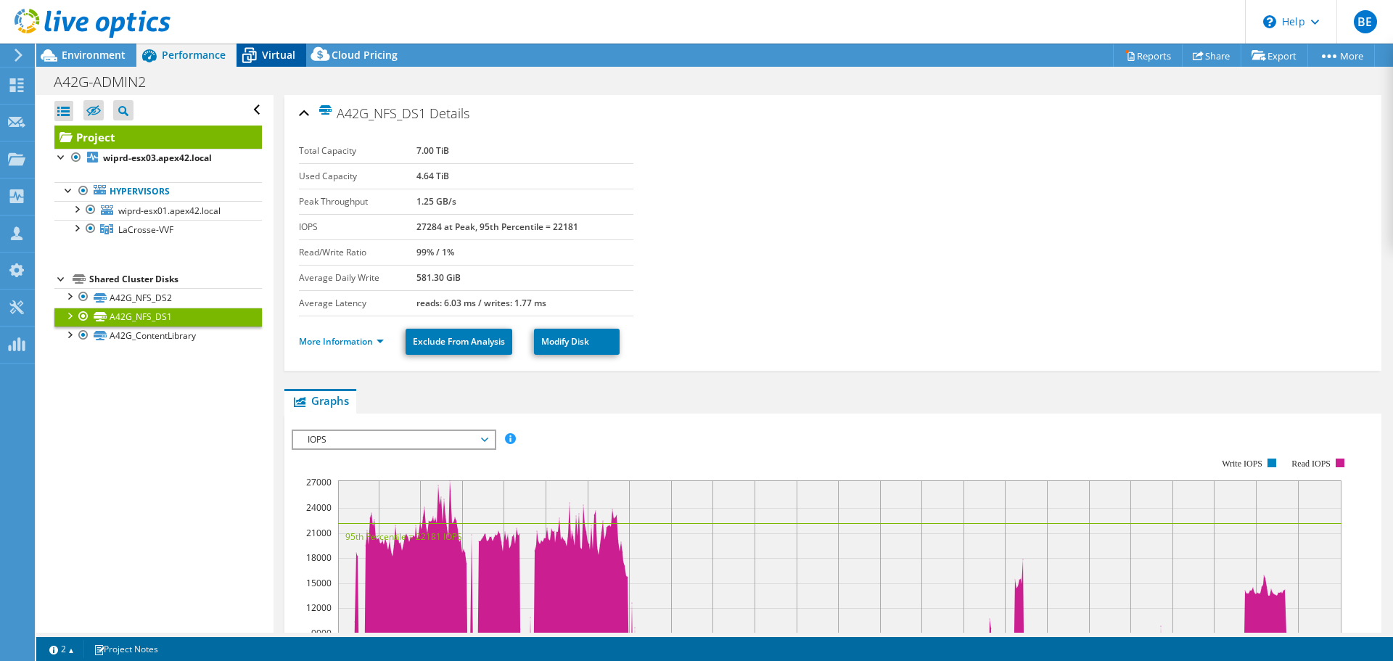
click at [274, 56] on span "Virtual" at bounding box center [278, 55] width 33 height 14
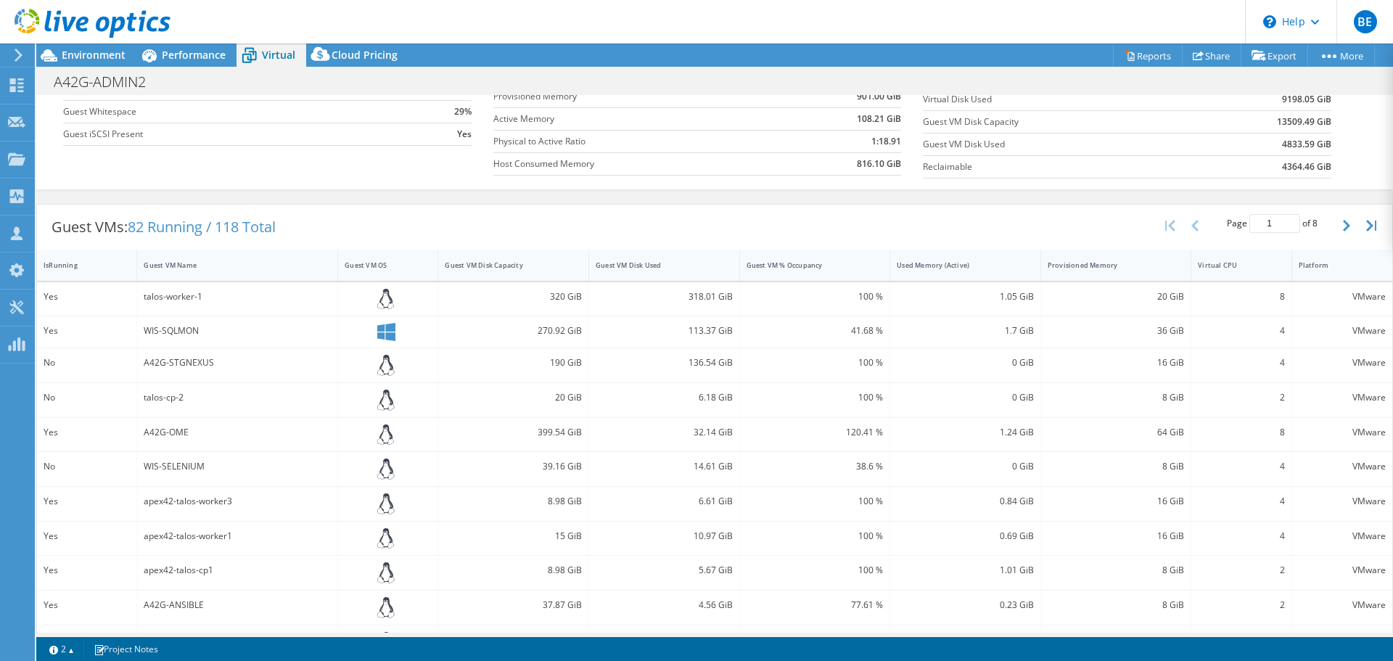
scroll to position [218, 0]
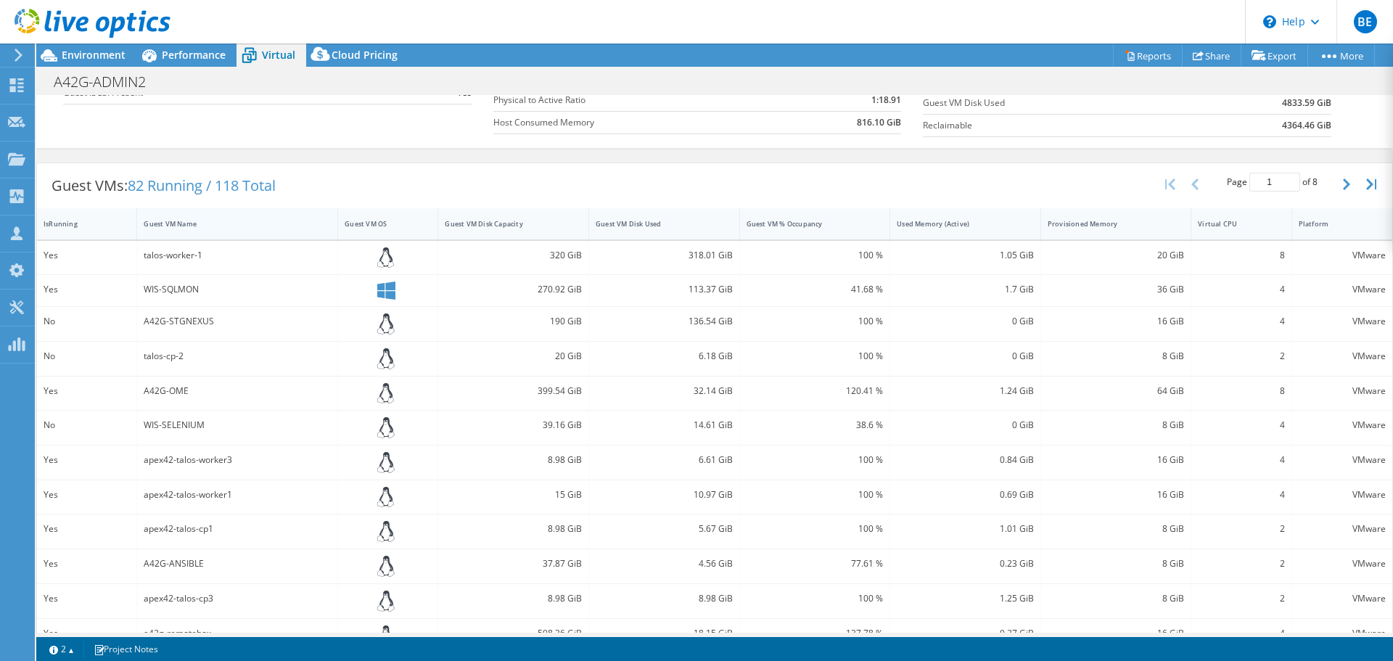
click at [166, 226] on div "Guest VM Name" at bounding box center [229, 223] width 170 height 9
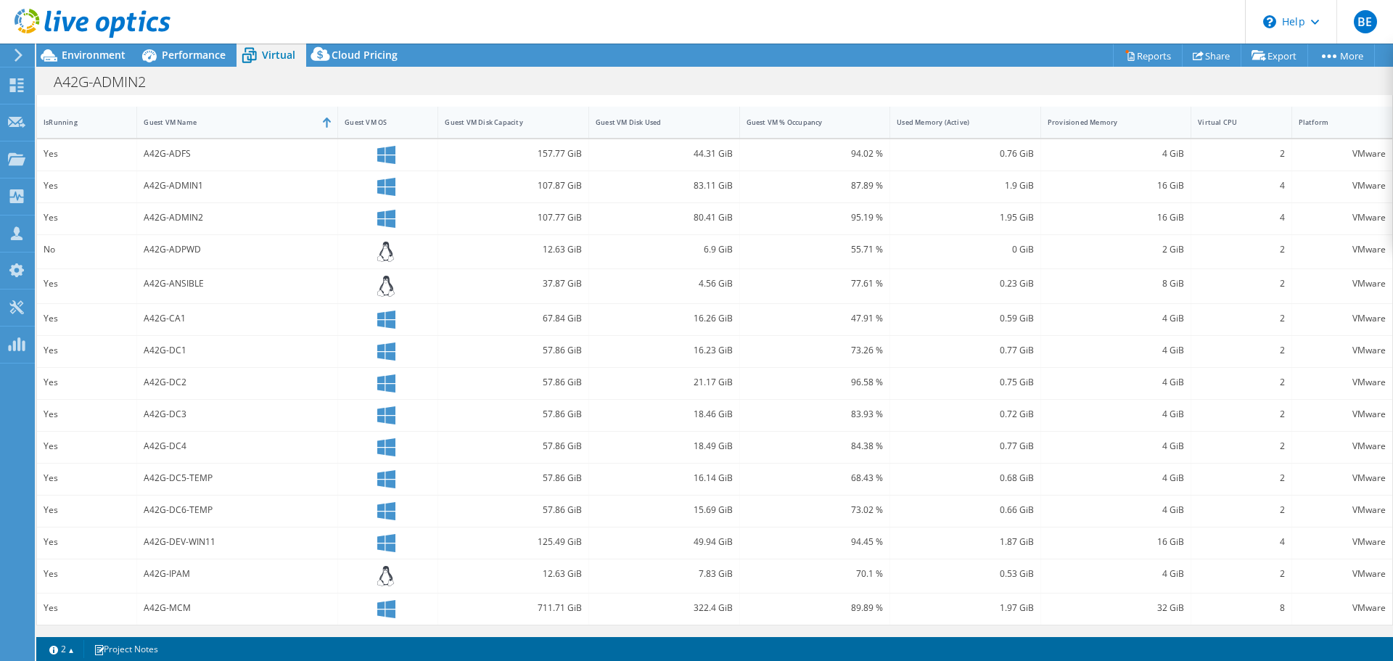
scroll to position [174, 0]
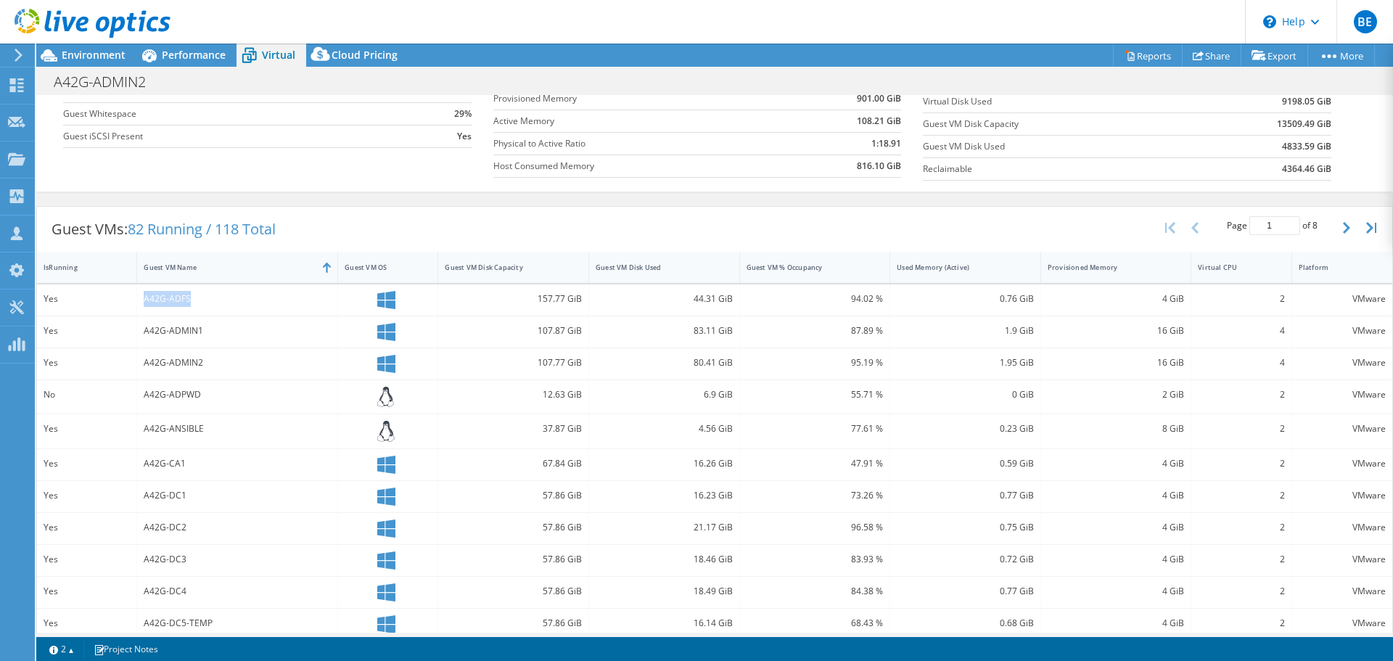
drag, startPoint x: 187, startPoint y: 303, endPoint x: 133, endPoint y: 302, distance: 54.4
click at [133, 302] on div "Yes A42G-ADFS 157.77 GiB 44.31 GiB 94.02 % 0.76 GiB 4 GiB 2 VMware" at bounding box center [714, 299] width 1355 height 31
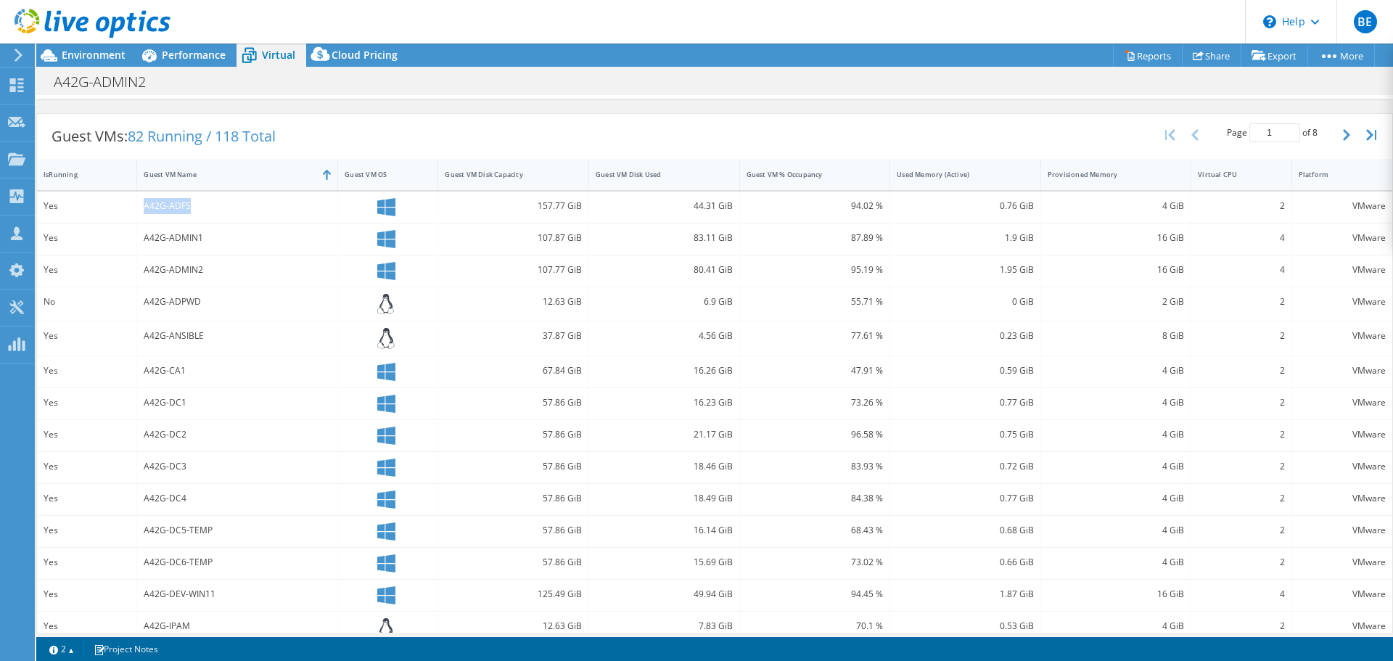
scroll to position [319, 0]
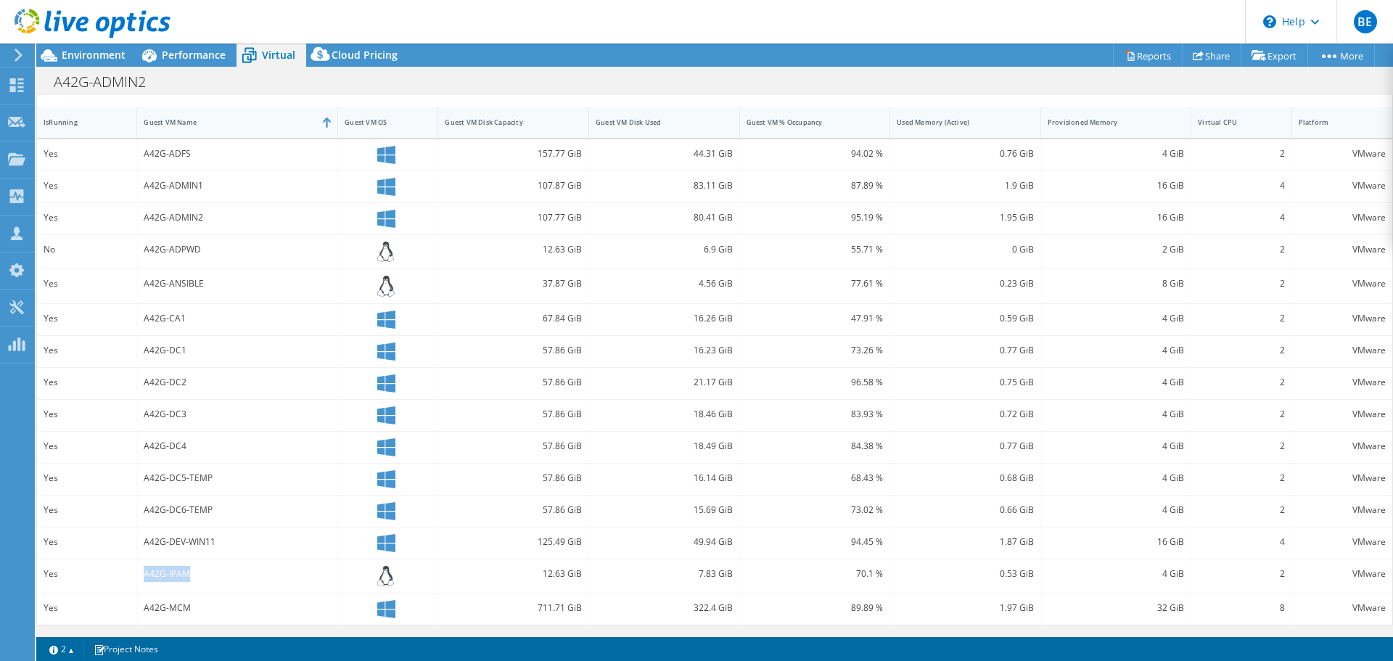
drag, startPoint x: 202, startPoint y: 577, endPoint x: 144, endPoint y: 574, distance: 58.8
click at [144, 574] on div "A42G-IPAM" at bounding box center [237, 574] width 187 height 16
drag, startPoint x: 205, startPoint y: 284, endPoint x: 127, endPoint y: 290, distance: 78.6
click at [127, 290] on div "Yes A42G-ANSIBLE 37.87 GiB 4.56 GiB 77.61 % 0.23 GiB 8 GiB 2 VMware" at bounding box center [714, 286] width 1355 height 34
drag, startPoint x: 205, startPoint y: 250, endPoint x: 131, endPoint y: 260, distance: 74.8
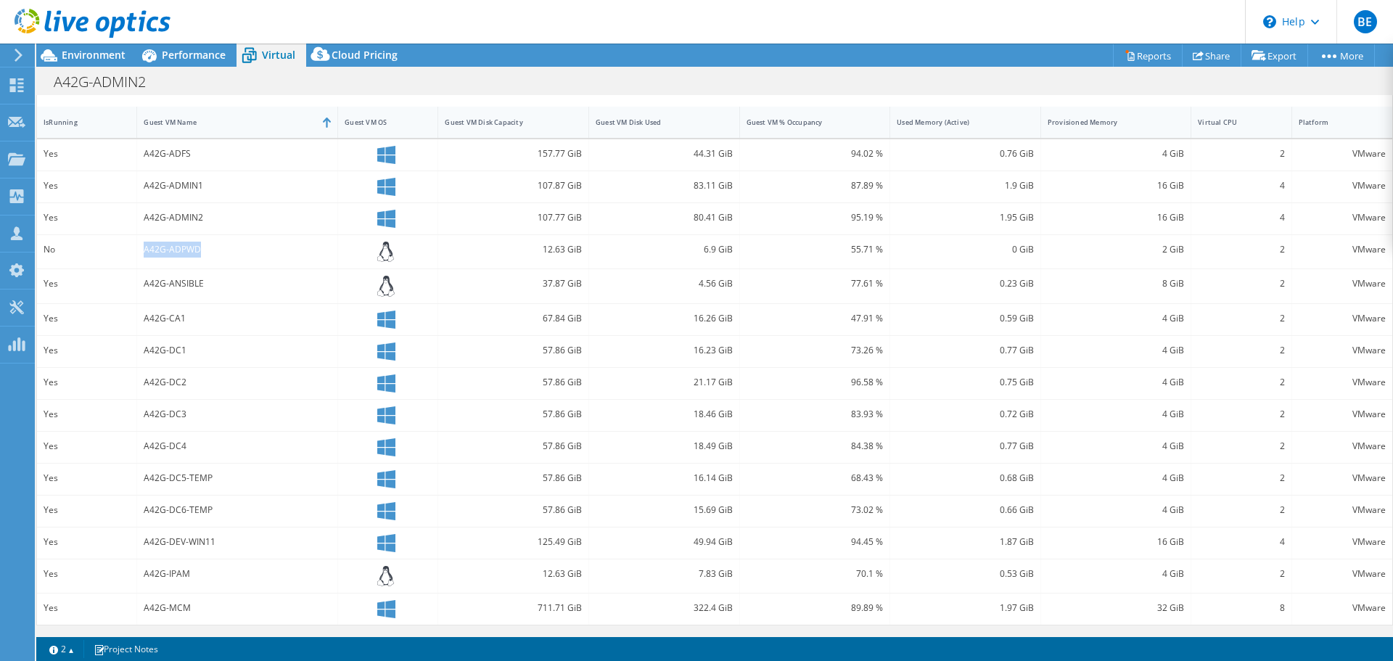
click at [131, 260] on div "No A42G-ADPWD 12.63 GiB 6.9 GiB 55.71 % 0 GiB 2 GiB 2 VMware" at bounding box center [714, 252] width 1355 height 34
drag, startPoint x: 189, startPoint y: 317, endPoint x: 140, endPoint y: 318, distance: 49.3
click at [140, 318] on div "A42G-CA1" at bounding box center [237, 319] width 201 height 31
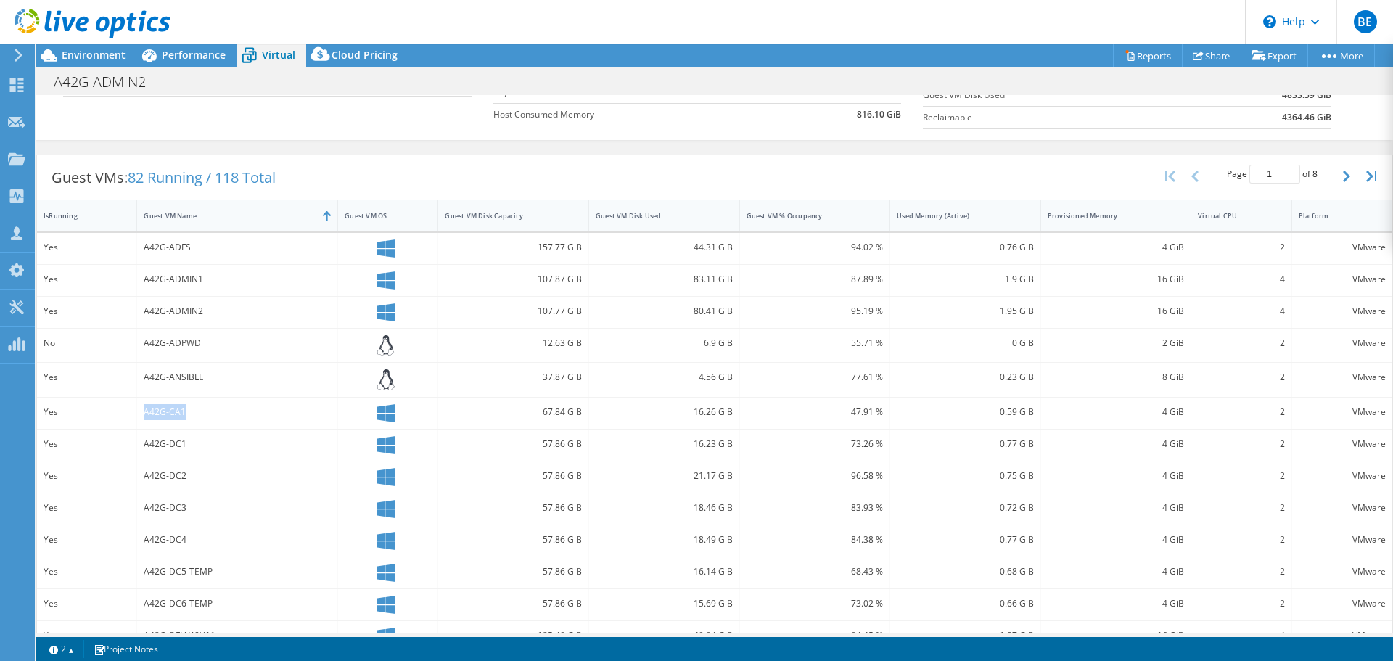
scroll to position [29, 0]
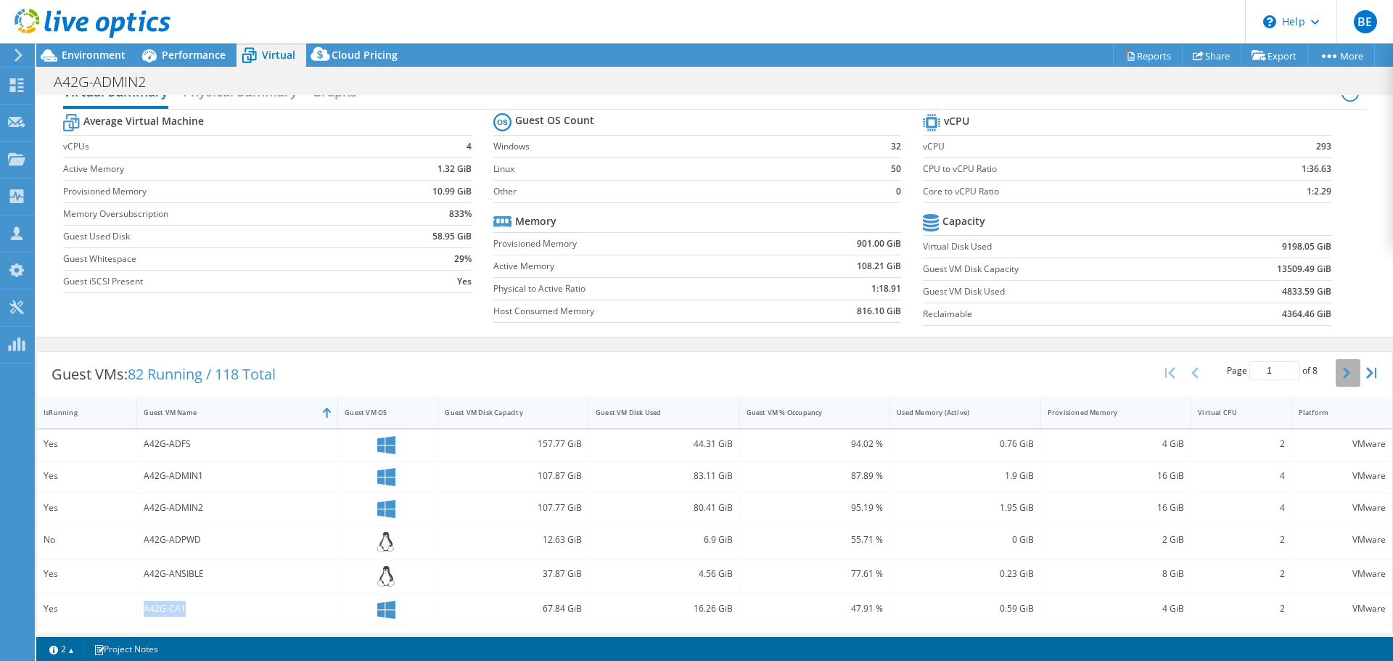
click at [1343, 372] on icon "button" at bounding box center [1346, 373] width 7 height 12
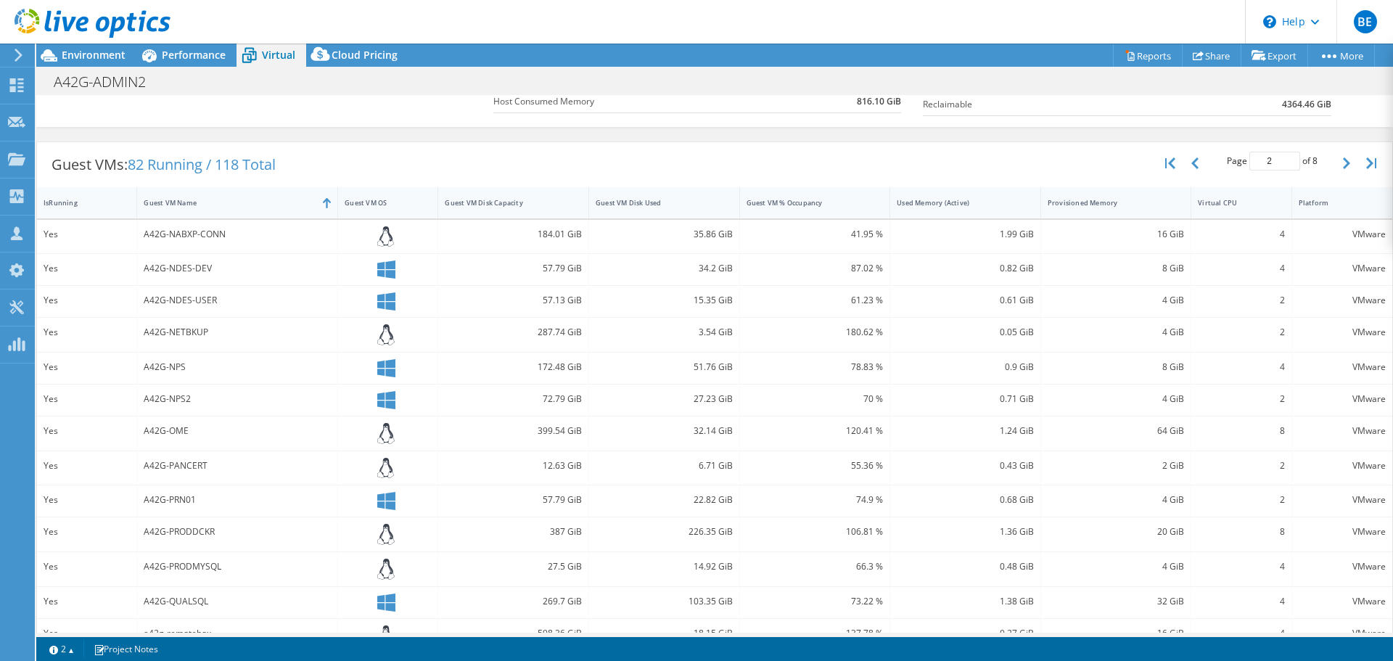
scroll to position [319, 0]
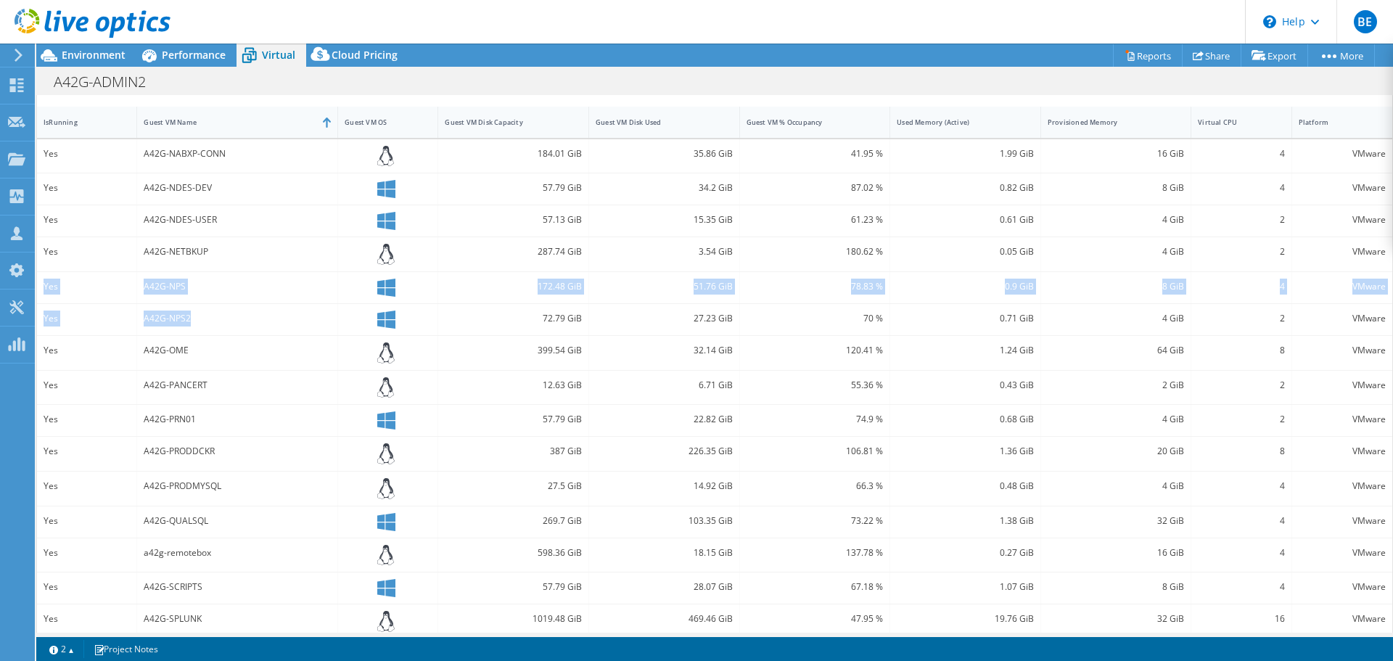
drag, startPoint x: 203, startPoint y: 317, endPoint x: 44, endPoint y: 289, distance: 162.1
click at [44, 289] on div "Yes A42G-NABXP-CONN 184.01 GiB 35.86 GiB 41.95 % 1.99 GiB 16 GiB 4 VMware Yes A…" at bounding box center [714, 388] width 1355 height 499
click at [201, 296] on div "A42G-NPS" at bounding box center [237, 287] width 201 height 31
drag, startPoint x: 197, startPoint y: 287, endPoint x: 139, endPoint y: 292, distance: 58.9
click at [139, 292] on div "A42G-NPS" at bounding box center [237, 287] width 201 height 31
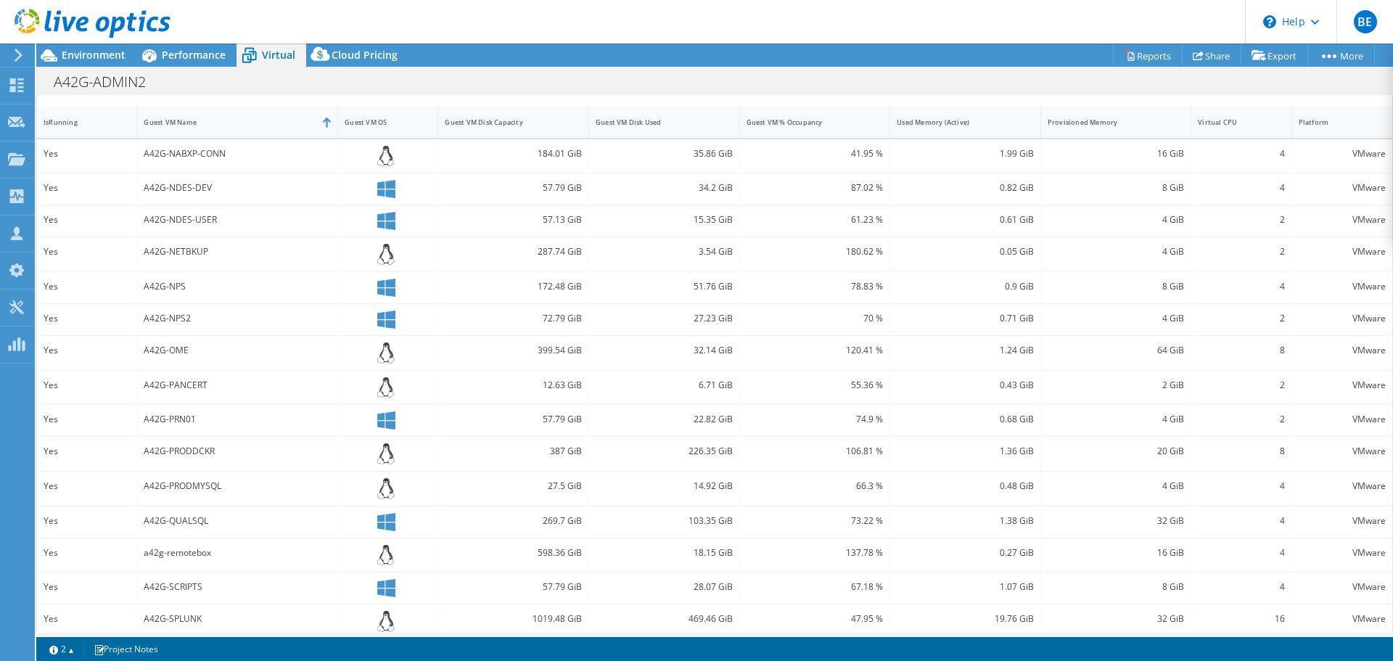
click at [210, 385] on div "A42G-PANCERT" at bounding box center [237, 385] width 187 height 16
drag, startPoint x: 198, startPoint y: 421, endPoint x: 213, endPoint y: 434, distance: 20.1
click at [199, 421] on div "A42G-PRN01" at bounding box center [237, 419] width 187 height 16
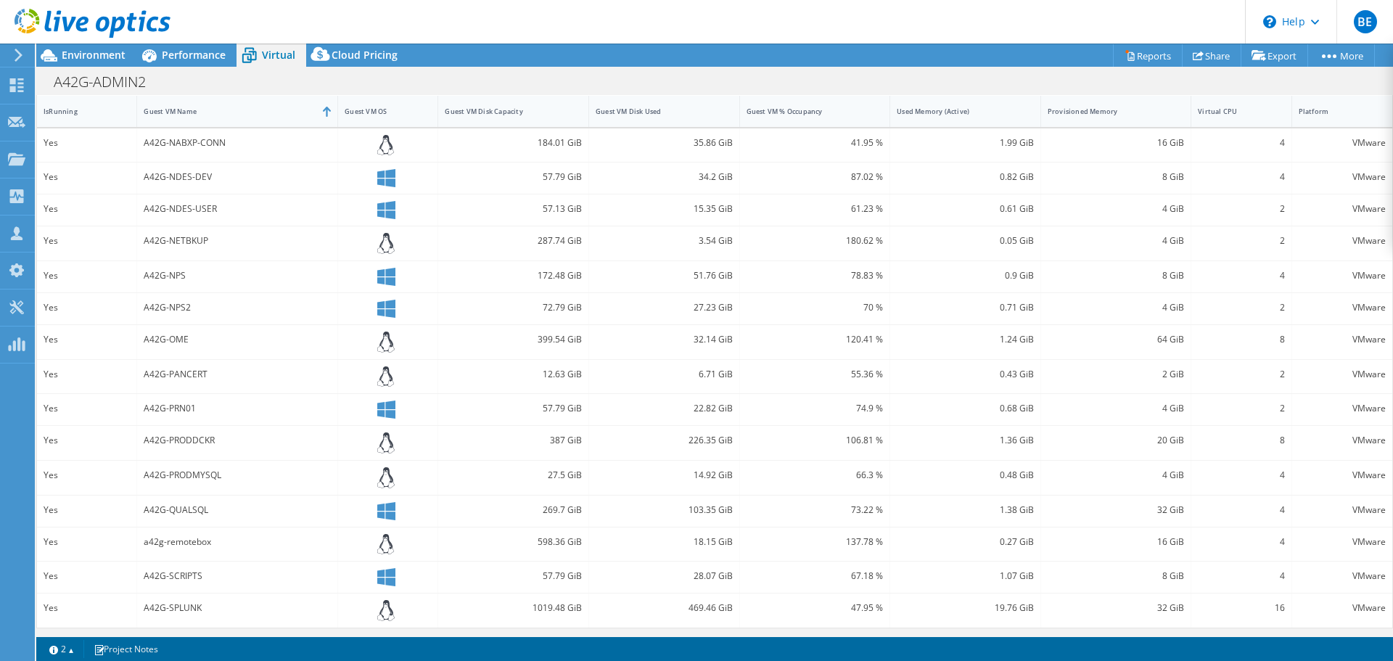
scroll to position [333, 0]
click at [210, 577] on div "A42G-SCRIPTS" at bounding box center [237, 573] width 187 height 16
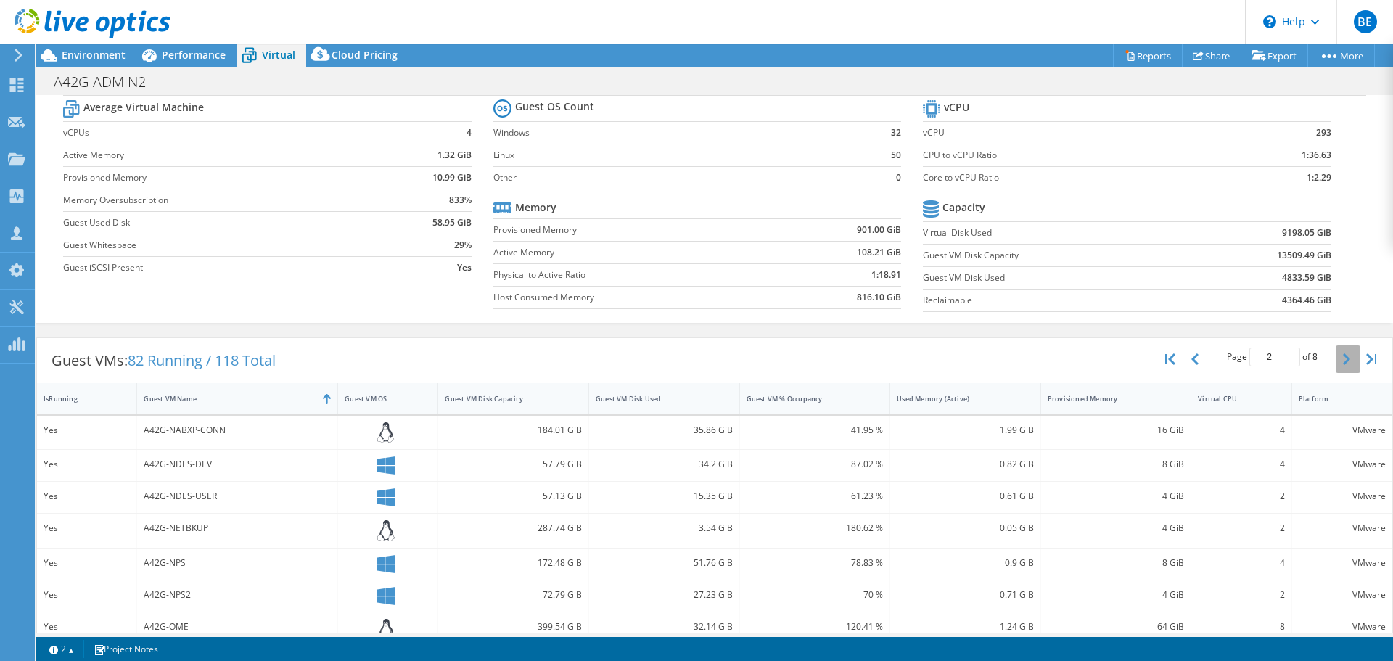
click at [1343, 363] on icon "button" at bounding box center [1346, 359] width 7 height 12
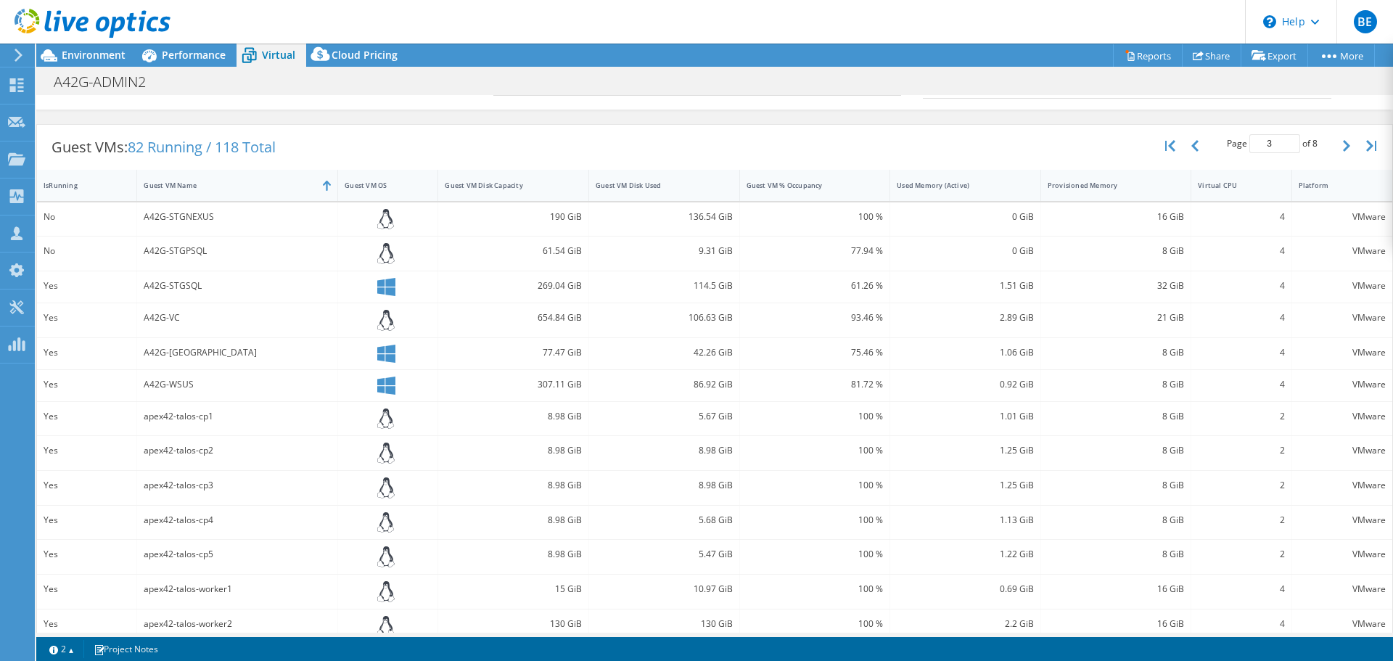
scroll to position [260, 0]
drag, startPoint x: 195, startPoint y: 378, endPoint x: 153, endPoint y: 360, distance: 45.8
click at [153, 367] on div "A42G-WSUS" at bounding box center [237, 381] width 201 height 31
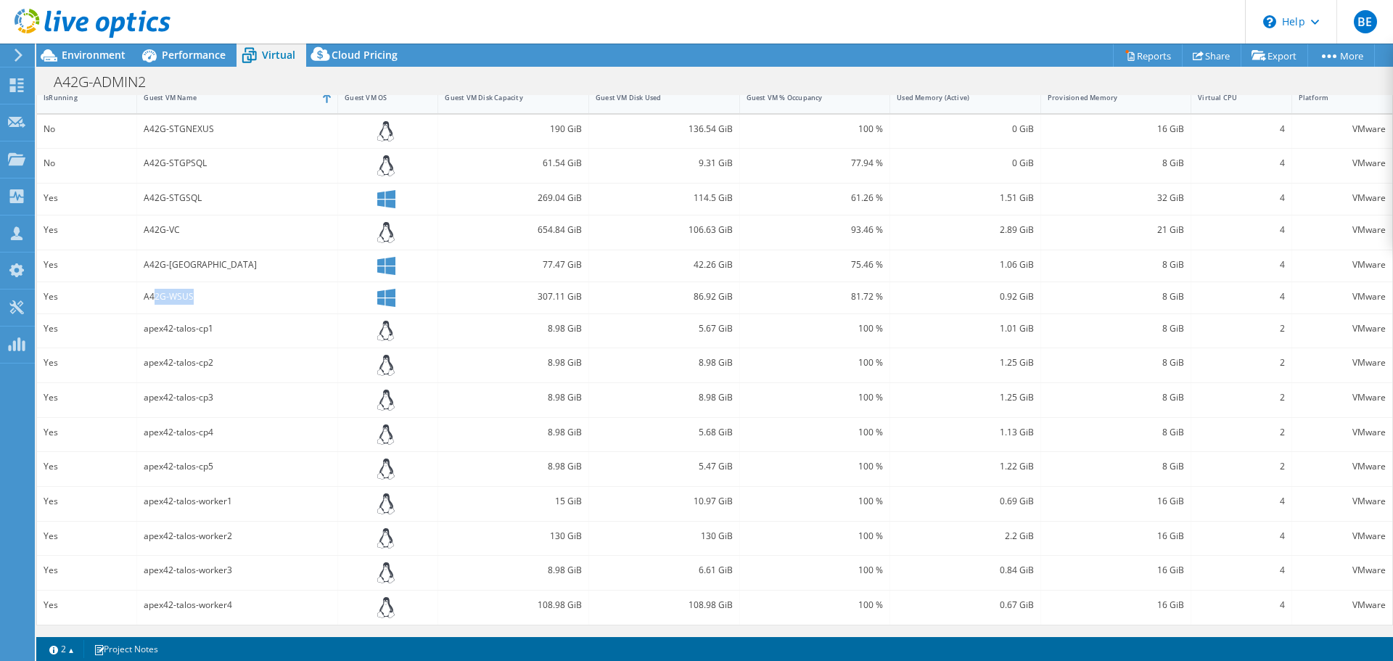
scroll to position [199, 0]
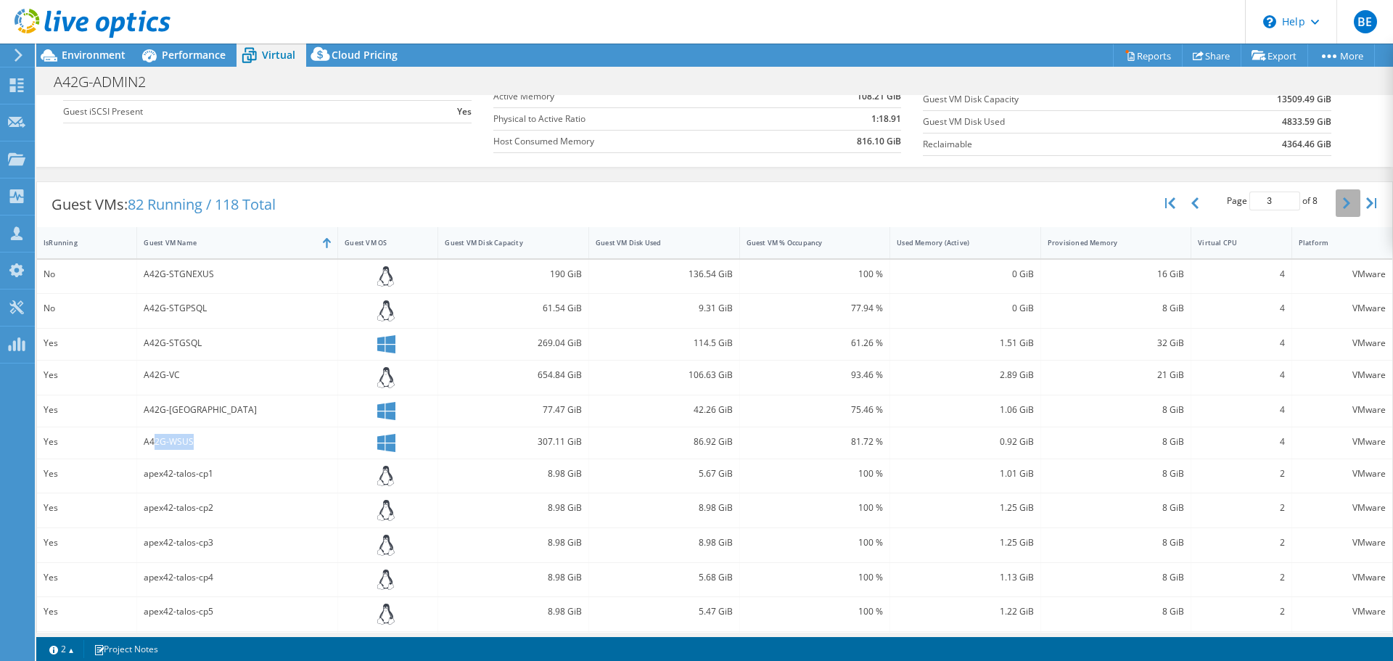
click at [1336, 213] on button "button" at bounding box center [1348, 203] width 25 height 28
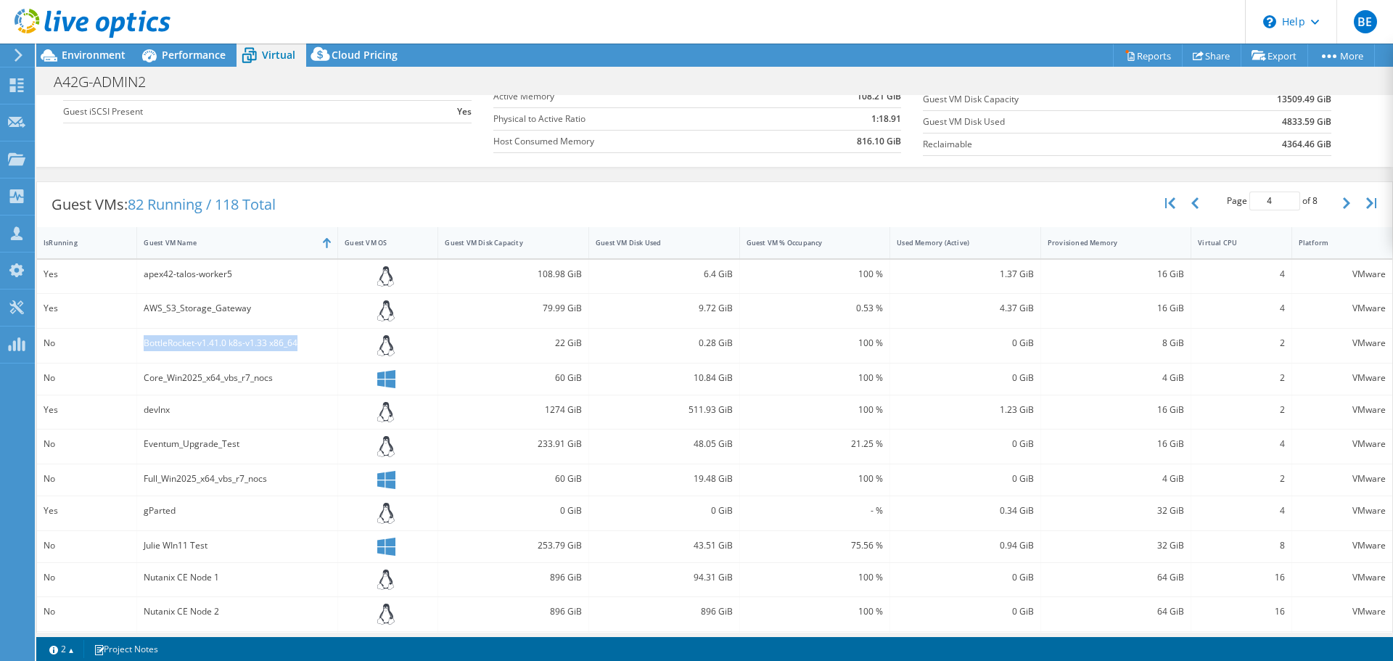
drag, startPoint x: 308, startPoint y: 346, endPoint x: 131, endPoint y: 350, distance: 177.8
click at [131, 350] on div "No BottleRocket-v1.41.0 k8s-v1.33 x86_64 22 GiB 0.28 GiB 100 % 0 GiB 8 GiB 2 VM…" at bounding box center [714, 346] width 1355 height 34
drag, startPoint x: 274, startPoint y: 383, endPoint x: 164, endPoint y: 392, distance: 110.6
click at [164, 392] on div "Core_Win2025_x64_vbs_r7_nocs" at bounding box center [237, 379] width 201 height 31
drag, startPoint x: 266, startPoint y: 479, endPoint x: 137, endPoint y: 475, distance: 128.5
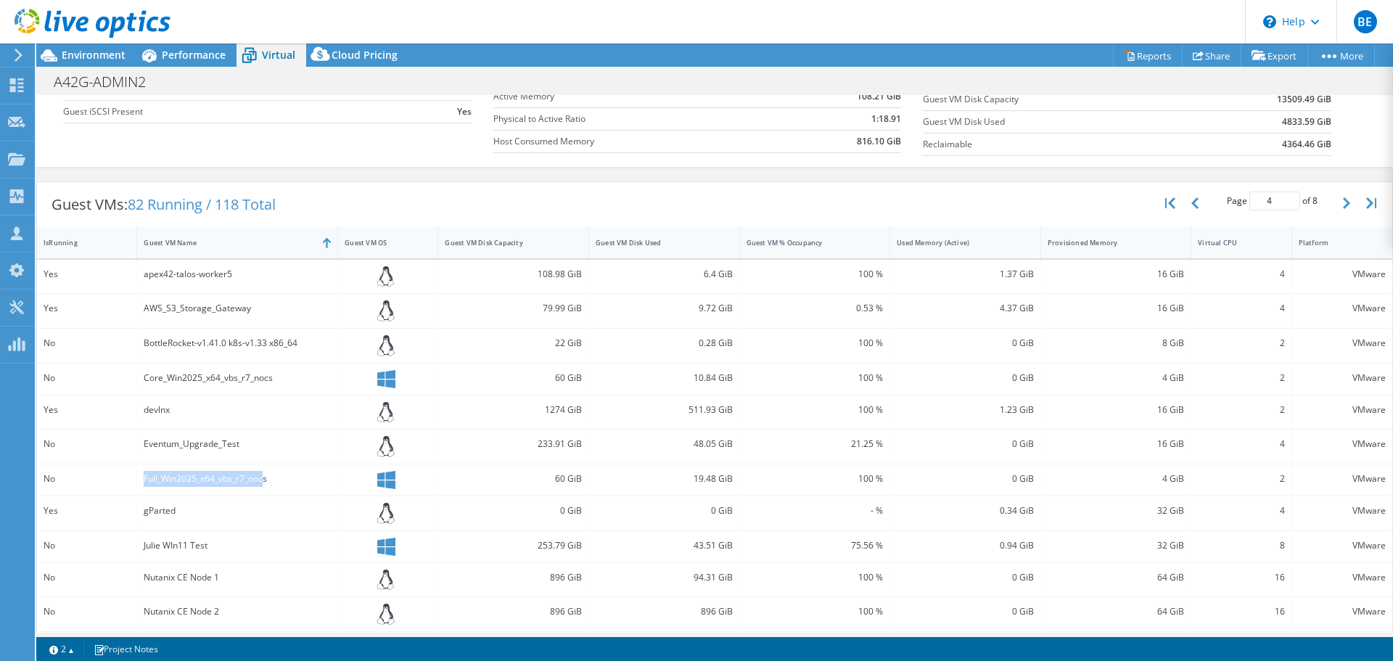
click at [137, 475] on div "Full_Win2025_x64_vbs_r7_nocs" at bounding box center [237, 479] width 201 height 31
drag, startPoint x: 210, startPoint y: 548, endPoint x: 149, endPoint y: 551, distance: 61.8
click at [149, 551] on div "Julie WIn11 Test" at bounding box center [237, 546] width 187 height 16
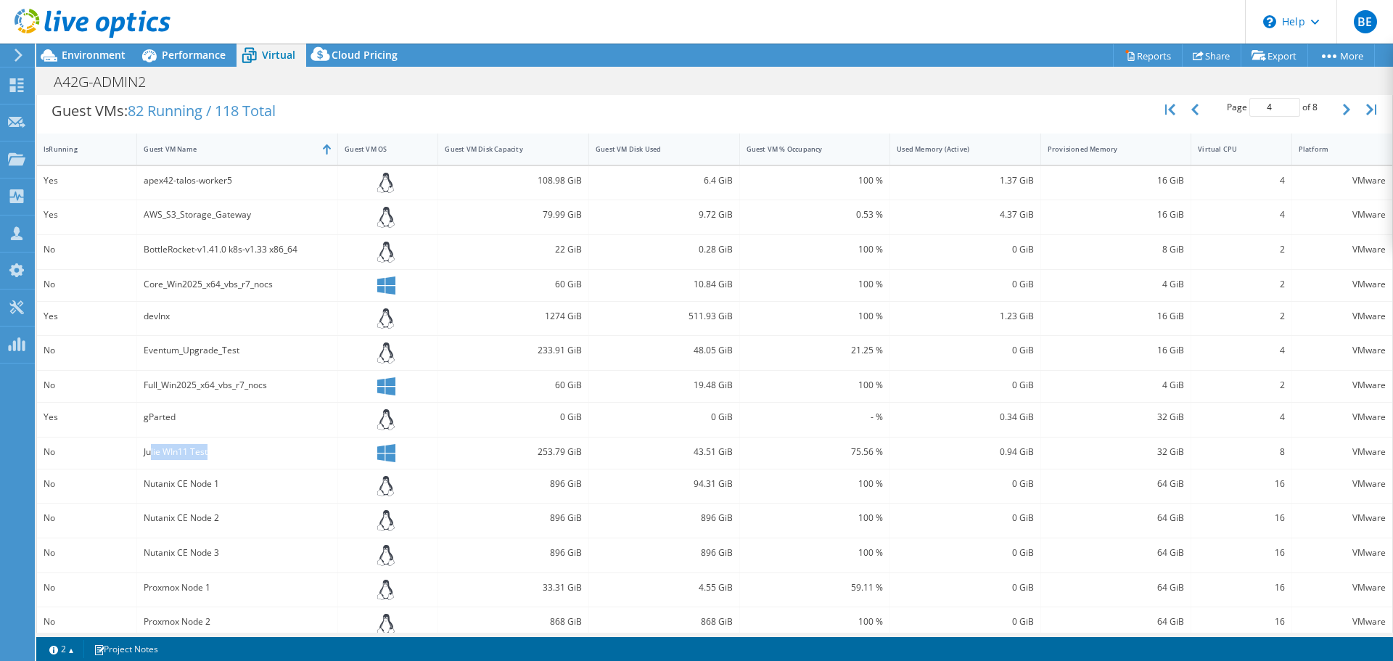
scroll to position [344, 0]
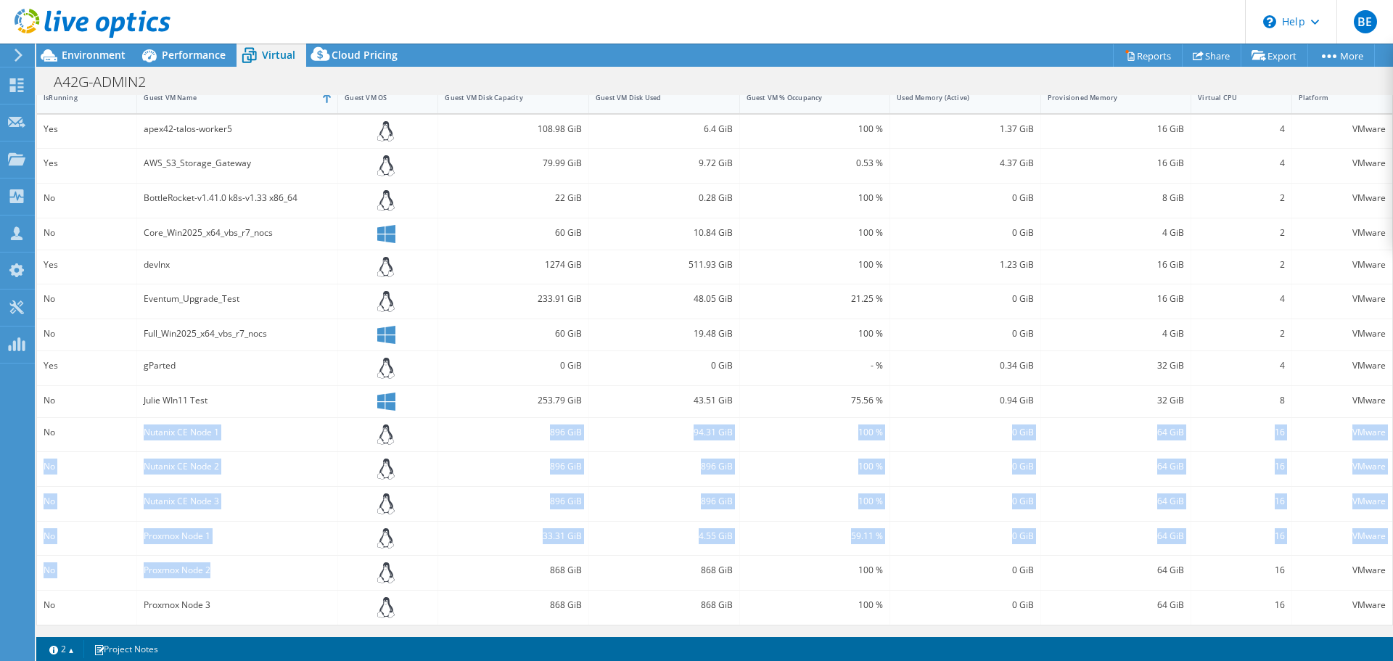
drag, startPoint x: 219, startPoint y: 583, endPoint x: 126, endPoint y: 431, distance: 178.8
click at [126, 431] on div "Yes apex42-talos-worker5 108.98 GiB 6.4 GiB 100 % 1.37 GiB 16 GiB 4 VMware Yes …" at bounding box center [714, 370] width 1355 height 510
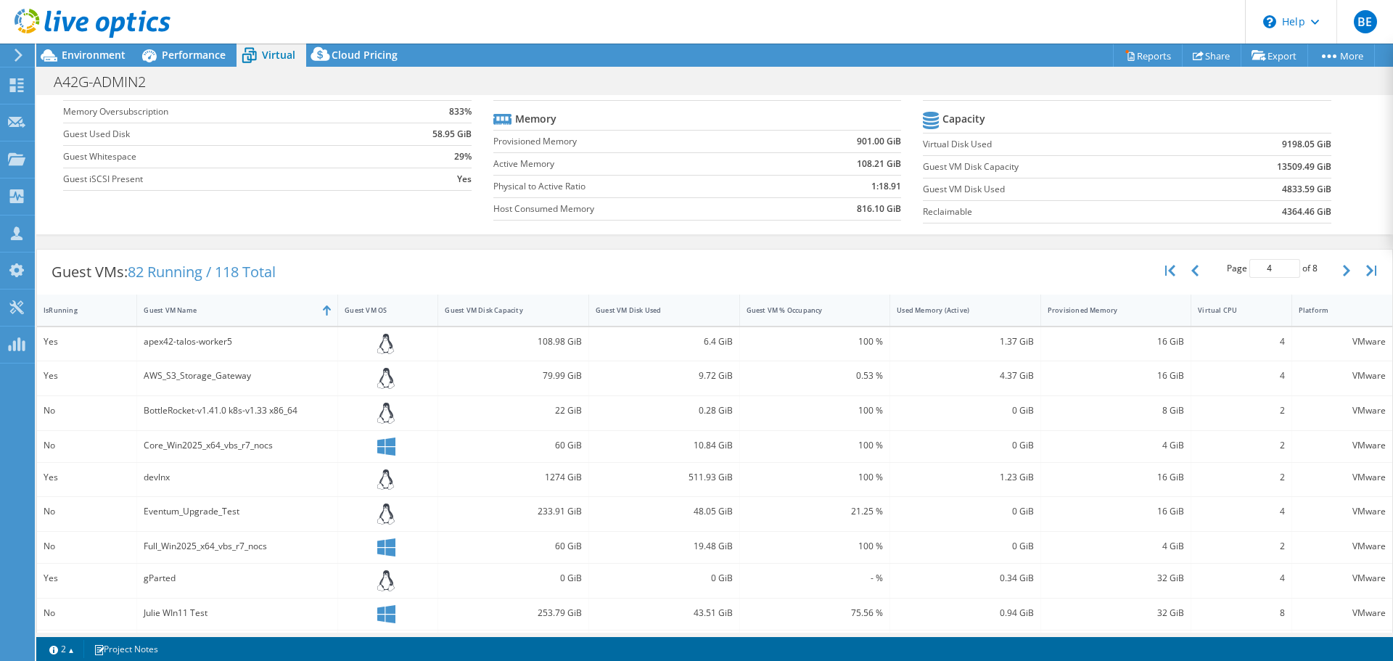
scroll to position [126, 0]
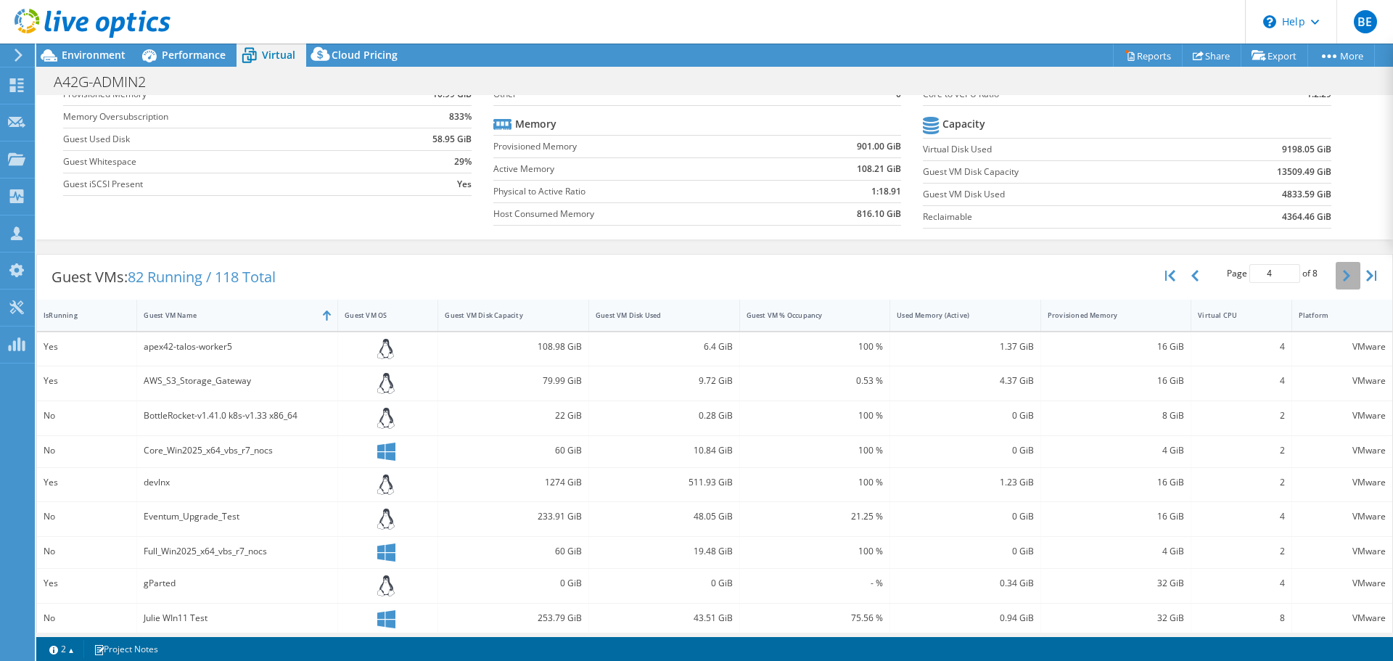
click at [1342, 284] on button "button" at bounding box center [1348, 276] width 25 height 28
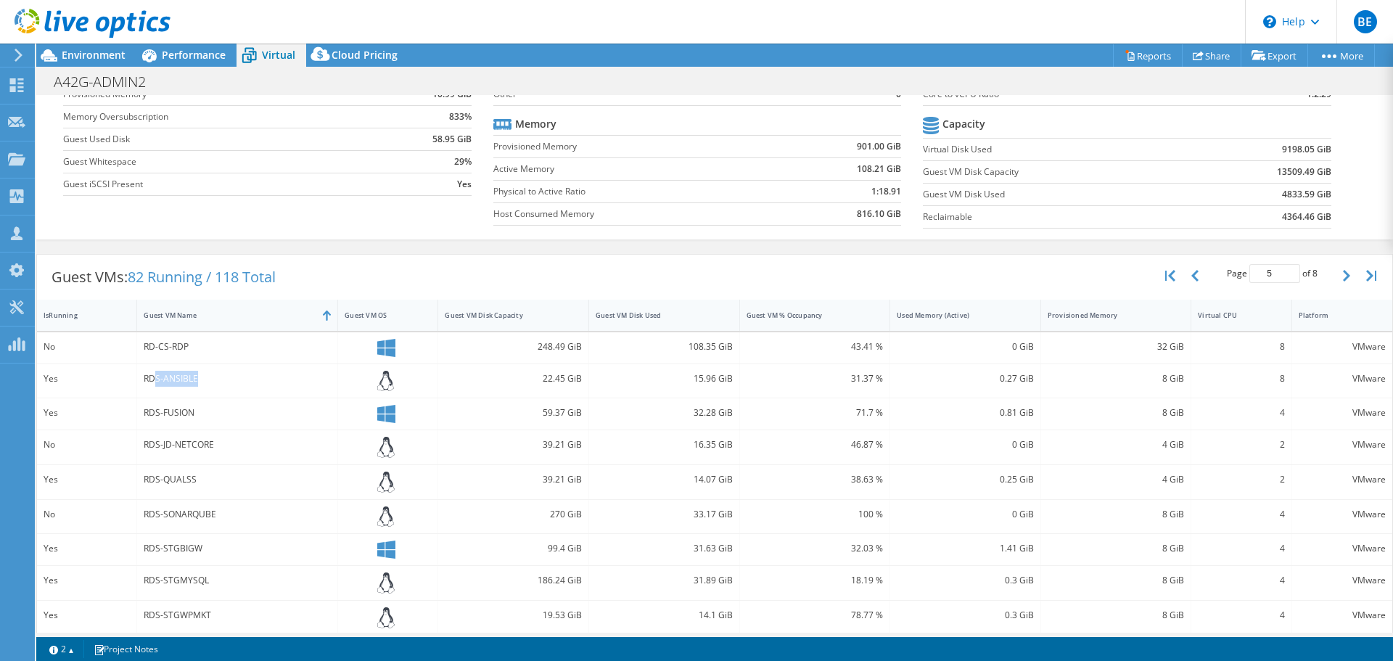
drag, startPoint x: 200, startPoint y: 382, endPoint x: 155, endPoint y: 385, distance: 45.1
click at [155, 385] on div "RDS-ANSIBLE" at bounding box center [237, 379] width 187 height 16
drag, startPoint x: 189, startPoint y: 350, endPoint x: 141, endPoint y: 355, distance: 48.1
click at [141, 355] on div "RD-CS-RDP" at bounding box center [237, 347] width 201 height 31
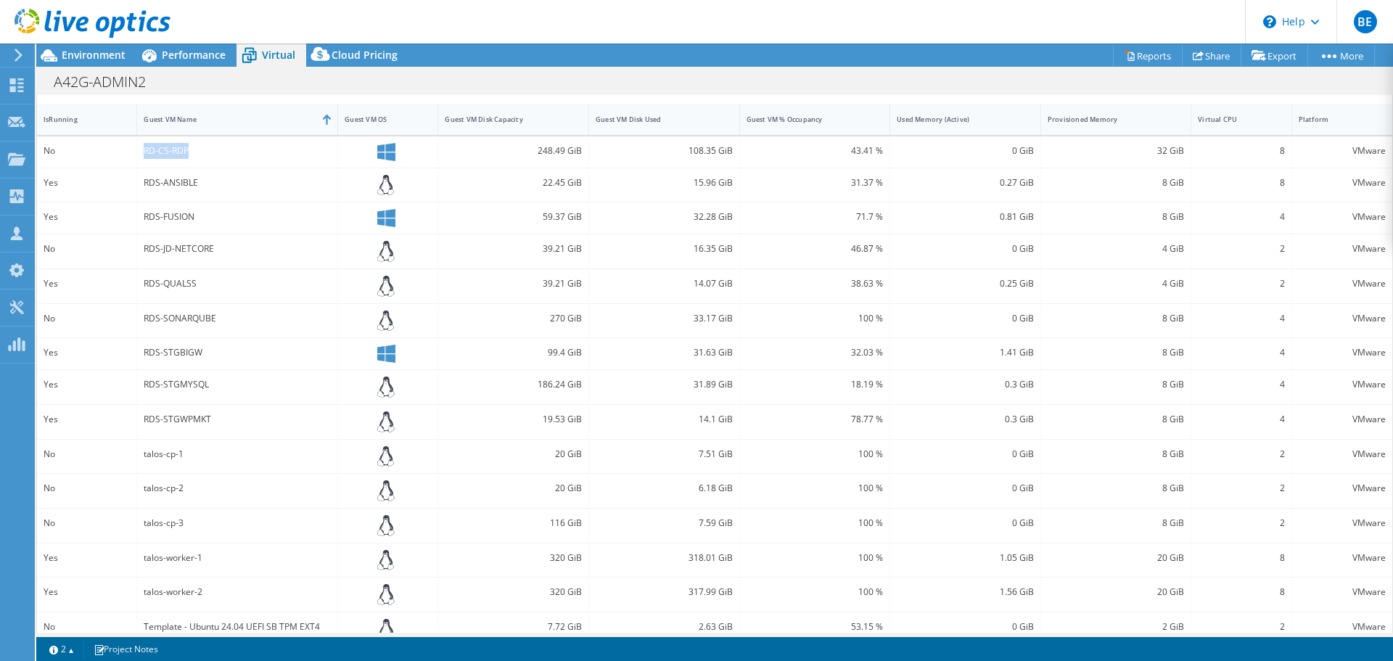
scroll to position [344, 0]
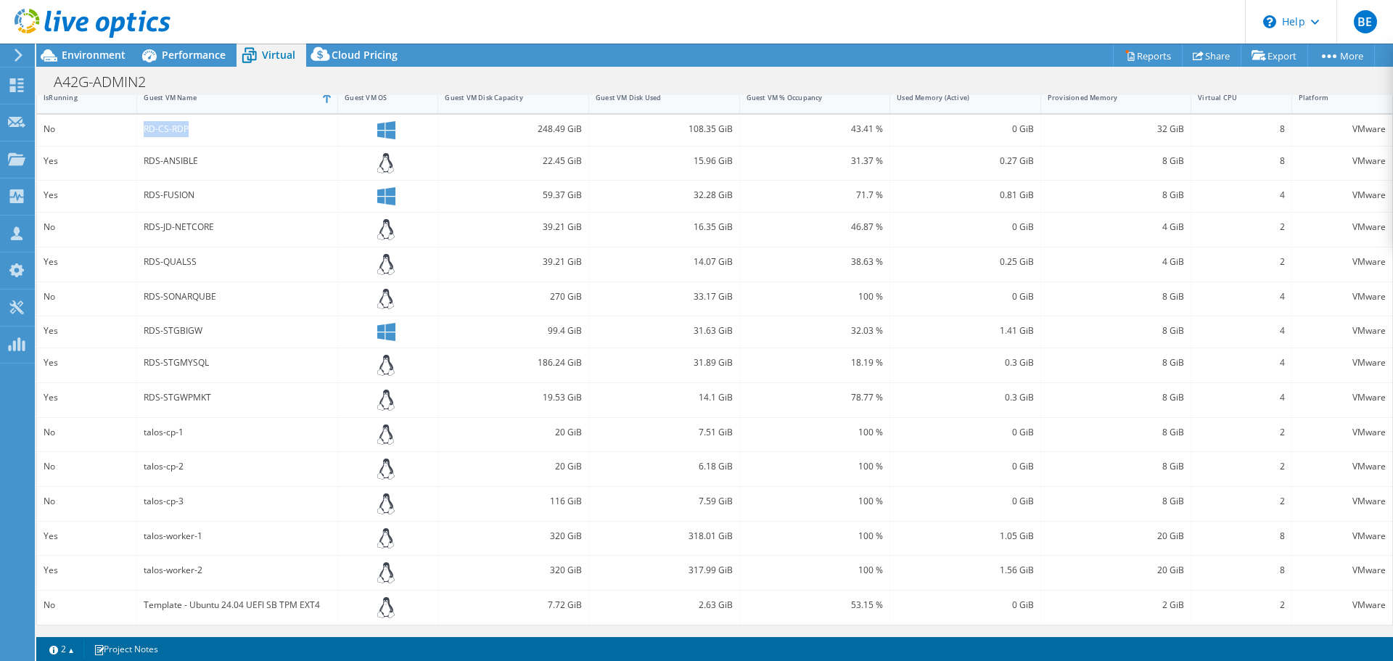
click at [147, 437] on div "talos-cp-1" at bounding box center [237, 432] width 187 height 16
click at [147, 436] on div "talos-cp-1" at bounding box center [237, 432] width 187 height 16
click at [187, 437] on div "talos-cp-1" at bounding box center [237, 432] width 187 height 16
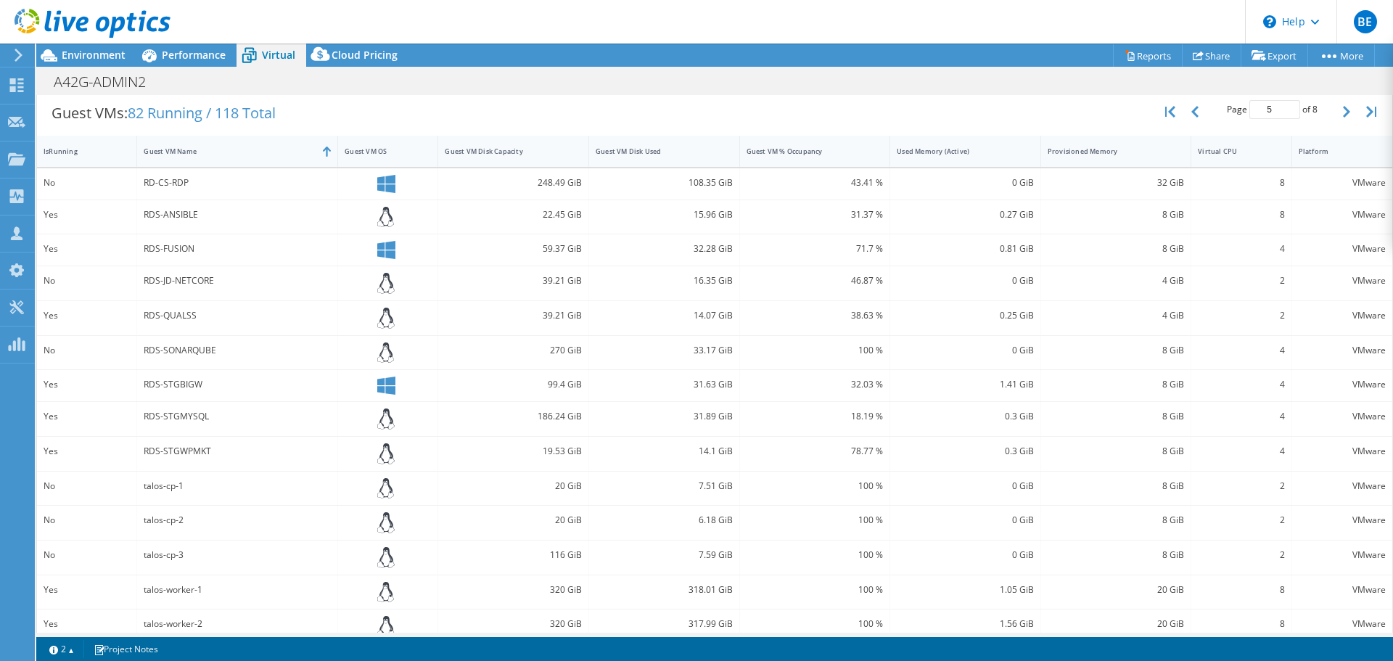
scroll to position [287, 0]
click at [1343, 117] on icon "button" at bounding box center [1346, 116] width 7 height 12
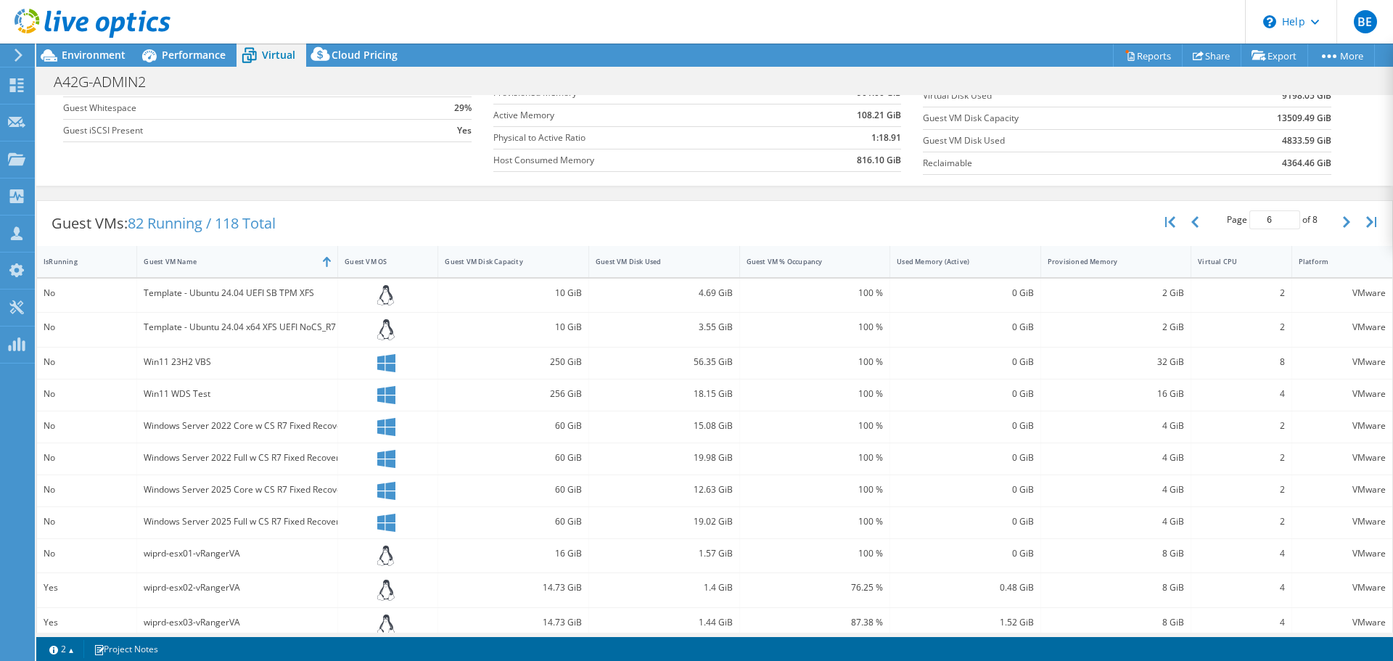
scroll to position [43, 0]
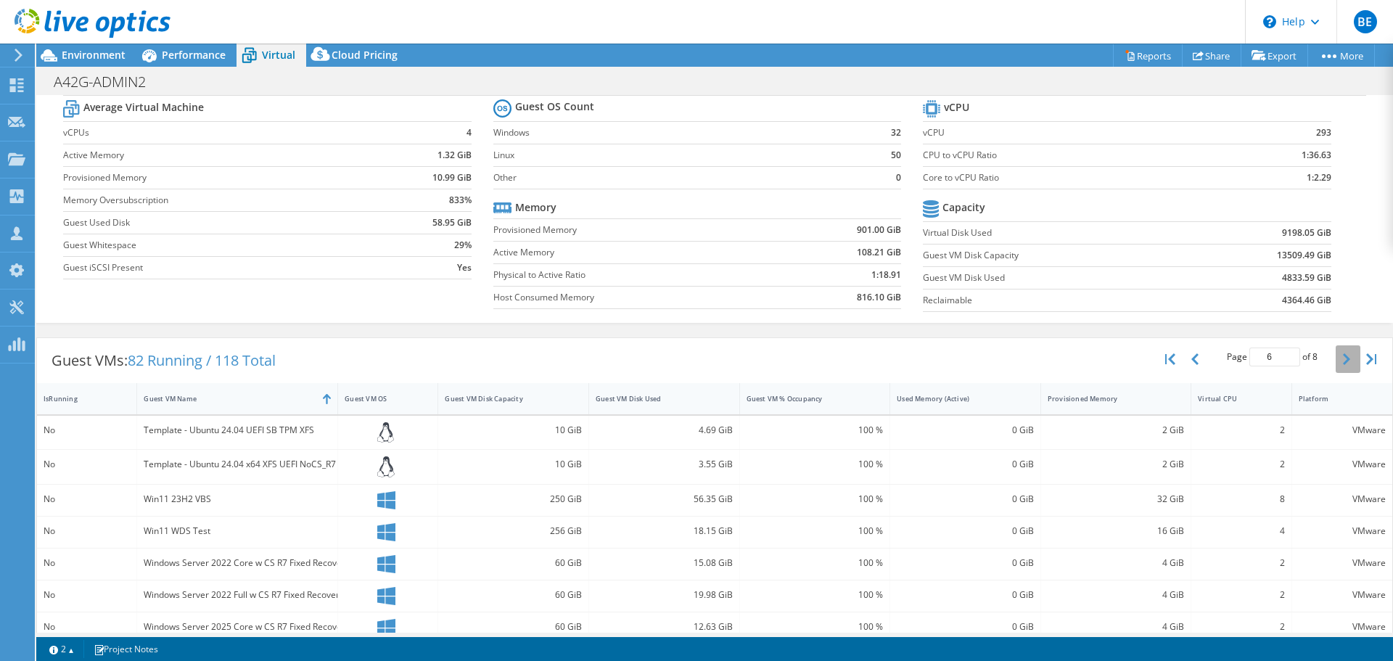
click at [1343, 358] on icon "button" at bounding box center [1346, 359] width 7 height 12
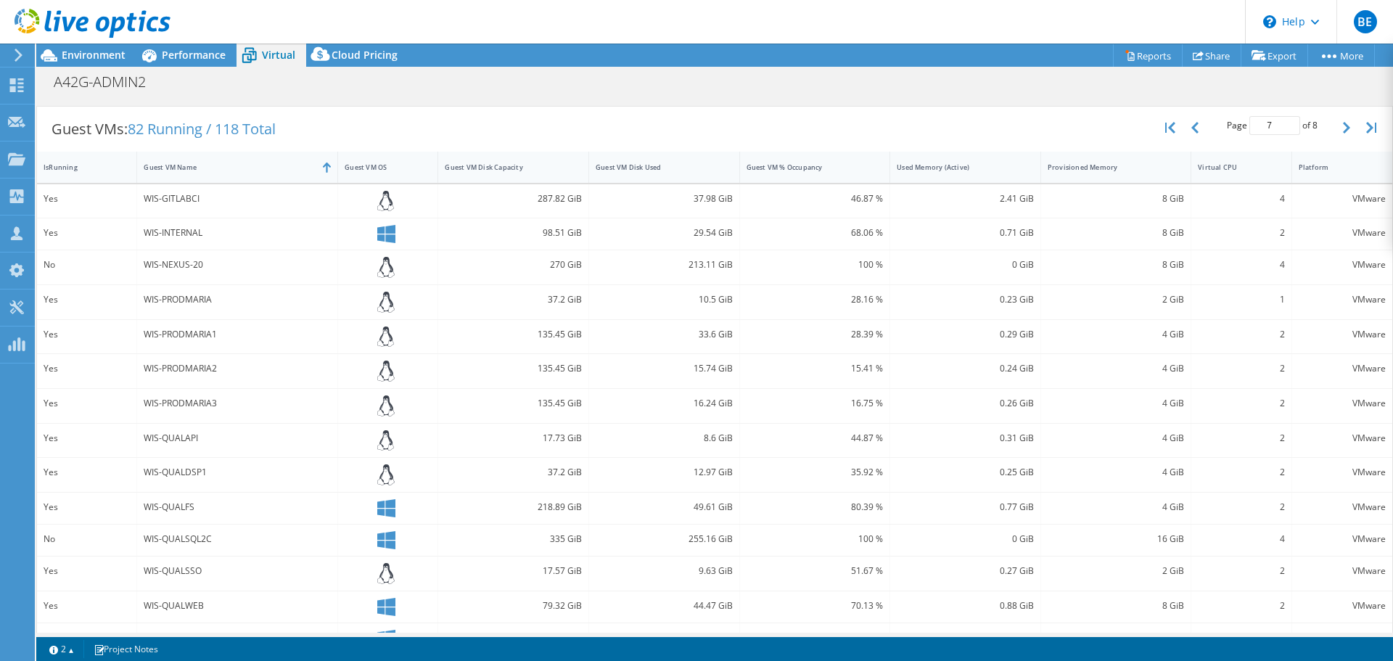
scroll to position [193, 0]
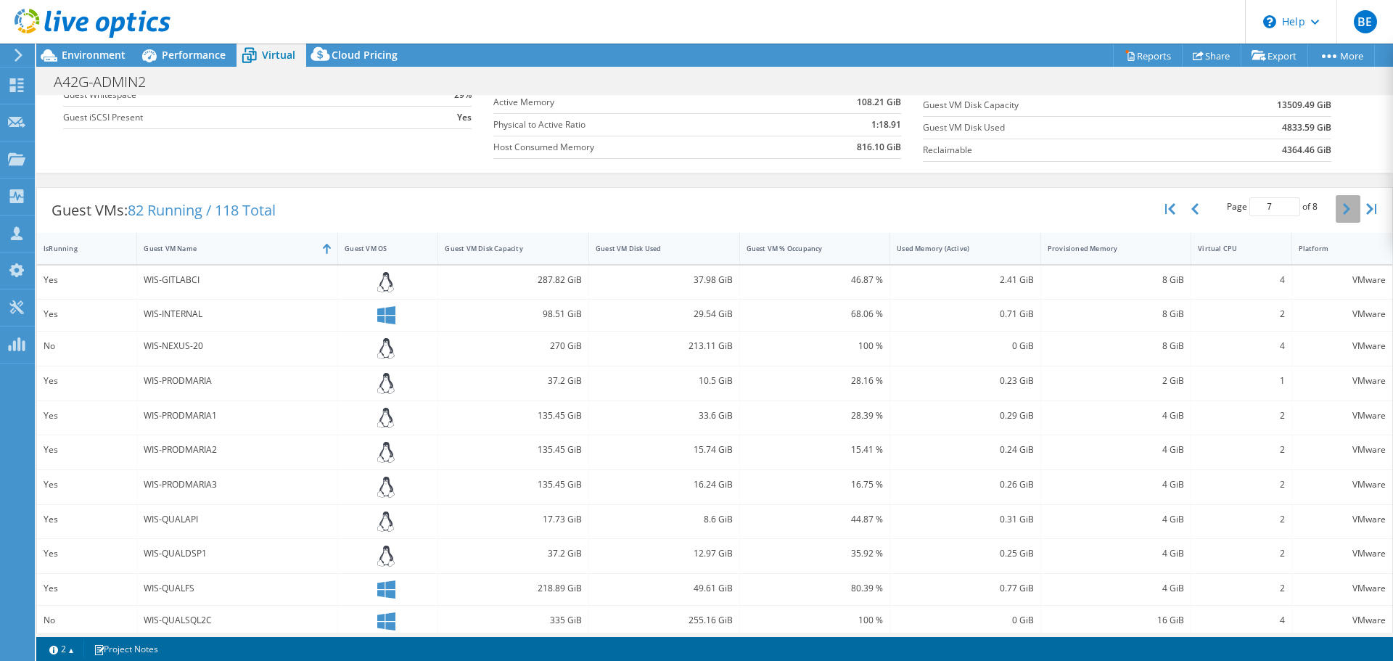
click at [1342, 212] on button "button" at bounding box center [1348, 209] width 25 height 28
type input "8"
click at [435, 184] on div "Guest VMs: 82 Running / 118 Total Page 8 of 8 5 rows 10 rows 20 rows 25 rows 50…" at bounding box center [714, 446] width 1357 height 532
click at [510, 173] on div "Virtual Summary Physical Summary Graphs Average Virtual Machine vCPUs 4 Active …" at bounding box center [714, 307] width 1357 height 810
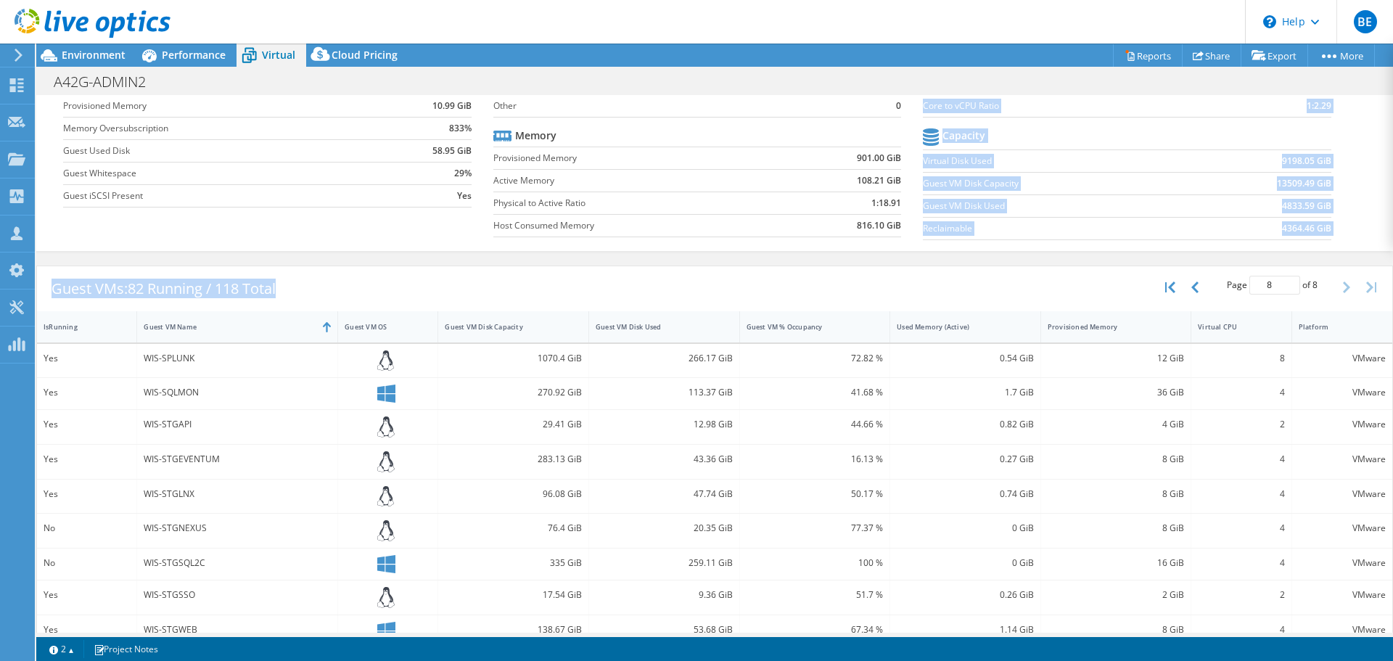
scroll to position [0, 0]
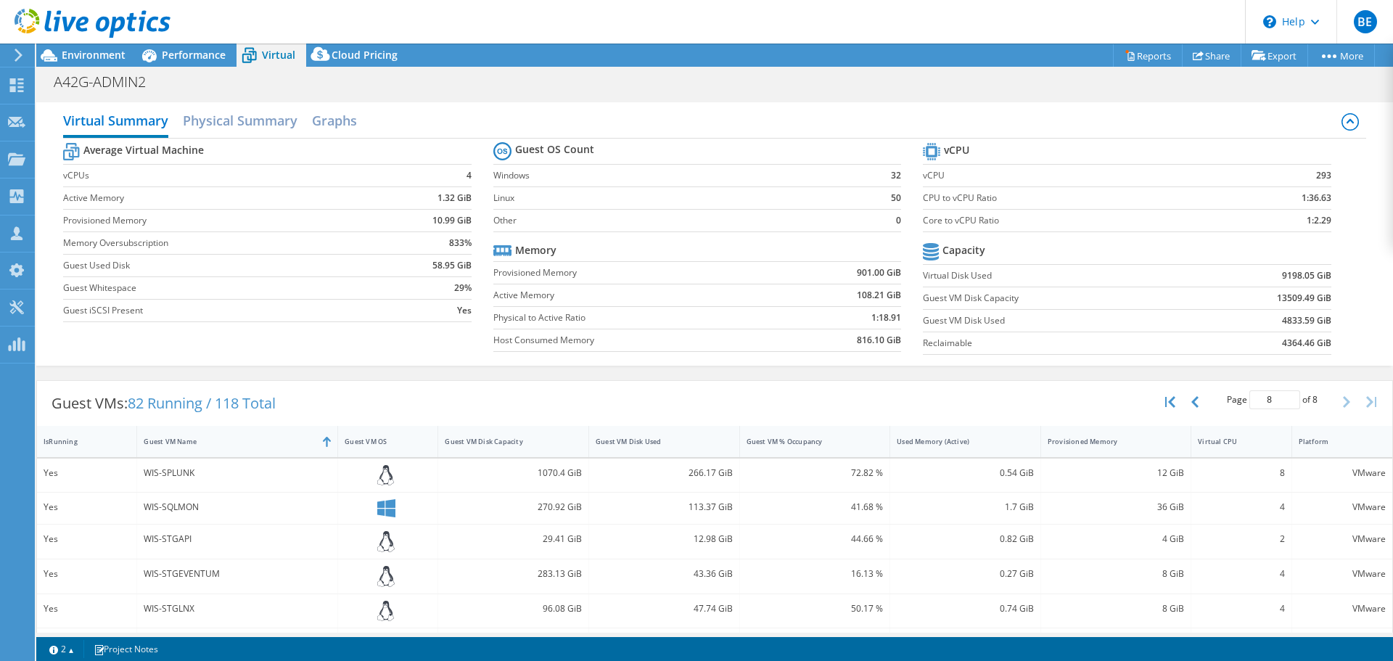
drag, startPoint x: 822, startPoint y: 264, endPoint x: 804, endPoint y: 270, distance: 19.0
click at [820, 265] on td "901.00 GiB" at bounding box center [842, 272] width 118 height 22
drag, startPoint x: 467, startPoint y: 221, endPoint x: 430, endPoint y: 220, distance: 36.3
click at [432, 220] on b "10.99 GiB" at bounding box center [451, 220] width 39 height 15
click at [109, 56] on span "Environment" at bounding box center [94, 55] width 64 height 14
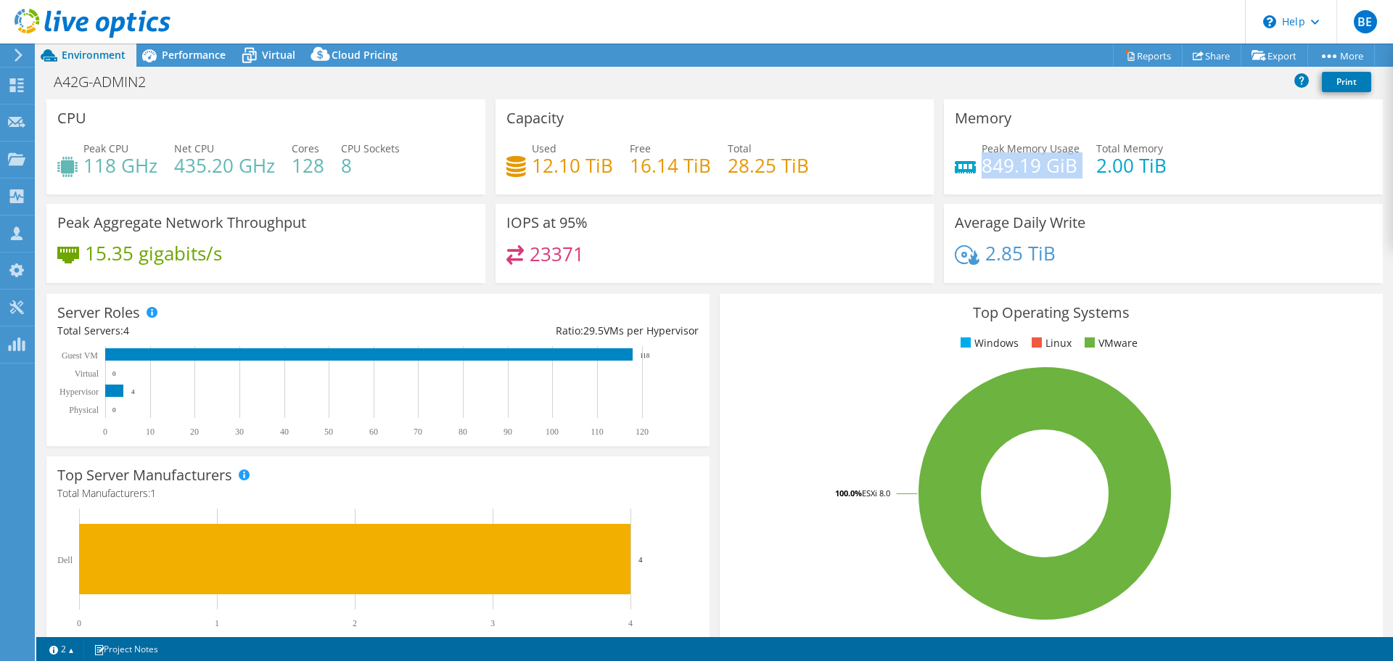
drag, startPoint x: 1072, startPoint y: 165, endPoint x: 977, endPoint y: 160, distance: 94.5
click at [977, 160] on div "Peak Memory Usage 849.19 GiB Total Memory 2.00 TiB" at bounding box center [1163, 164] width 417 height 47
click at [25, 94] on div at bounding box center [16, 87] width 17 height 16
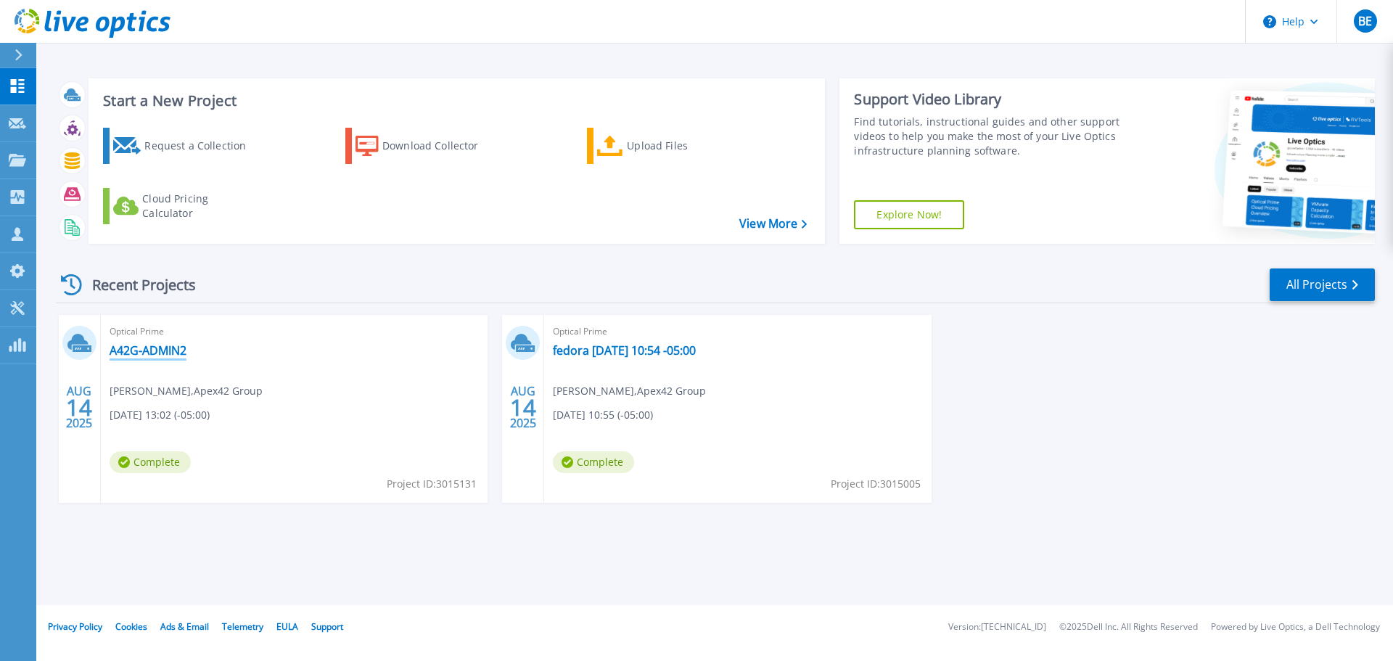
click at [161, 349] on link "A42G-ADMIN2" at bounding box center [148, 350] width 77 height 15
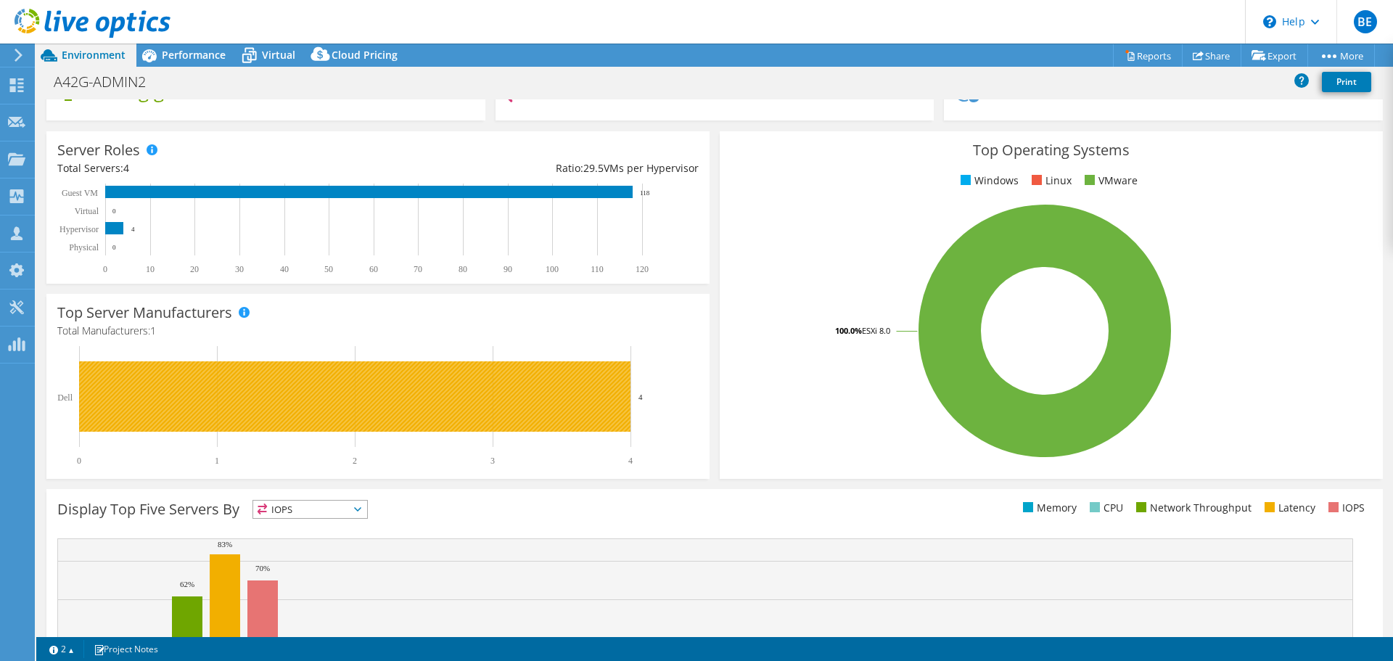
scroll to position [308, 0]
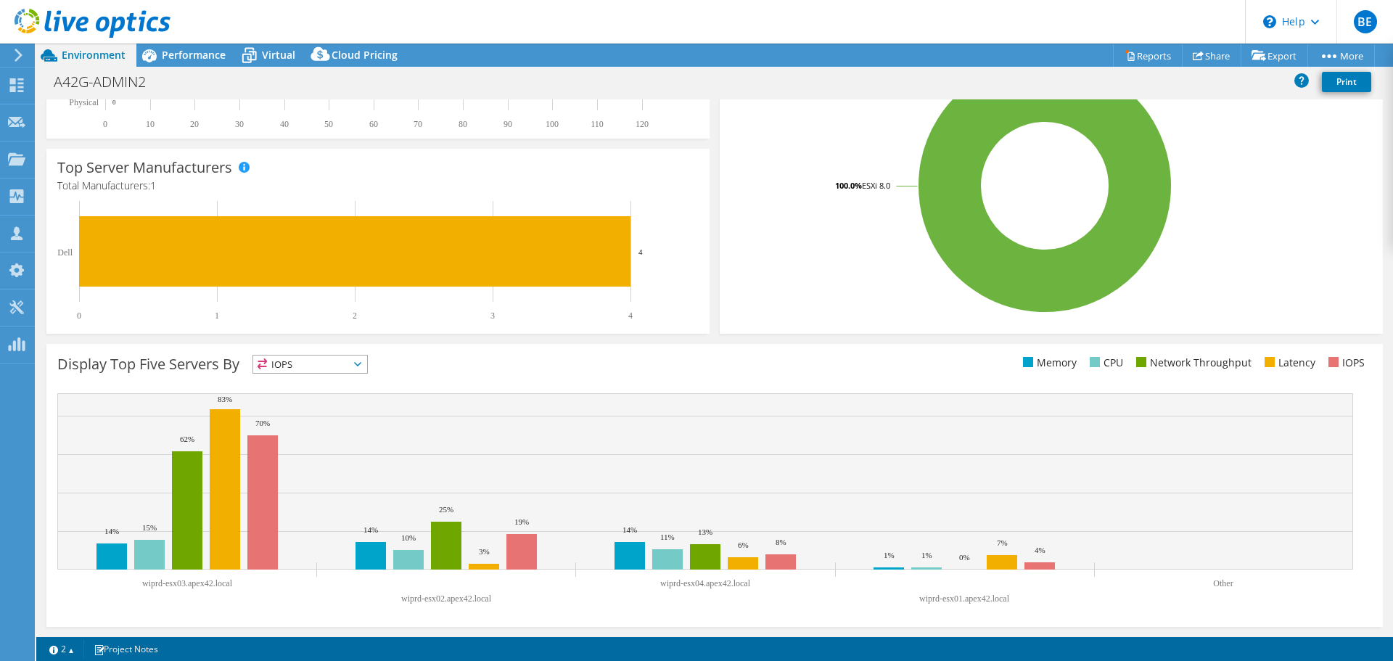
click at [314, 363] on span "IOPS" at bounding box center [310, 364] width 114 height 17
click at [320, 445] on li "Network Throughput" at bounding box center [310, 444] width 114 height 20
click at [316, 372] on span "Network Throughput" at bounding box center [317, 364] width 128 height 17
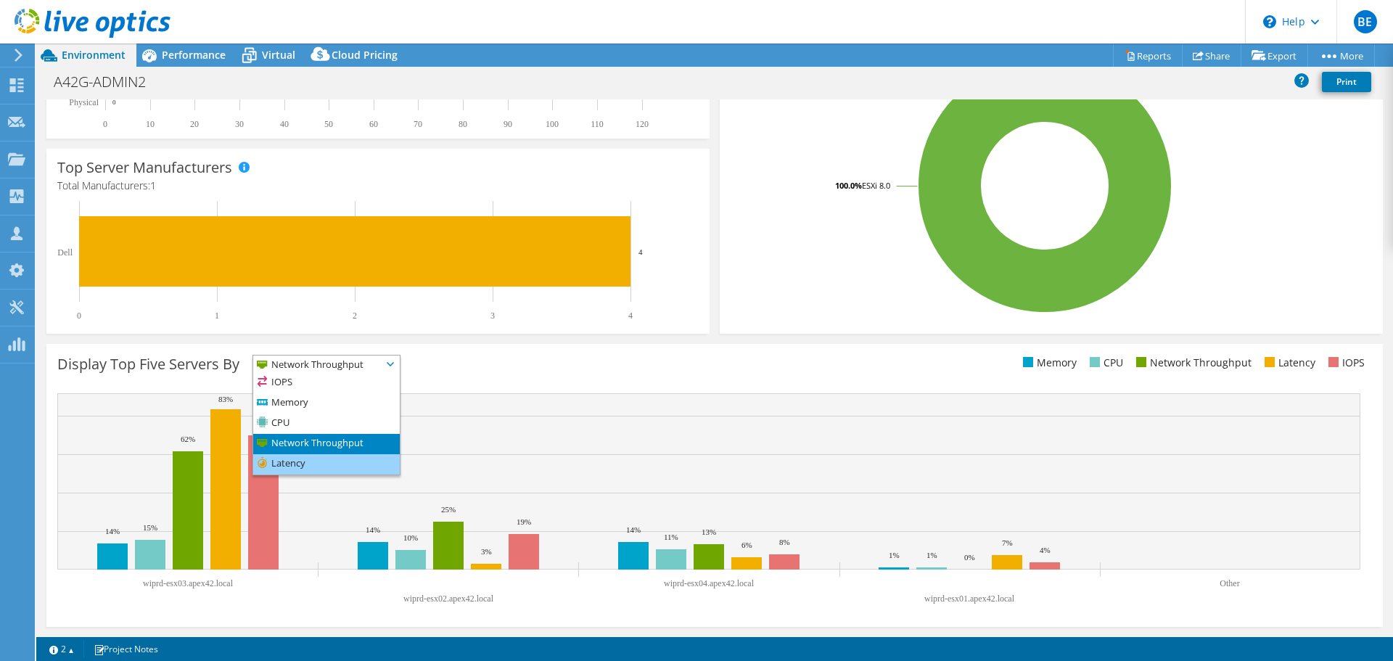
click at [300, 458] on li "Latency" at bounding box center [326, 464] width 147 height 20
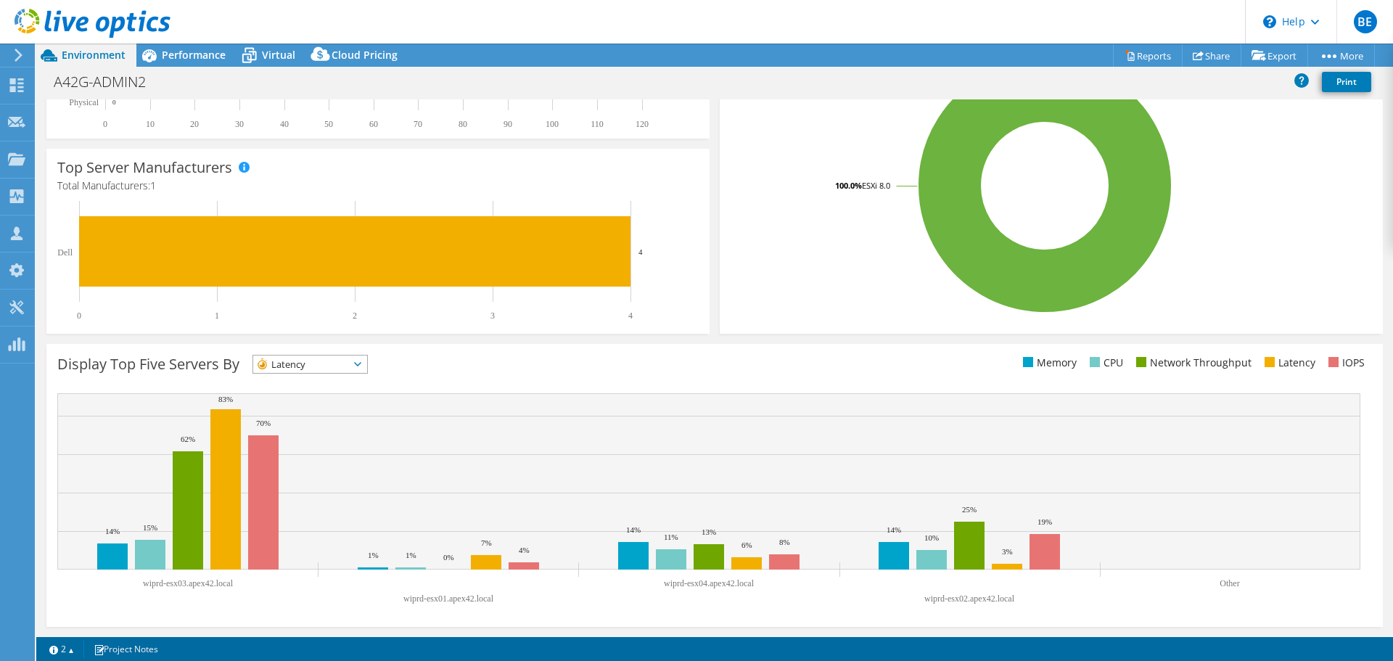
click at [297, 366] on span "Latency" at bounding box center [301, 364] width 96 height 17
click at [295, 404] on li "Memory" at bounding box center [310, 403] width 114 height 20
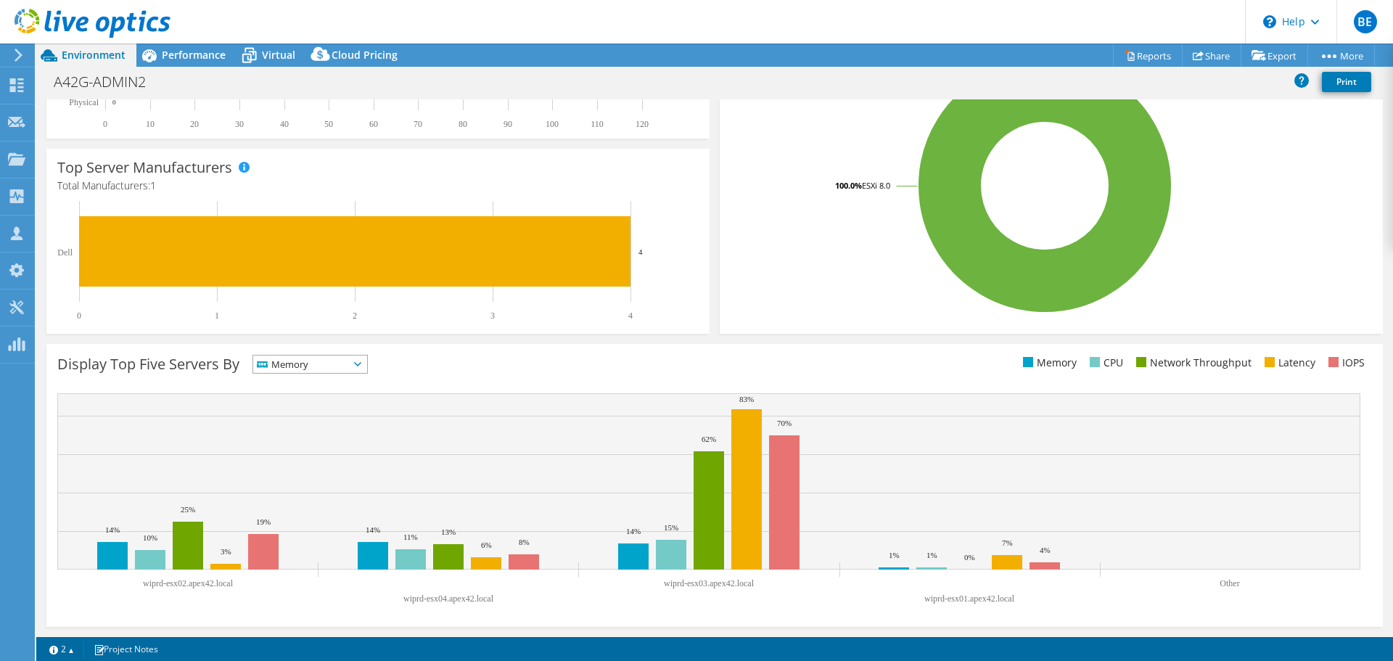
click at [307, 364] on span "Memory" at bounding box center [301, 364] width 96 height 17
click at [292, 388] on li "IOPS" at bounding box center [310, 383] width 114 height 20
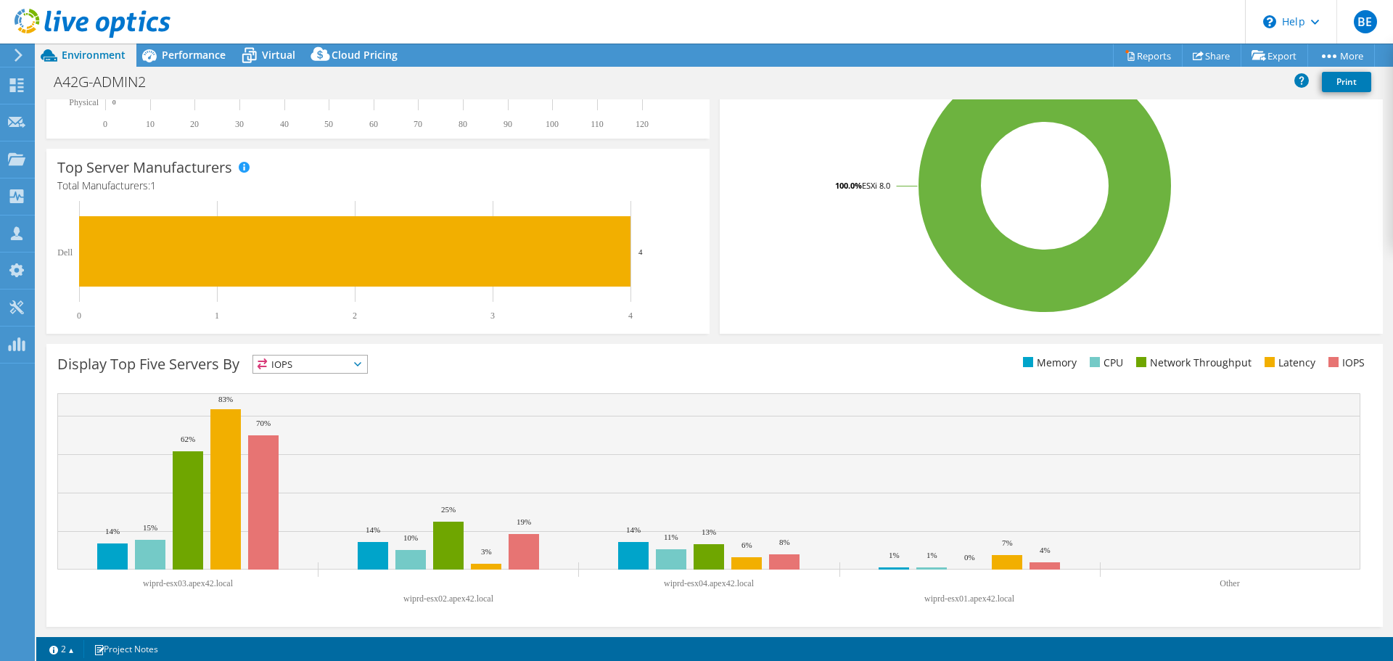
click at [296, 358] on span "IOPS" at bounding box center [301, 364] width 96 height 17
click at [290, 404] on li "Memory" at bounding box center [310, 403] width 114 height 20
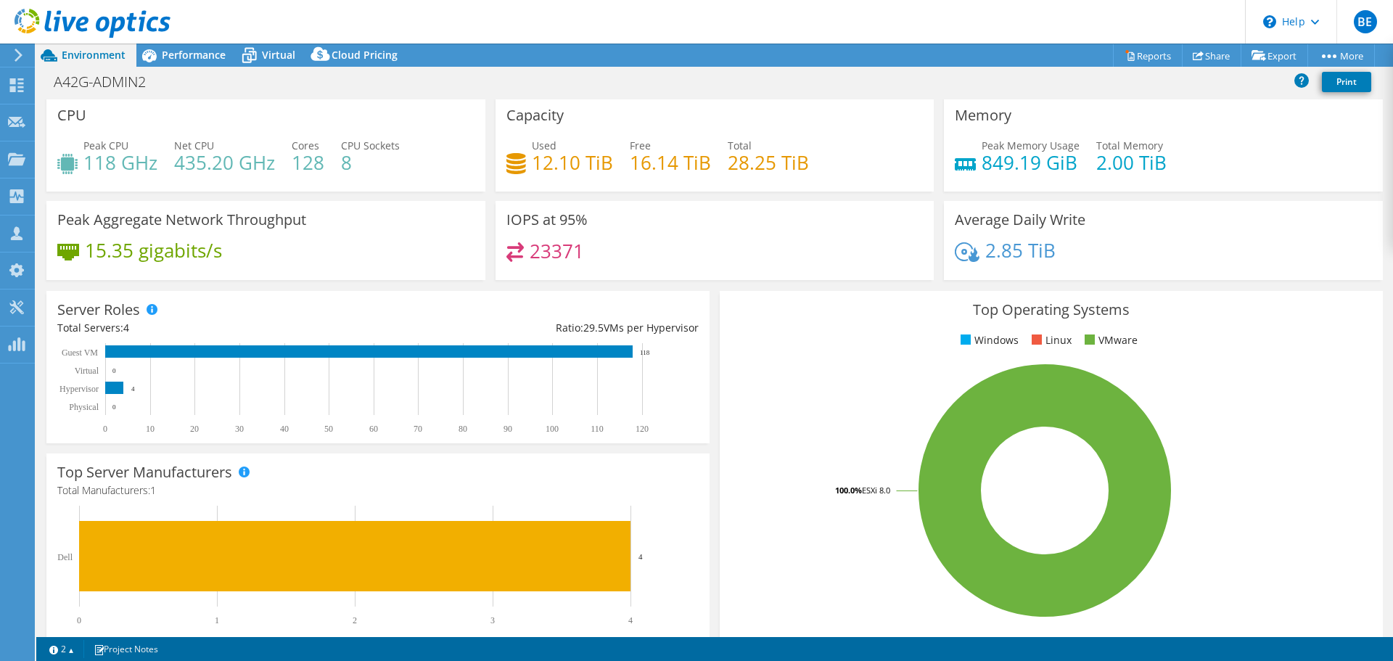
scroll to position [0, 0]
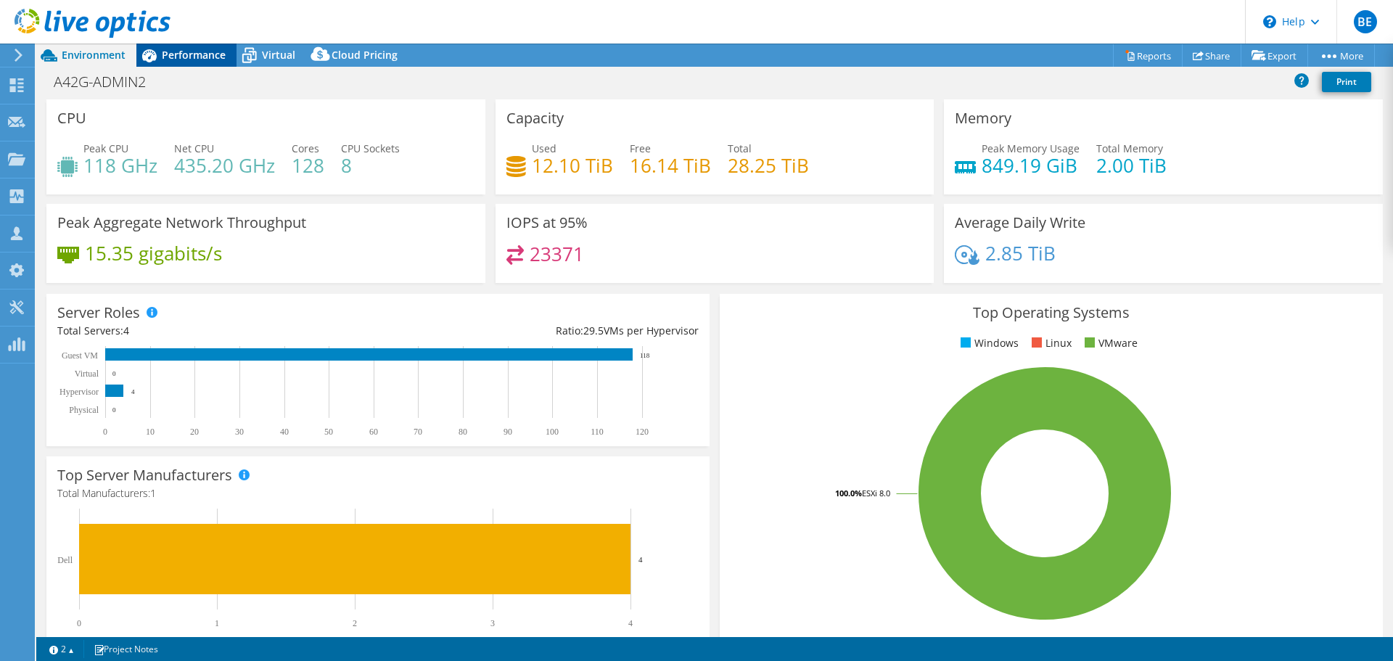
click at [168, 50] on span "Performance" at bounding box center [194, 55] width 64 height 14
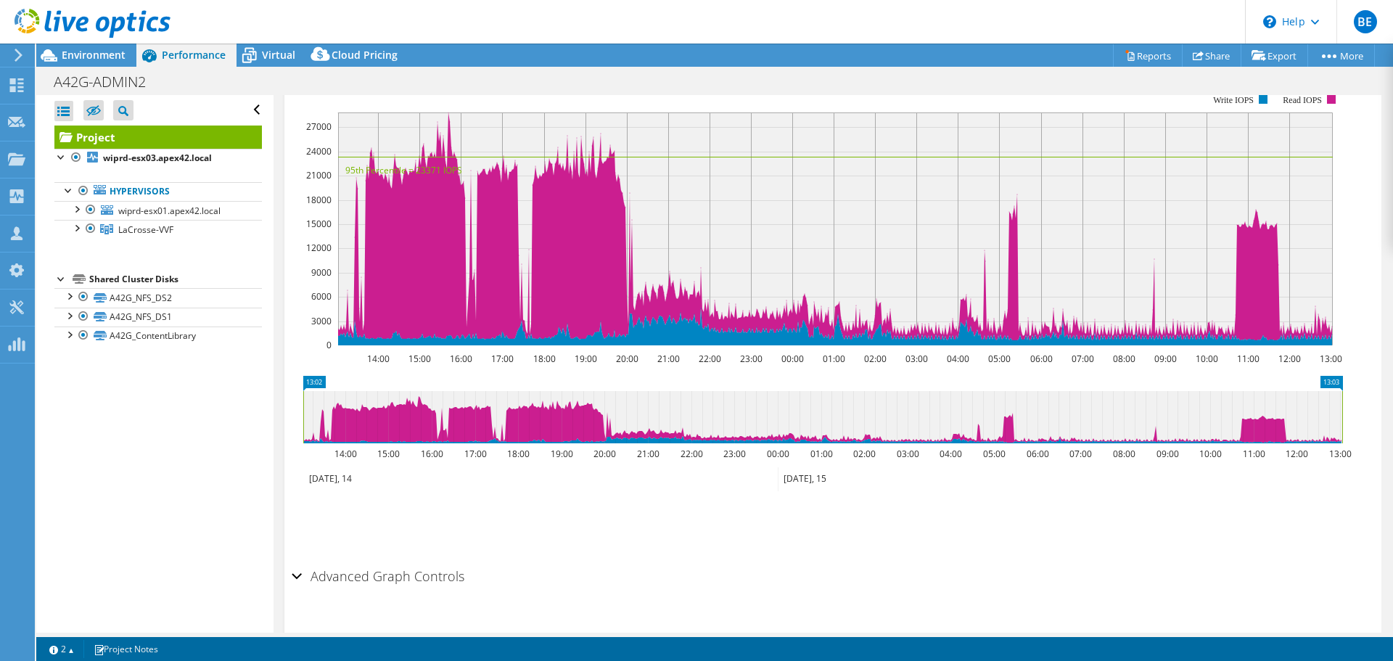
scroll to position [284, 0]
